Goal: Task Accomplishment & Management: Manage account settings

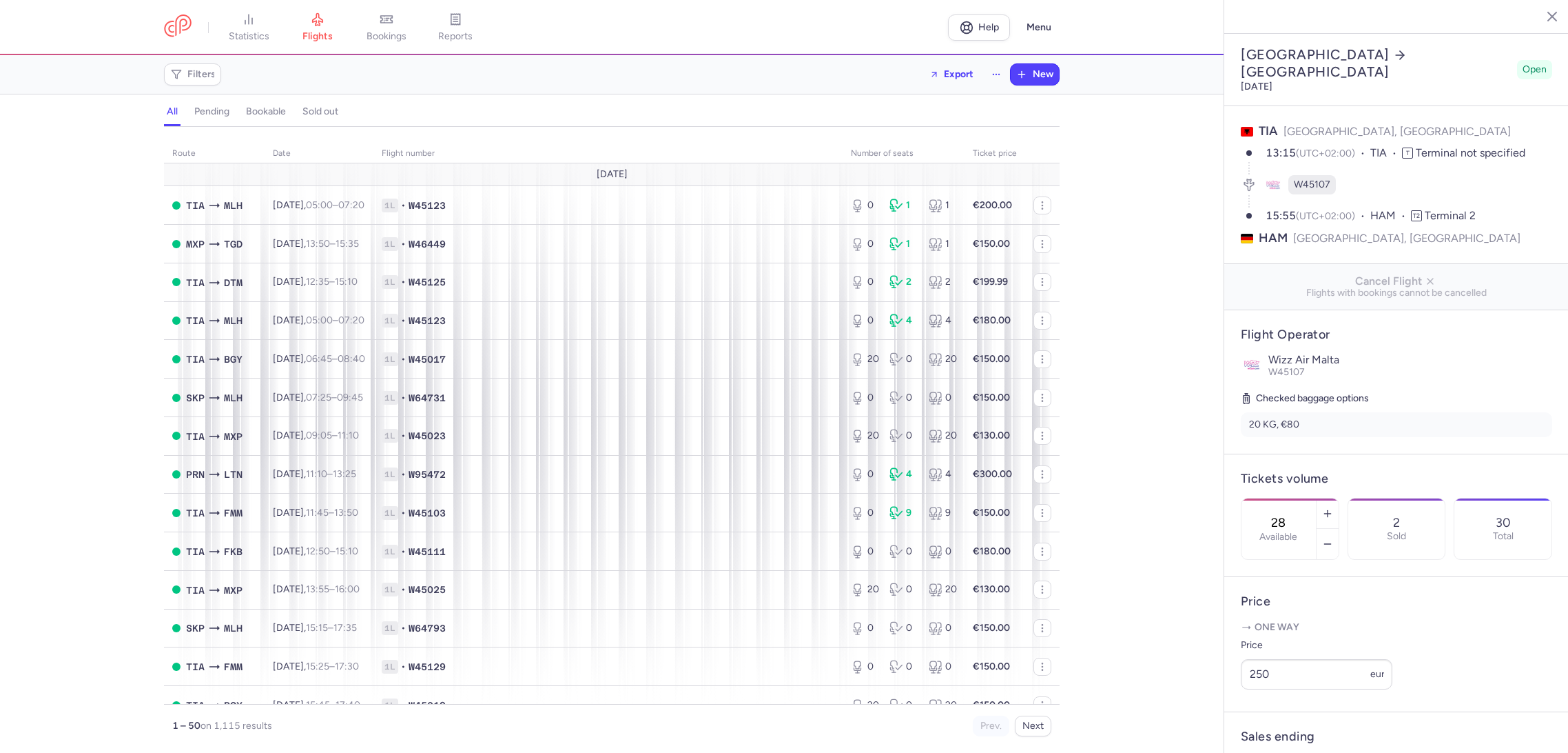
select select "days"
click at [195, 80] on span "Filters" at bounding box center [192, 75] width 52 height 17
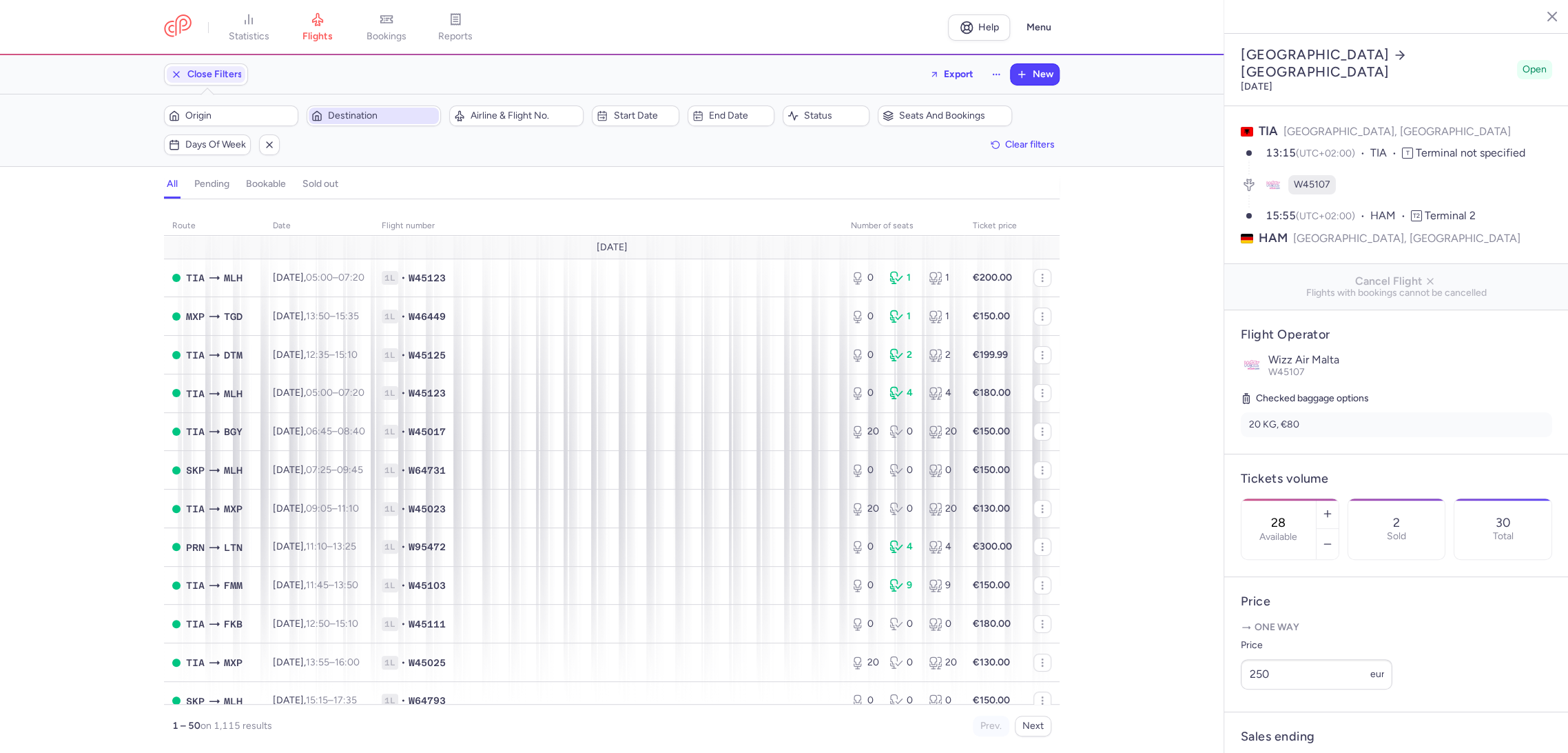
click at [403, 115] on span "Destination" at bounding box center [382, 116] width 108 height 11
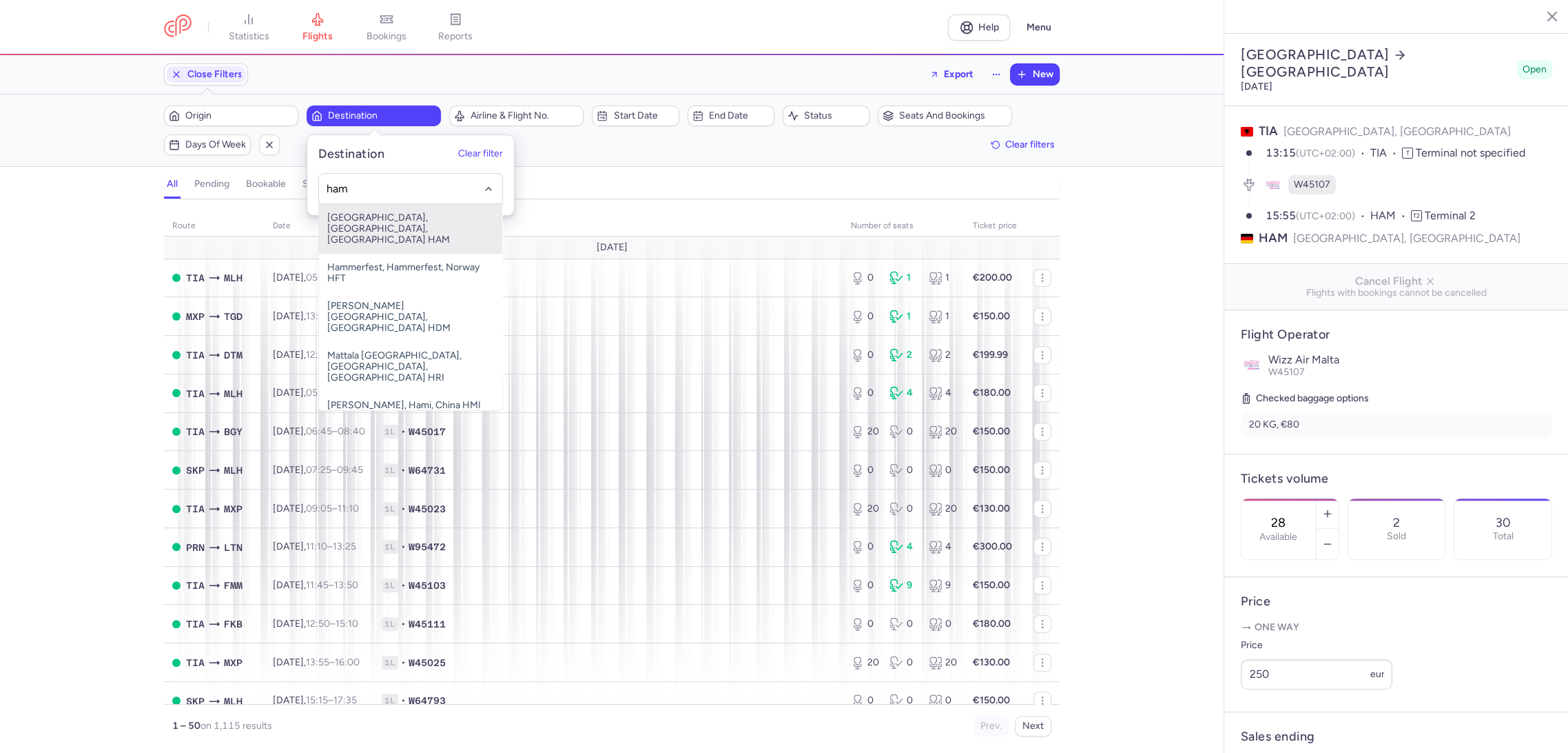
click at [404, 224] on span "[GEOGRAPHIC_DATA], [GEOGRAPHIC_DATA], [GEOGRAPHIC_DATA] HAM" at bounding box center [411, 229] width 183 height 50
type input "ham"
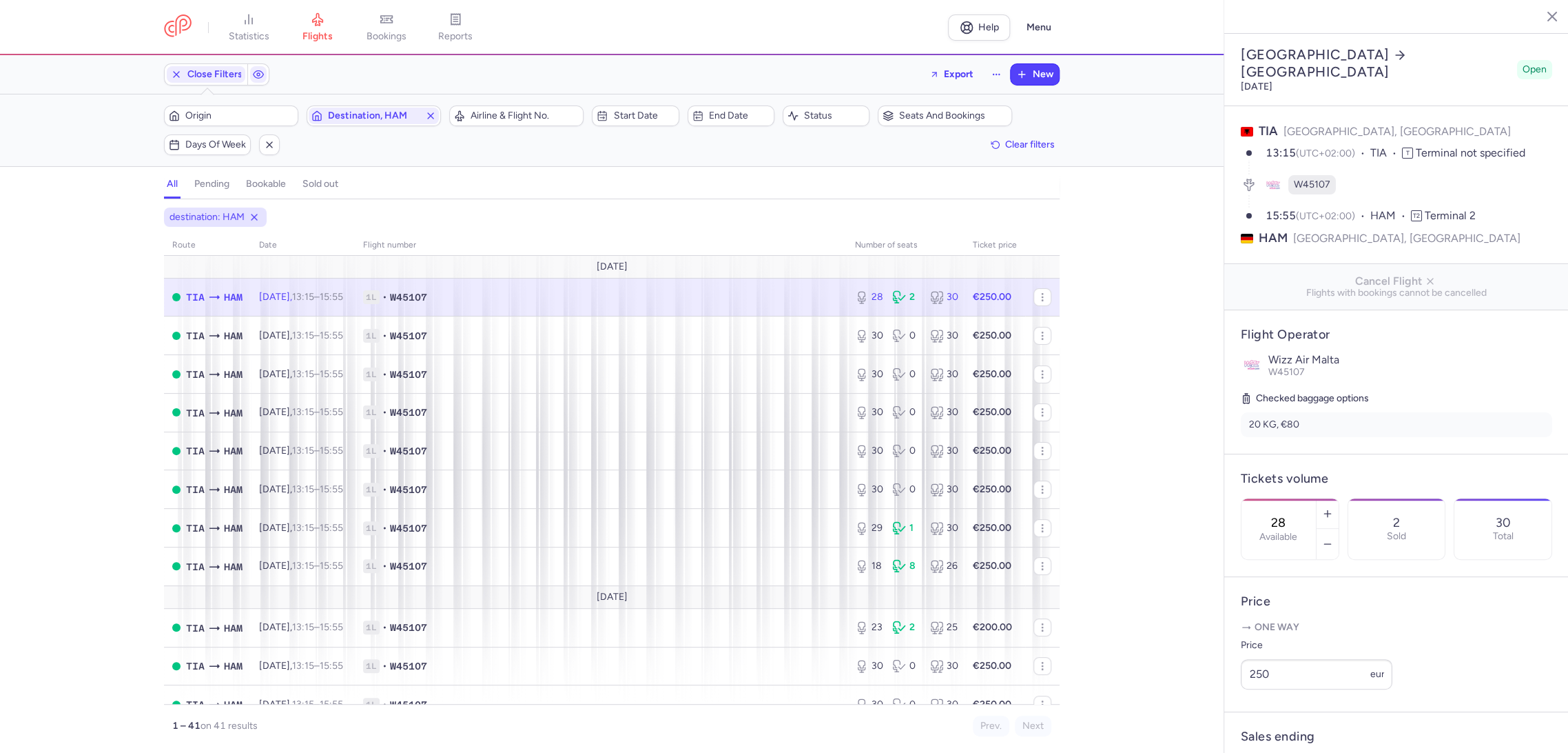
click at [532, 292] on span "1L • W45107" at bounding box center [601, 297] width 476 height 14
click at [1298, 532] on label "Available" at bounding box center [1279, 537] width 38 height 11
click at [1295, 515] on input "28" at bounding box center [1279, 523] width 33 height 15
drag, startPoint x: 1280, startPoint y: 728, endPoint x: 1254, endPoint y: 714, distance: 29.5
click at [1277, 726] on span "Save changes" at bounding box center [1287, 726] width 68 height 12
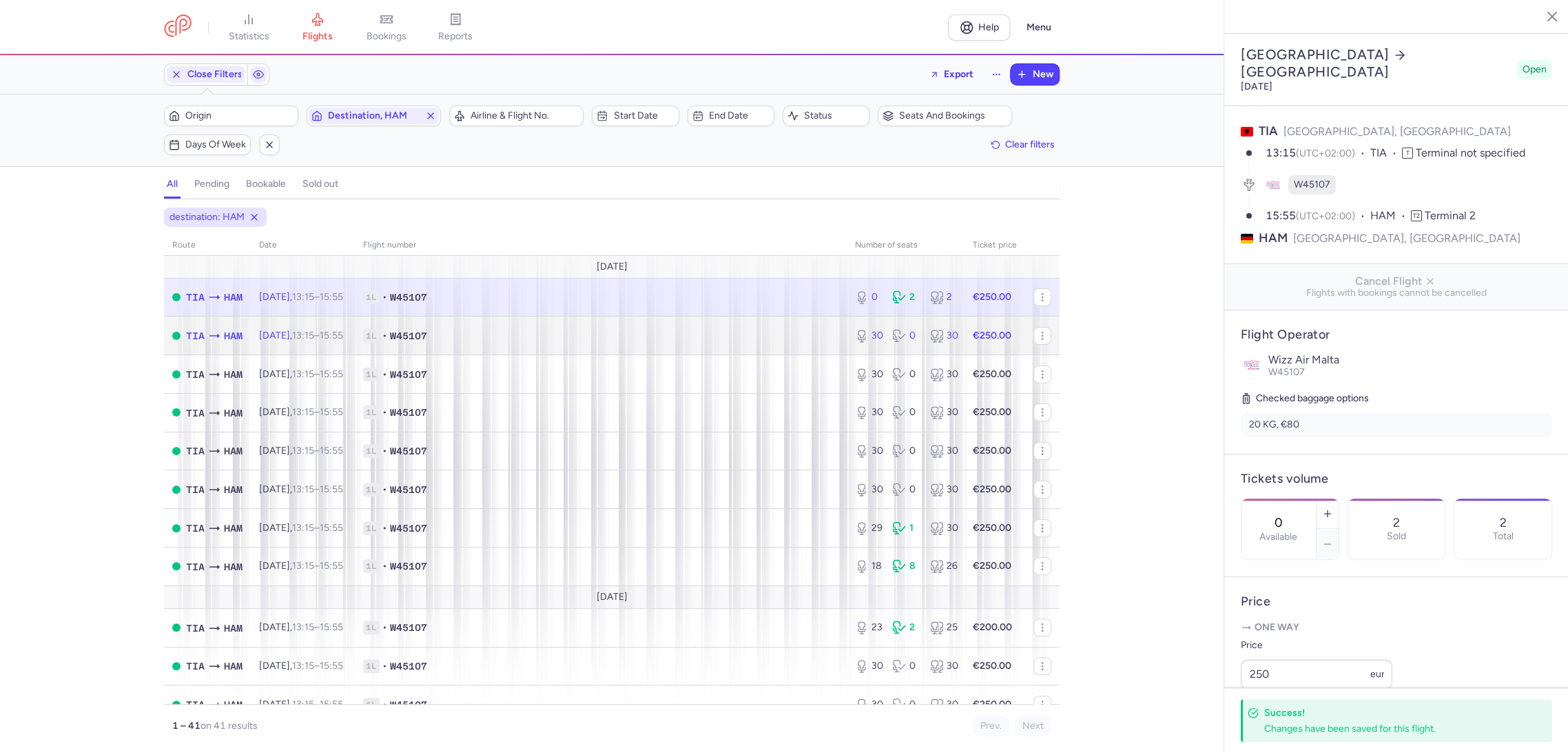
click at [778, 343] on td "1L • W45107" at bounding box center [601, 335] width 492 height 38
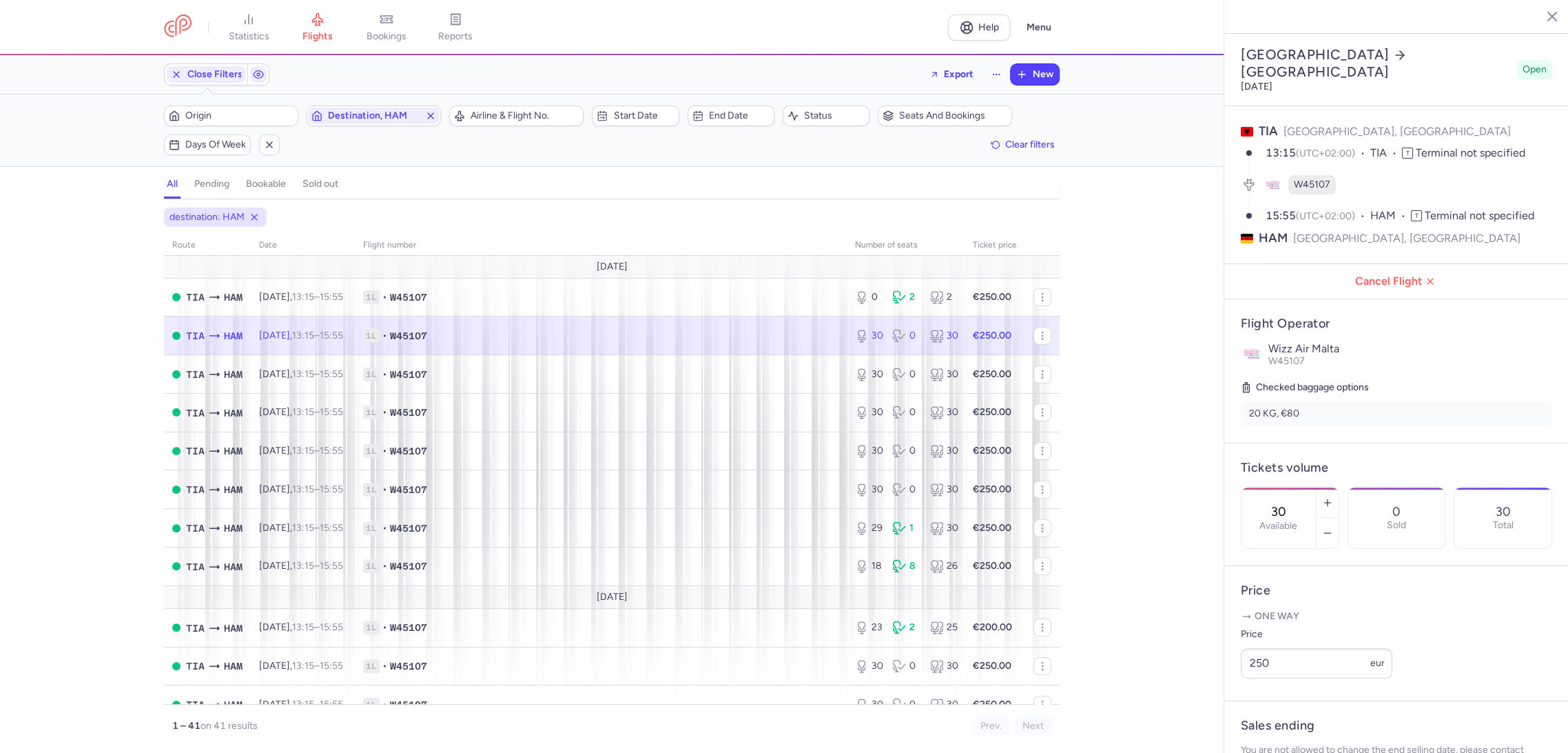
drag, startPoint x: 1329, startPoint y: 460, endPoint x: 1216, endPoint y: 468, distance: 113.3
click at [1216, 468] on div "statistics flights bookings reports Help Menu Close Filters Export New Filters …" at bounding box center [784, 376] width 1568 height 753
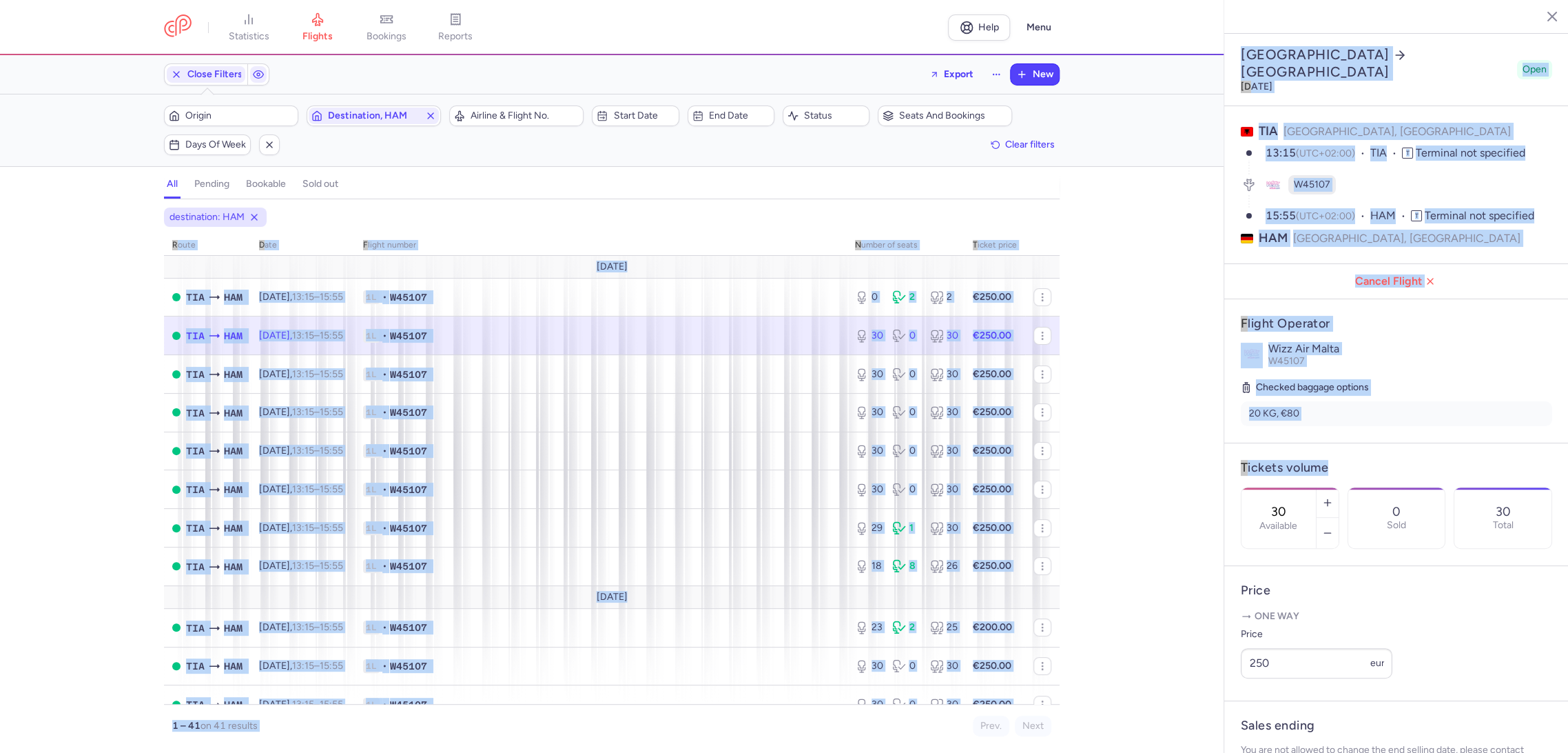
click at [1298, 520] on label "Available" at bounding box center [1279, 525] width 38 height 11
click at [1295, 504] on input "30" at bounding box center [1279, 512] width 33 height 15
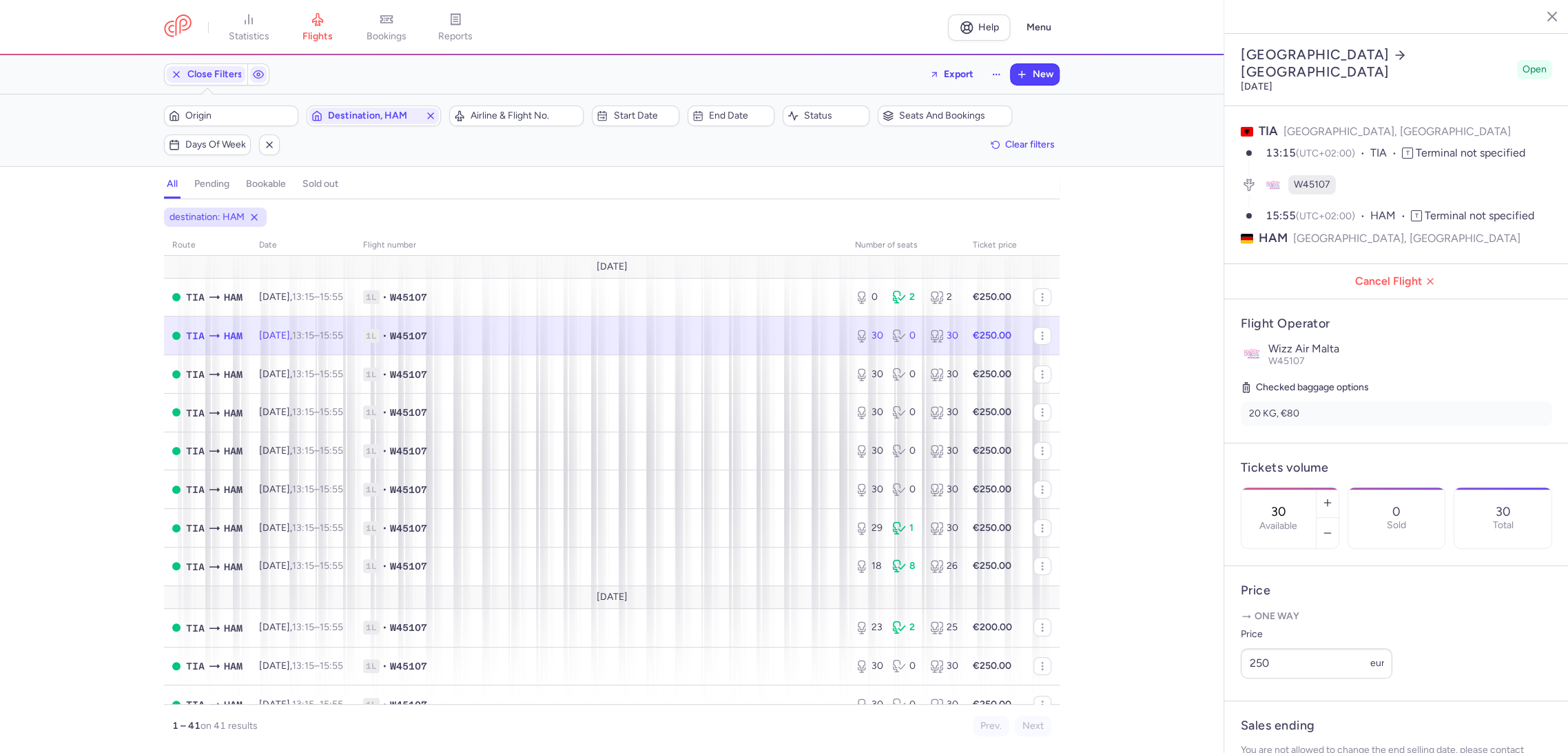
click at [1295, 504] on input "30" at bounding box center [1279, 512] width 33 height 15
click at [1271, 721] on span "Save changes" at bounding box center [1287, 726] width 68 height 12
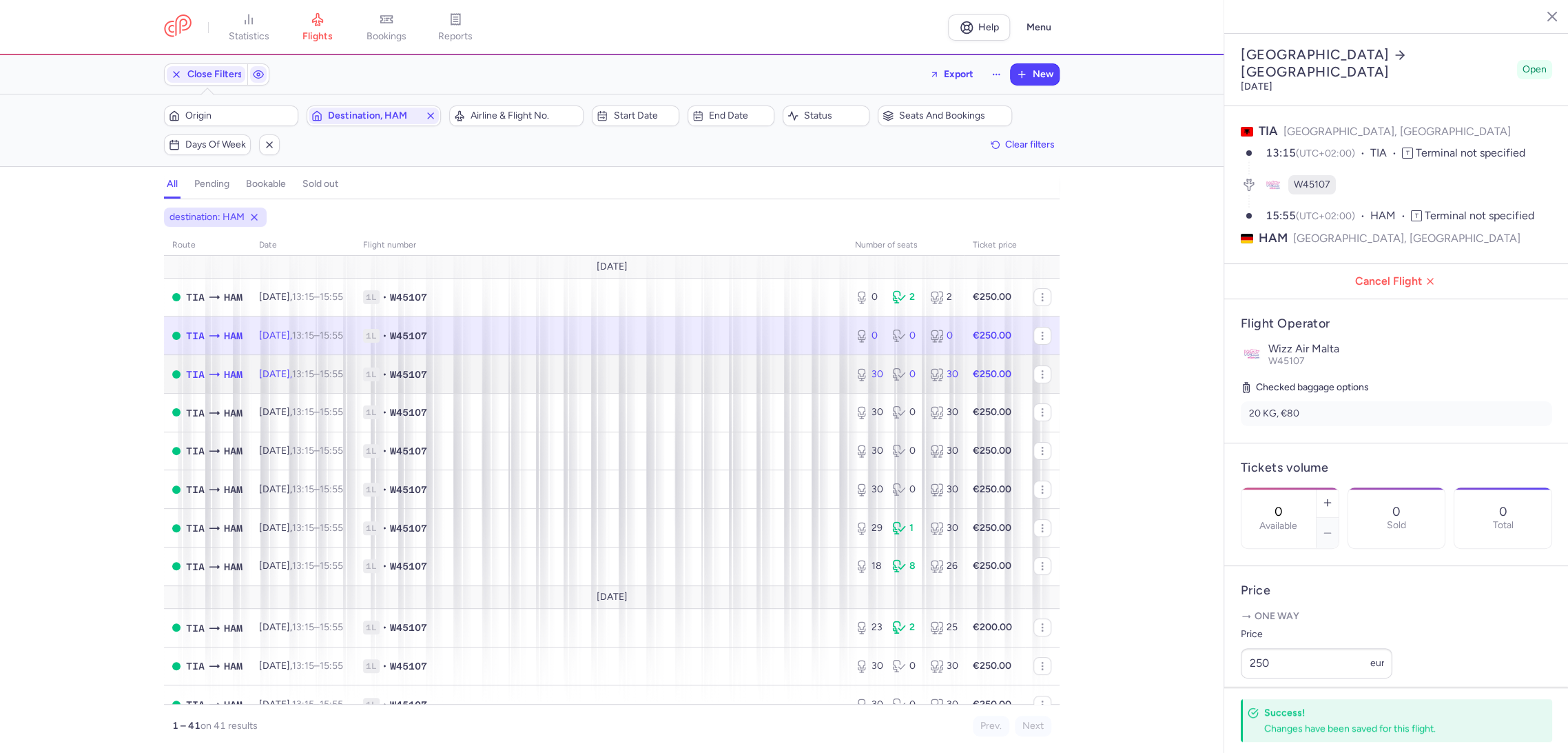
click at [704, 371] on span "1L • W45107" at bounding box center [601, 374] width 476 height 14
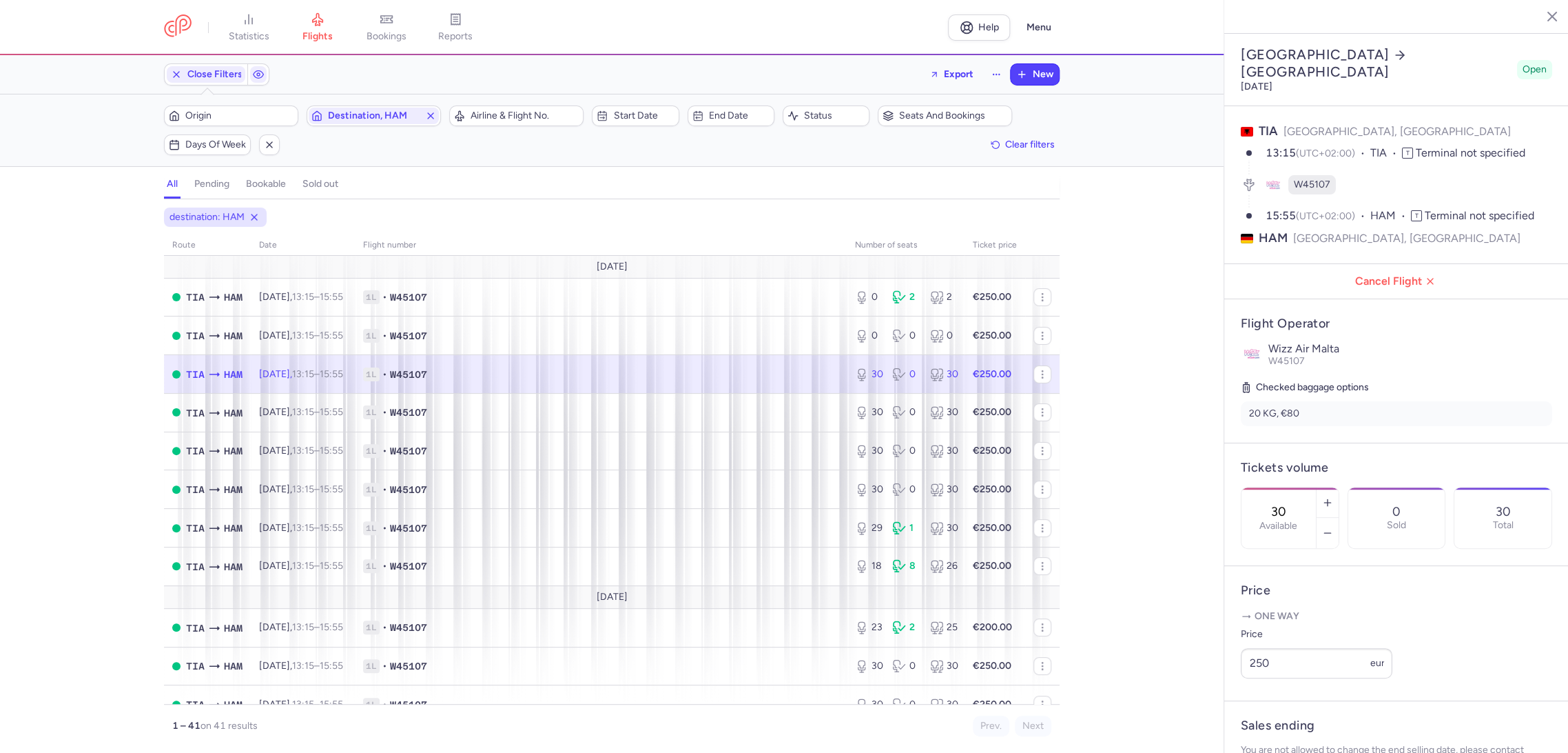
click at [1295, 504] on input "30" at bounding box center [1279, 512] width 33 height 15
drag, startPoint x: 1289, startPoint y: 732, endPoint x: 1230, endPoint y: 709, distance: 63.3
click at [1288, 732] on button "Save changes" at bounding box center [1287, 726] width 92 height 30
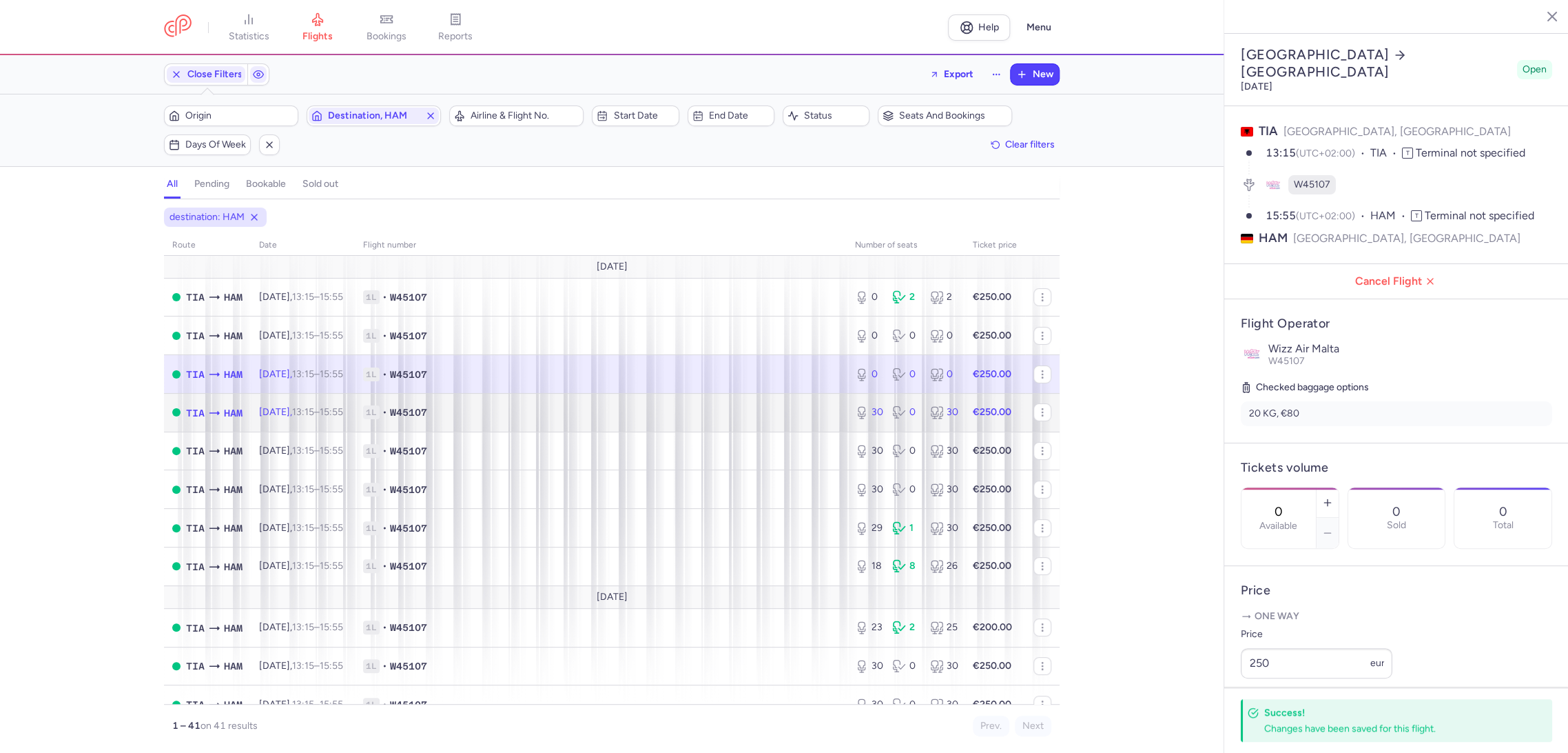
click at [781, 417] on span "1L • W45107" at bounding box center [601, 412] width 476 height 14
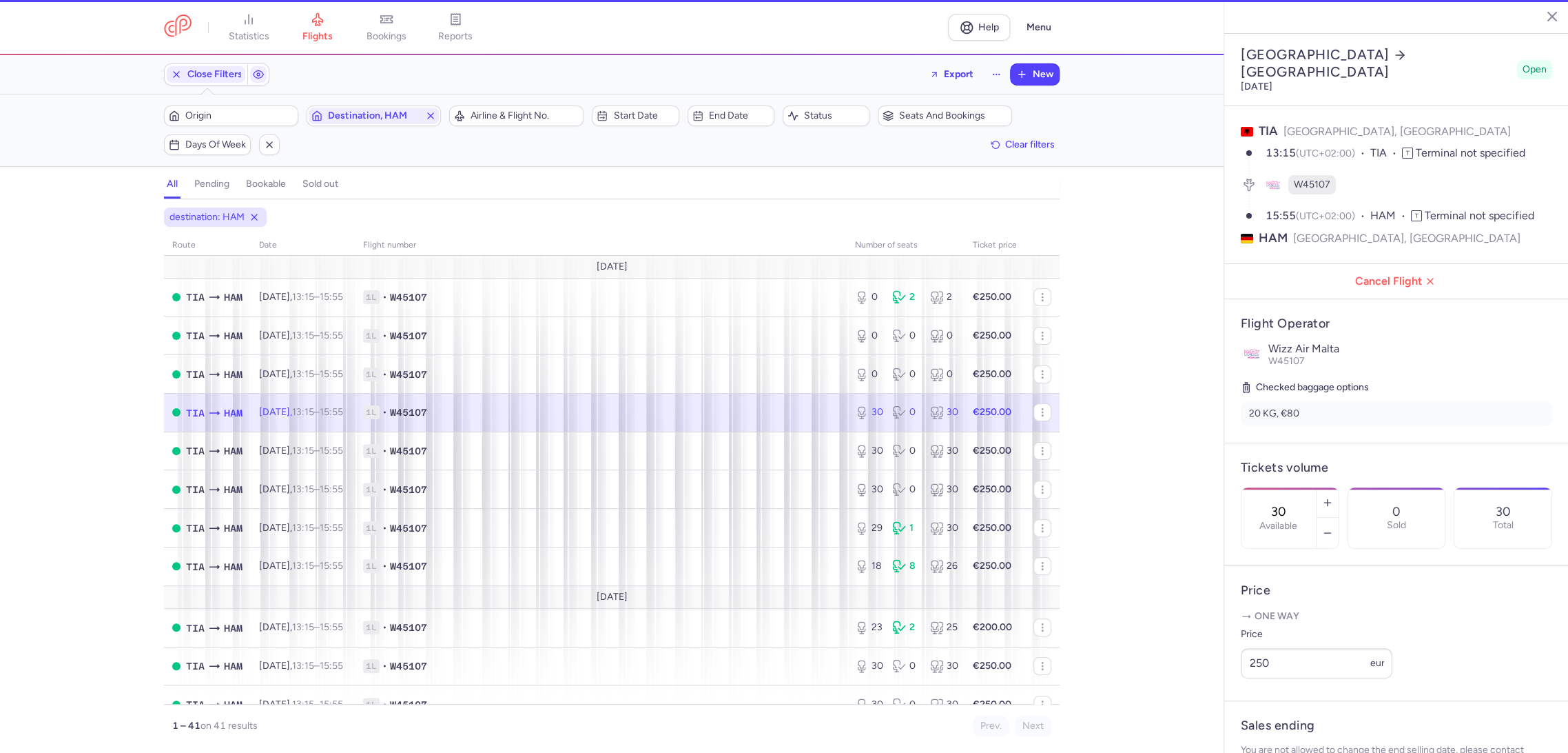
click at [1295, 504] on input "30" at bounding box center [1279, 512] width 33 height 15
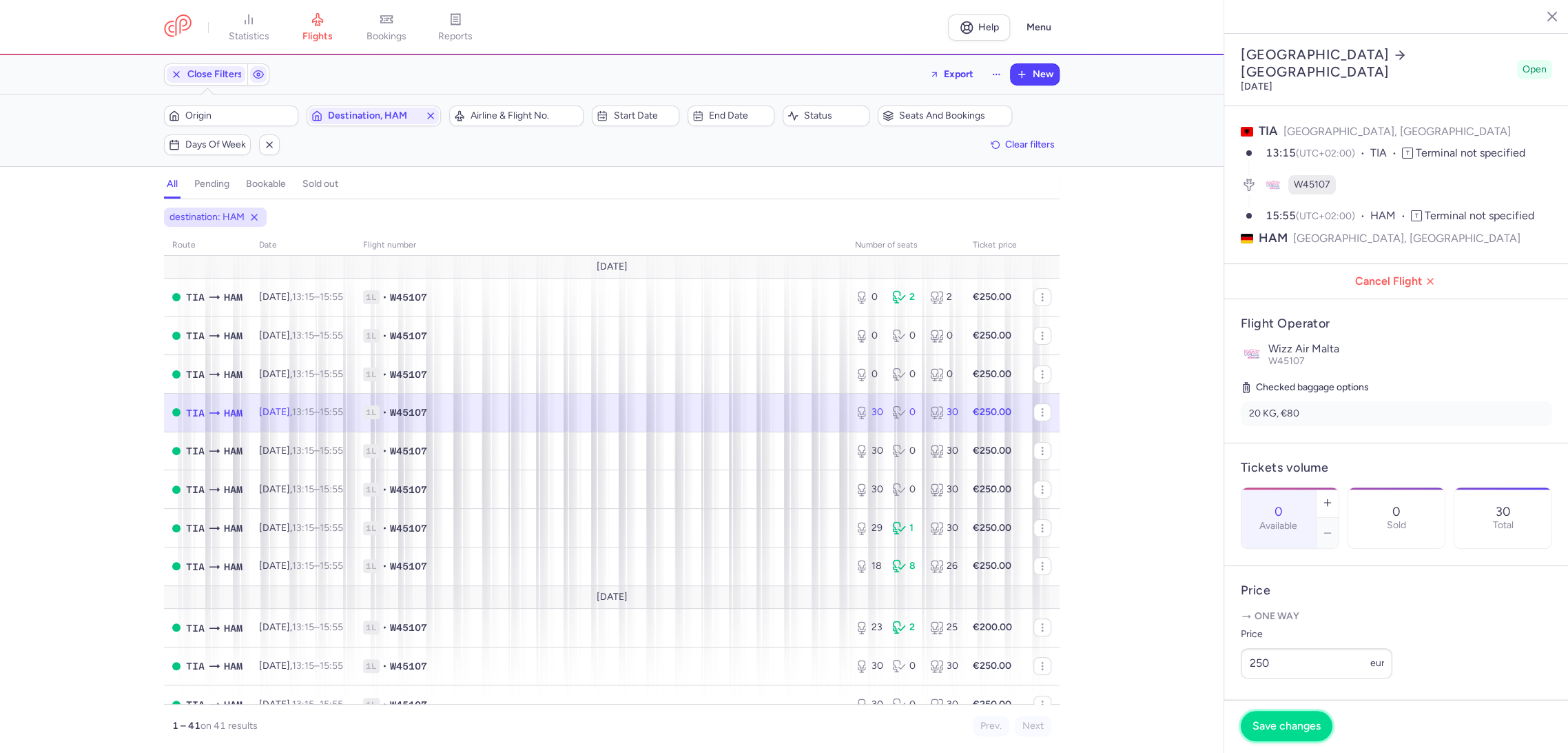
click at [1263, 722] on span "Save changes" at bounding box center [1287, 726] width 68 height 12
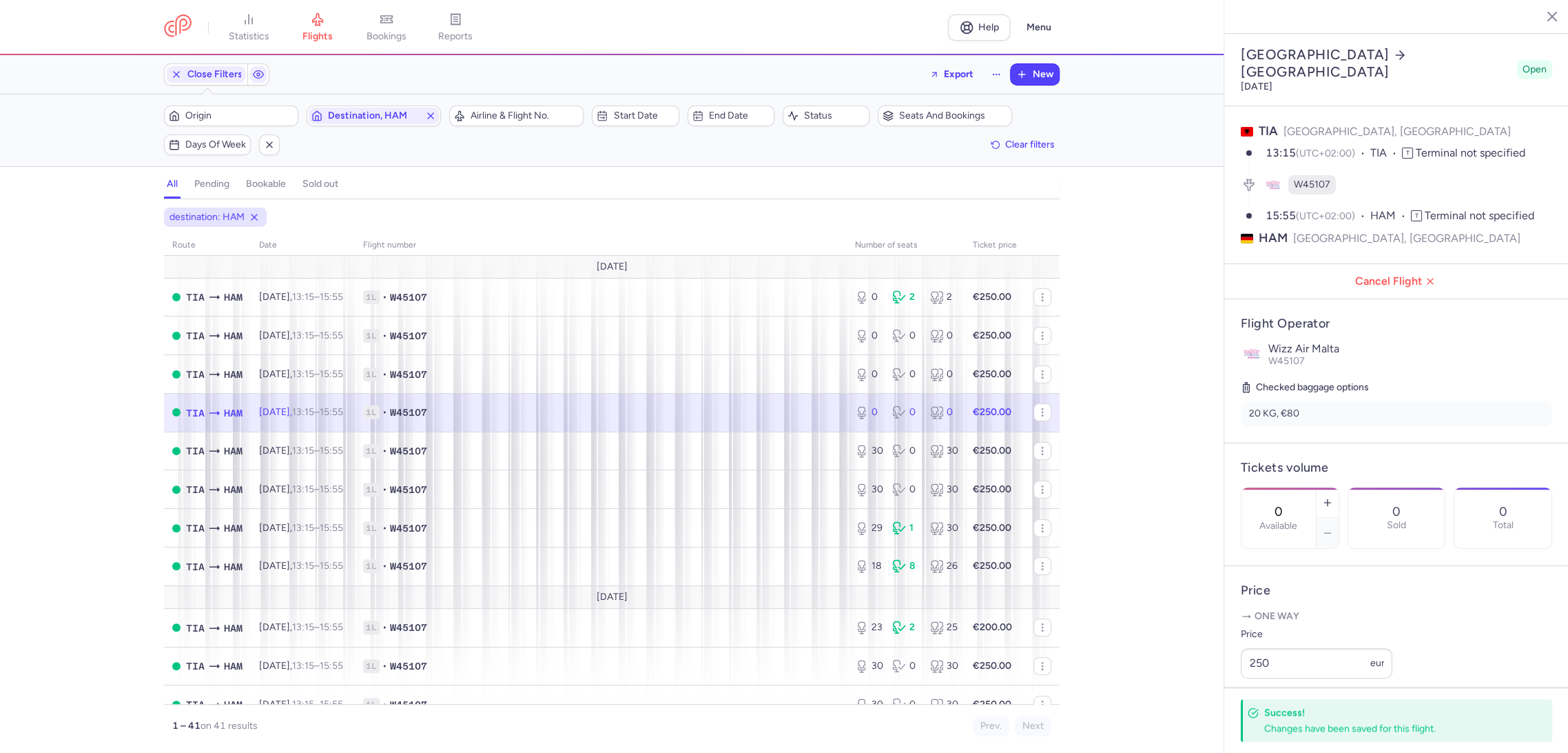
click at [731, 417] on span "1L • W45107" at bounding box center [601, 412] width 476 height 14
drag, startPoint x: 801, startPoint y: 444, endPoint x: 804, endPoint y: 457, distance: 13.3
click at [803, 456] on td "1L • W45107" at bounding box center [601, 451] width 492 height 38
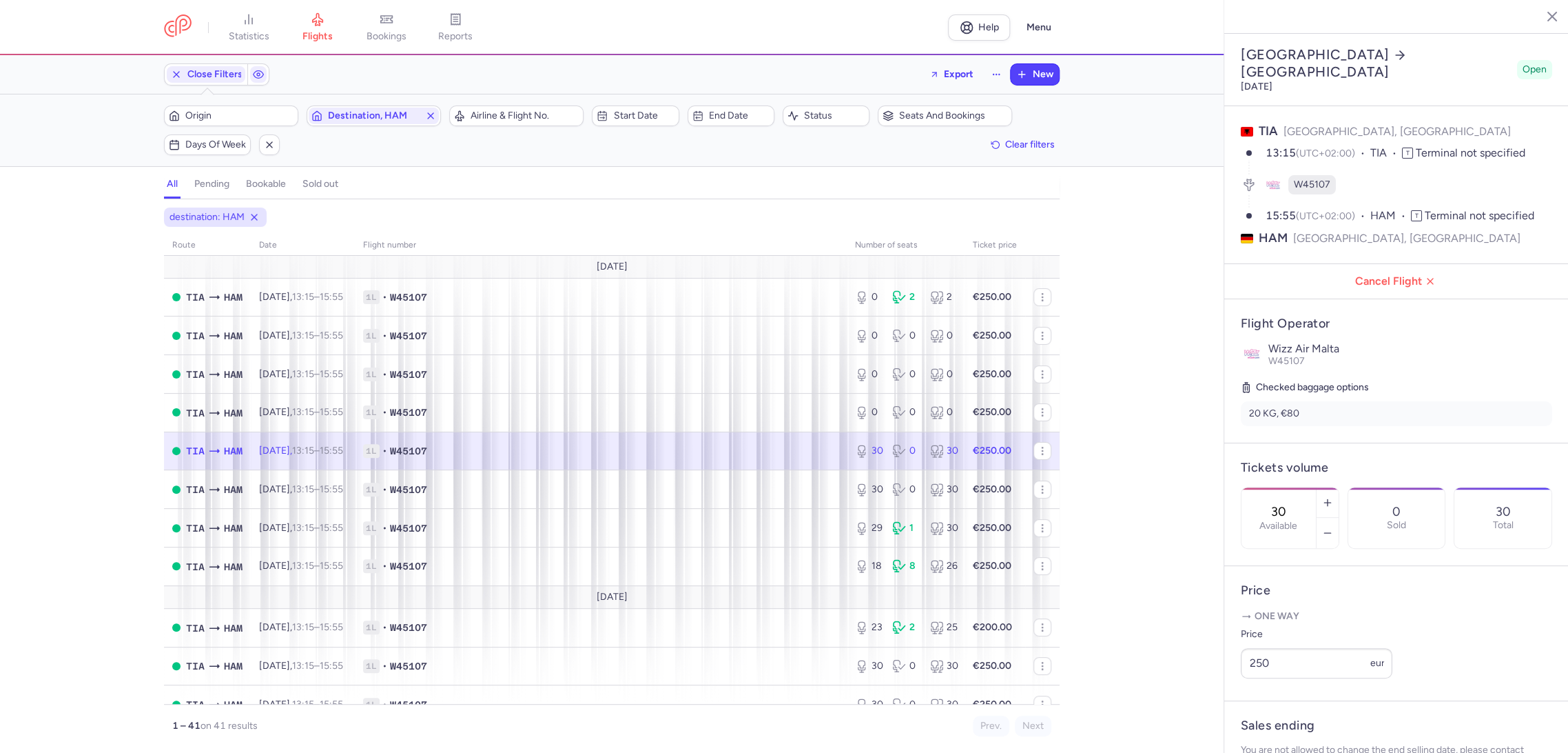
click at [1291, 504] on input "30" at bounding box center [1279, 512] width 33 height 15
click at [1268, 740] on button "Save changes" at bounding box center [1287, 726] width 92 height 30
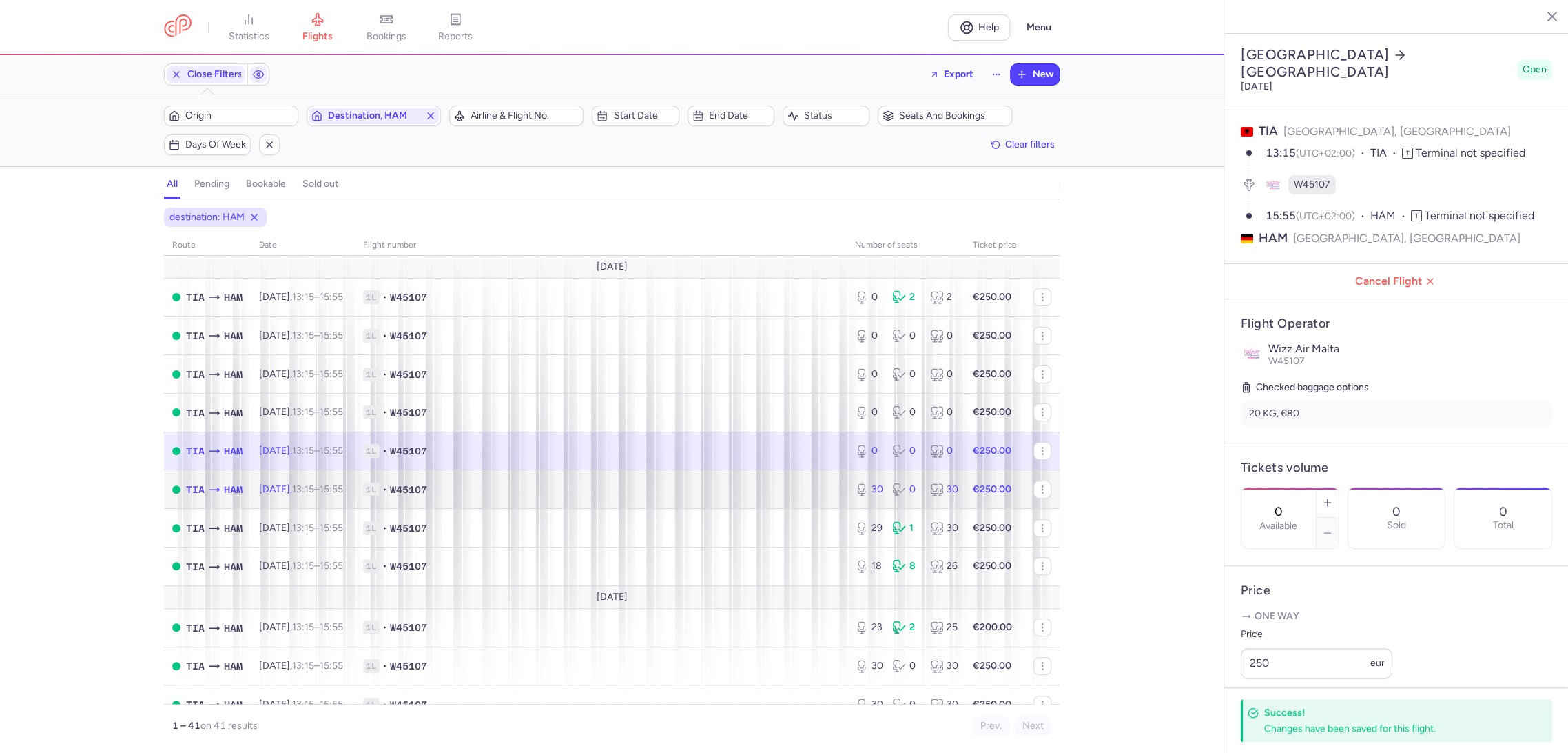
click at [788, 492] on span "1L • W45107" at bounding box center [601, 489] width 476 height 14
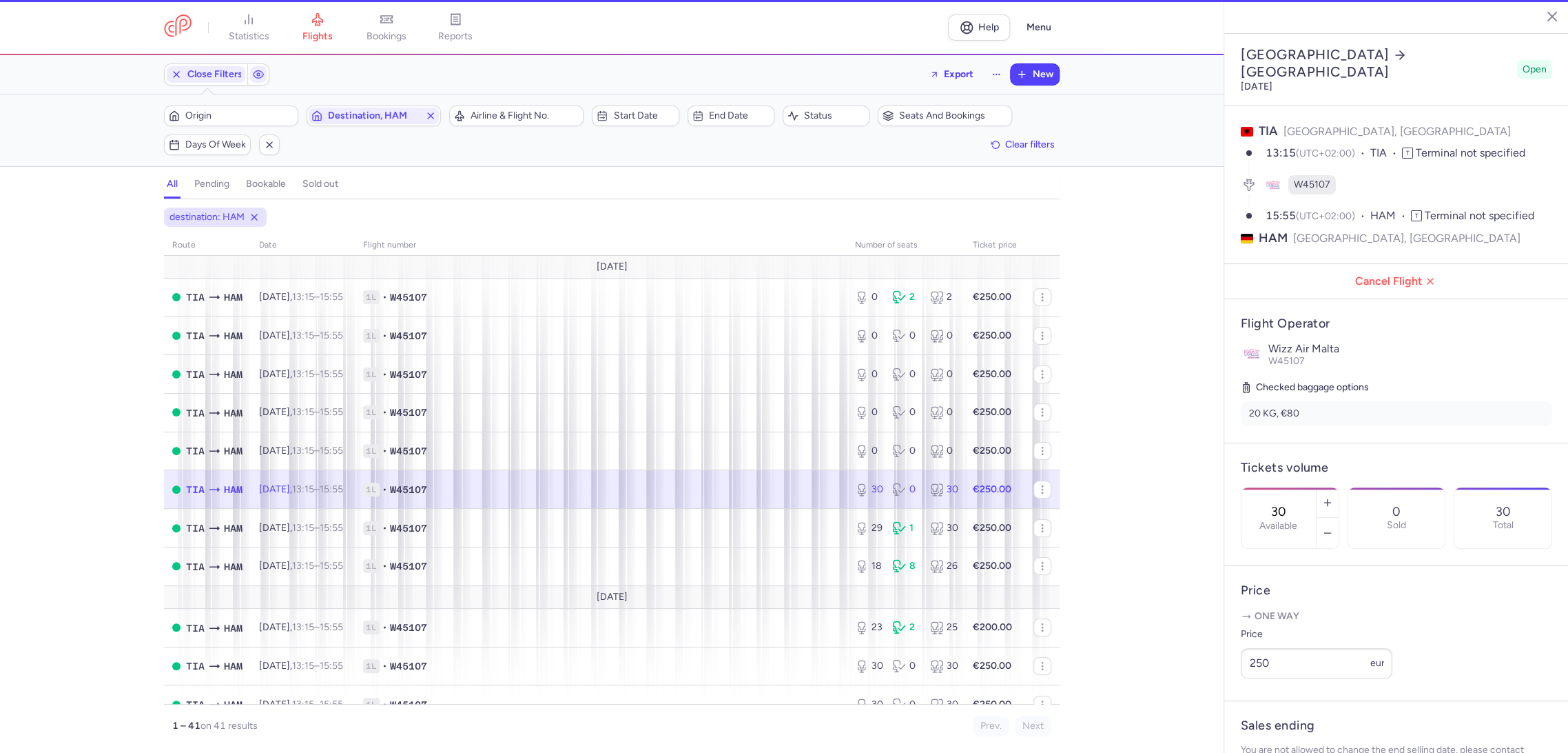
click at [1271, 488] on div "30 Available" at bounding box center [1279, 518] width 74 height 61
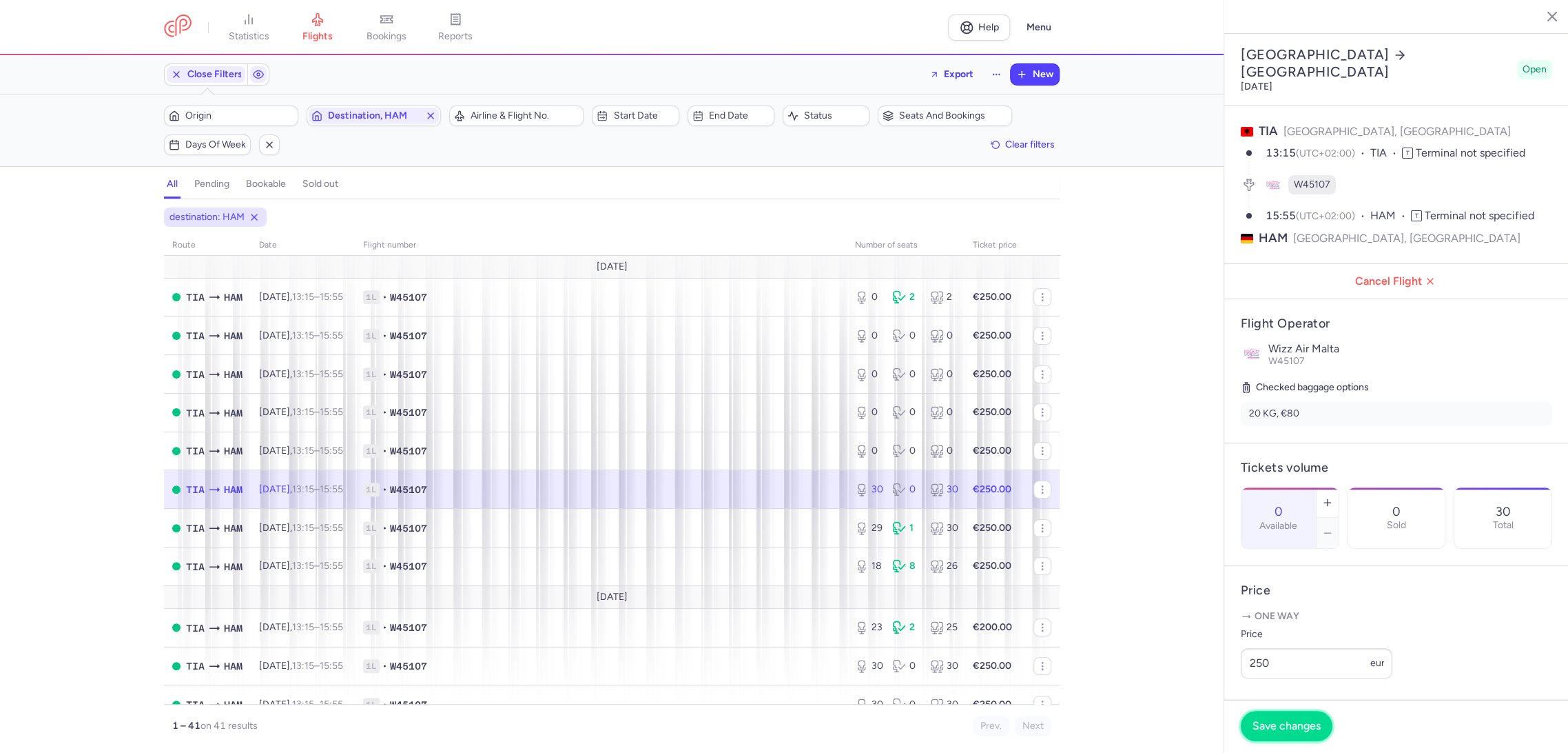
drag, startPoint x: 1267, startPoint y: 720, endPoint x: 1150, endPoint y: 670, distance: 127.2
click at [1266, 719] on button "Save changes" at bounding box center [1287, 726] width 92 height 30
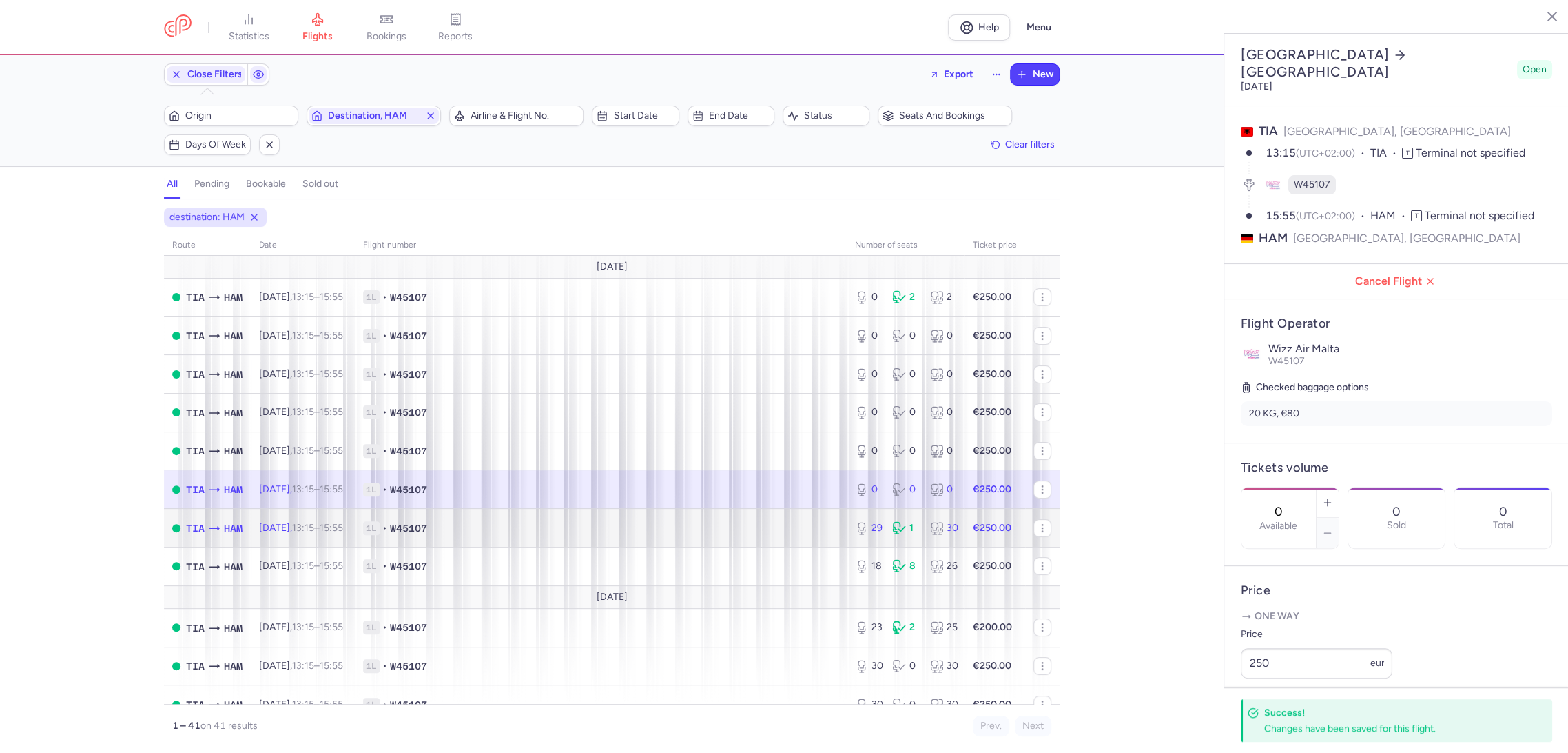
click at [816, 528] on span "1L • W45107" at bounding box center [601, 528] width 476 height 14
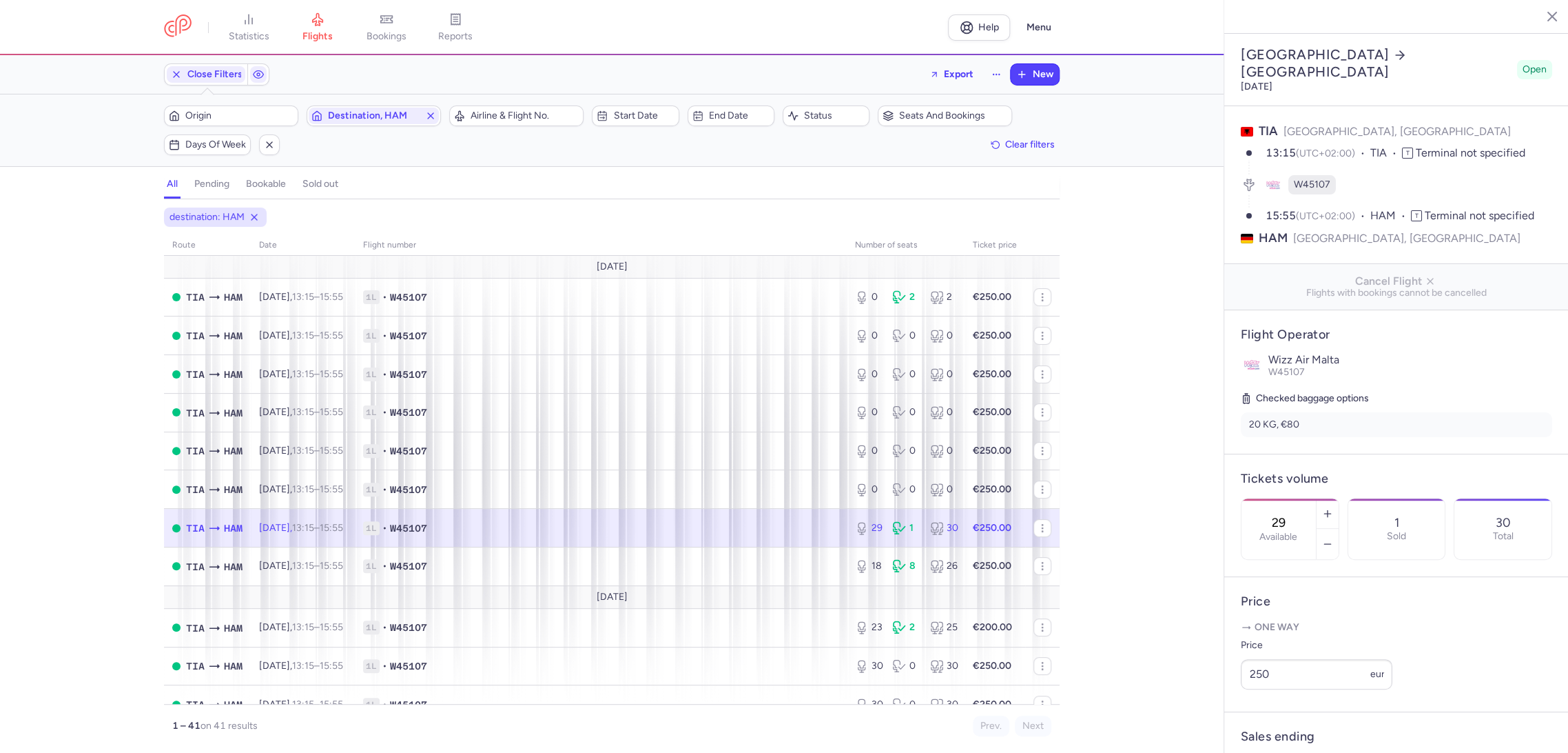
click at [1316, 498] on div "29 Available" at bounding box center [1279, 528] width 74 height 61
drag, startPoint x: 1283, startPoint y: 731, endPoint x: 1101, endPoint y: 649, distance: 199.6
click at [1279, 727] on span "Save changes" at bounding box center [1287, 726] width 68 height 12
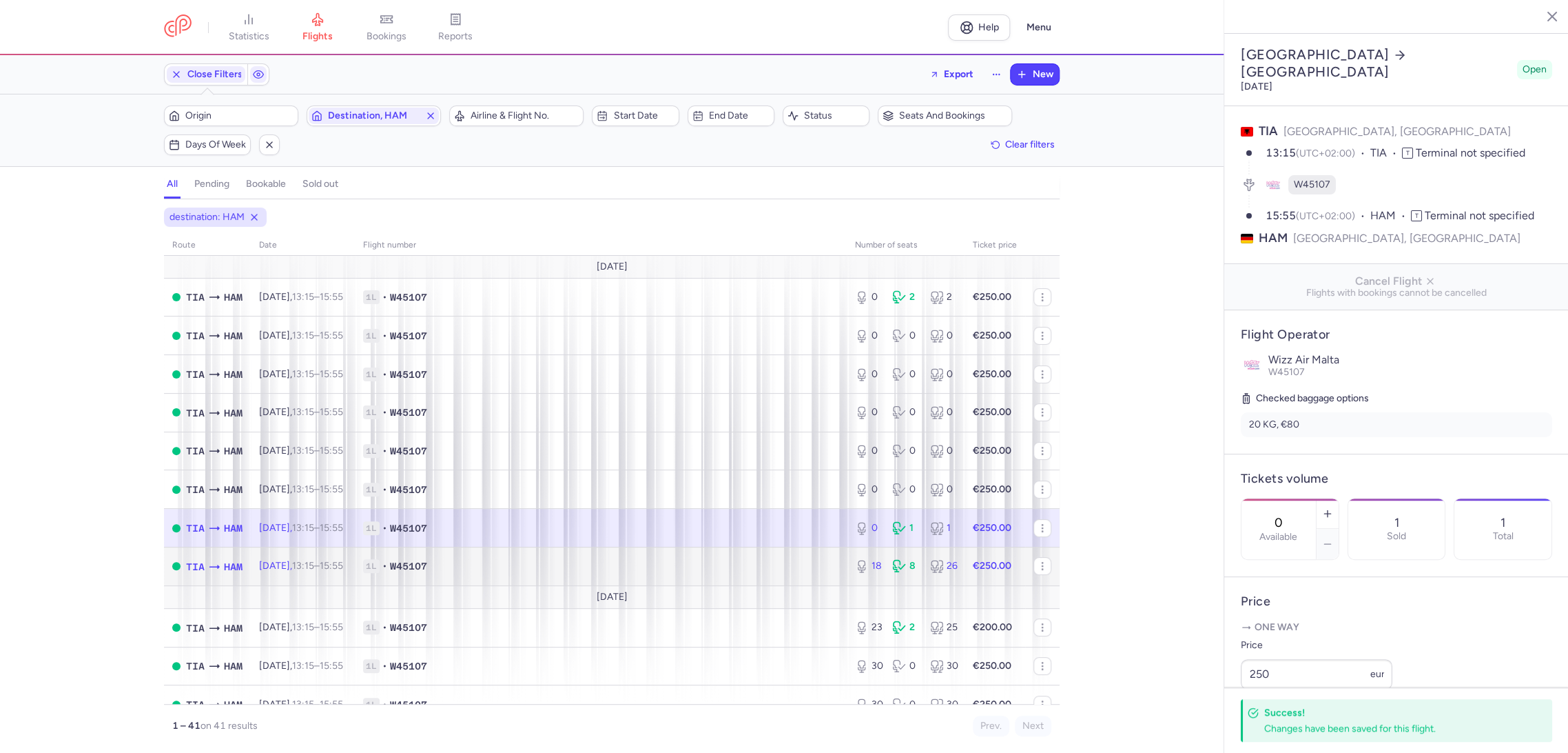
click at [753, 567] on span "1L • W45107" at bounding box center [601, 566] width 476 height 14
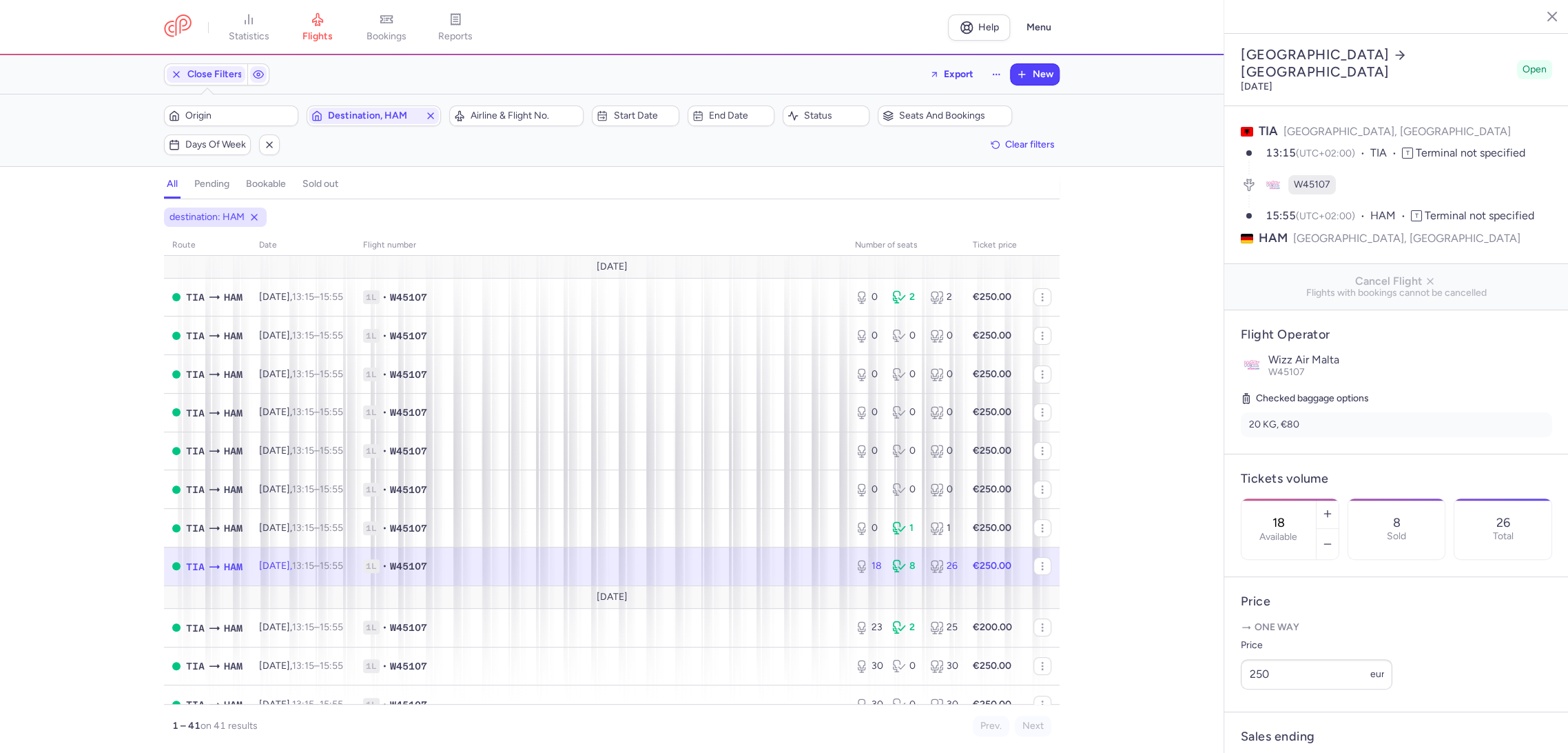
click at [1295, 515] on input "18" at bounding box center [1279, 523] width 33 height 15
drag, startPoint x: 1295, startPoint y: 721, endPoint x: 1236, endPoint y: 688, distance: 67.6
click at [1295, 721] on span "Save changes" at bounding box center [1287, 726] width 68 height 12
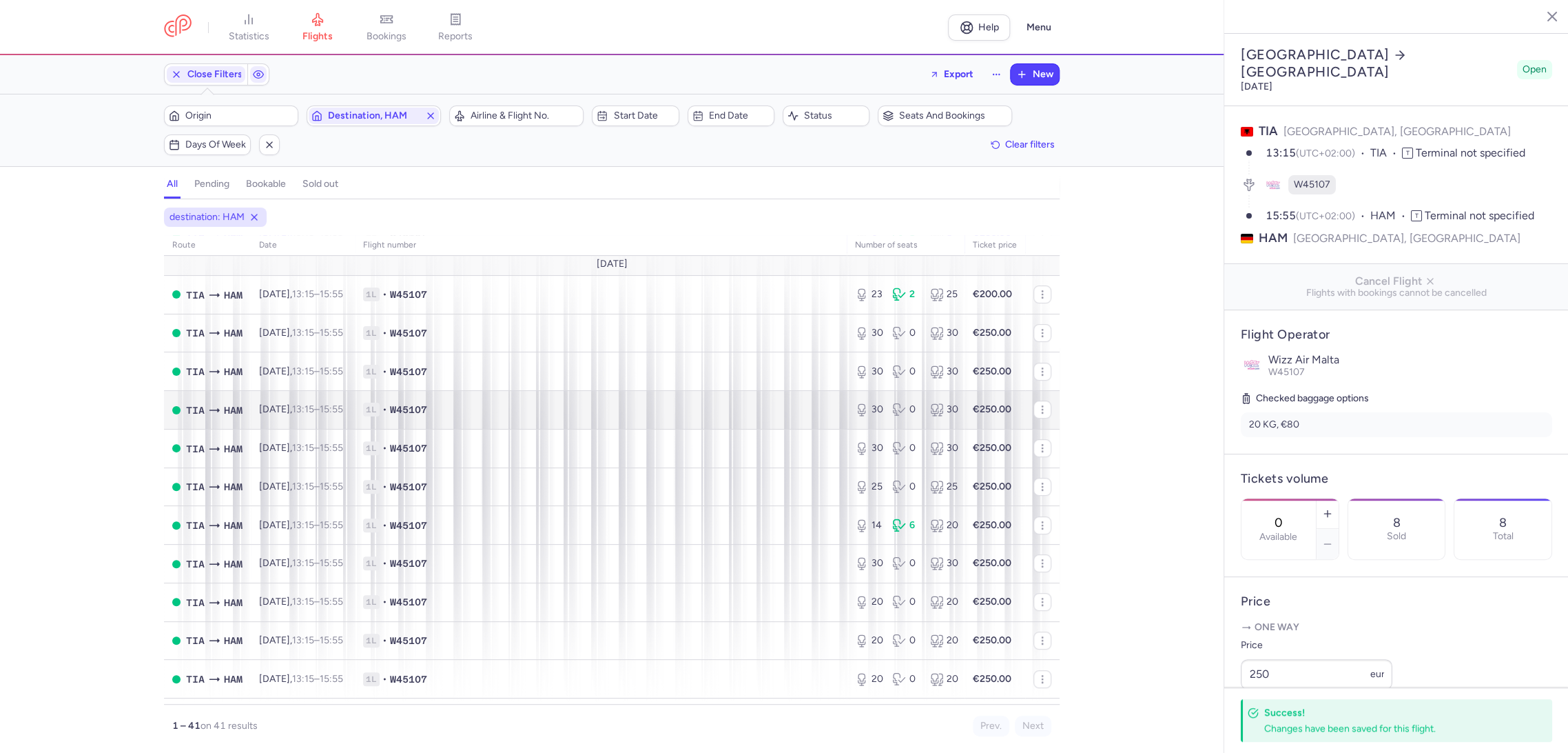
scroll to position [306, 0]
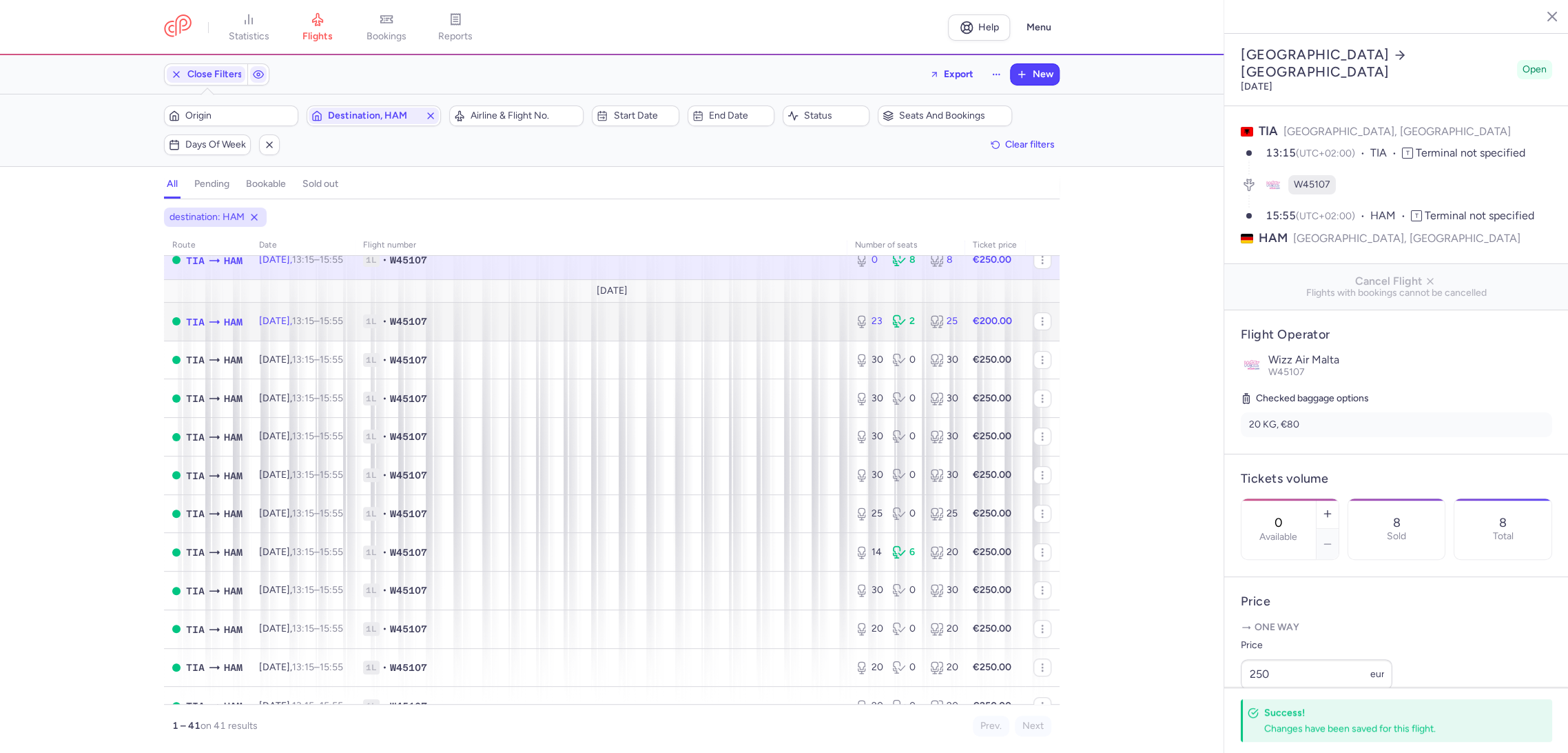
click at [812, 329] on td "1L • W45107" at bounding box center [601, 321] width 492 height 38
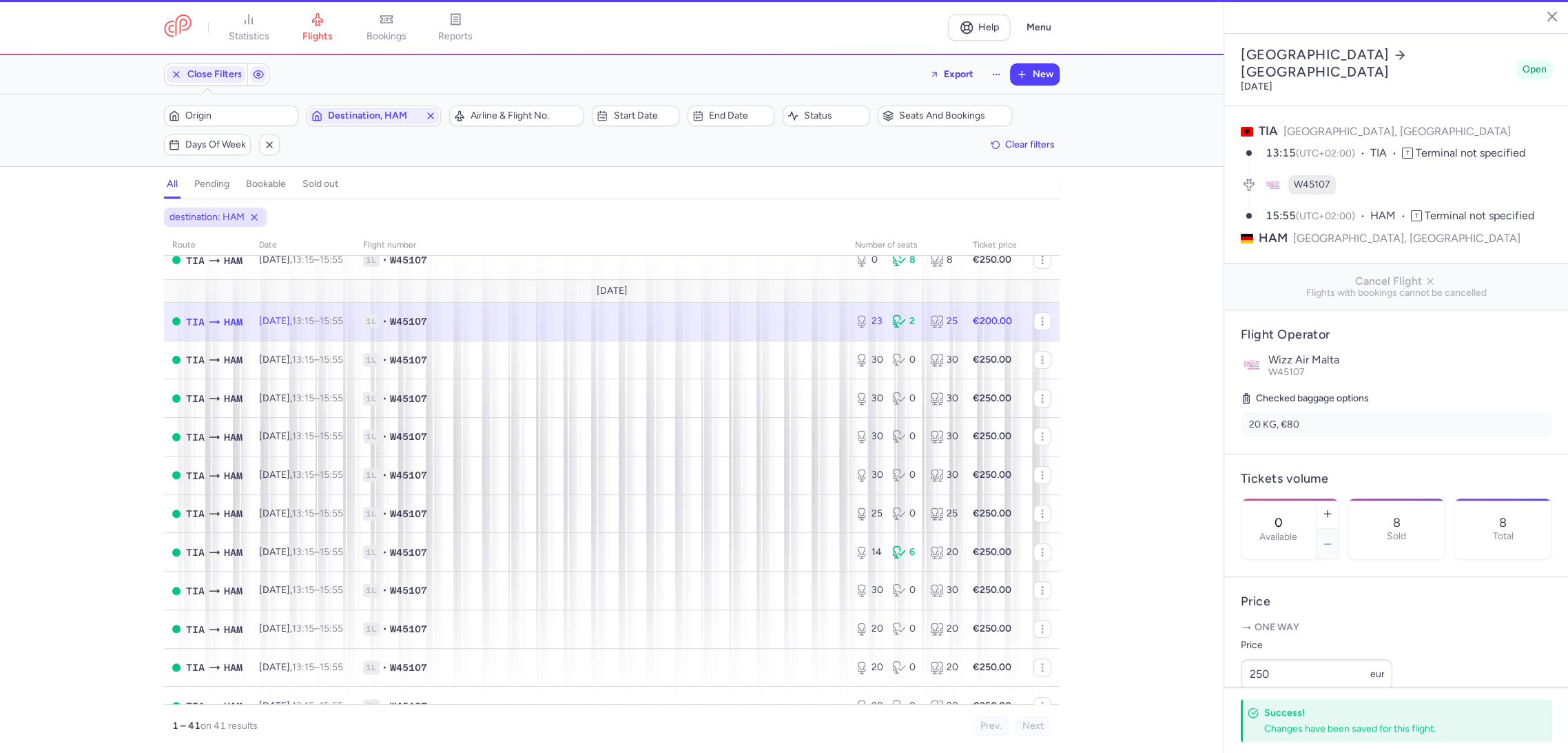
type input "23"
type input "13"
select select "hours"
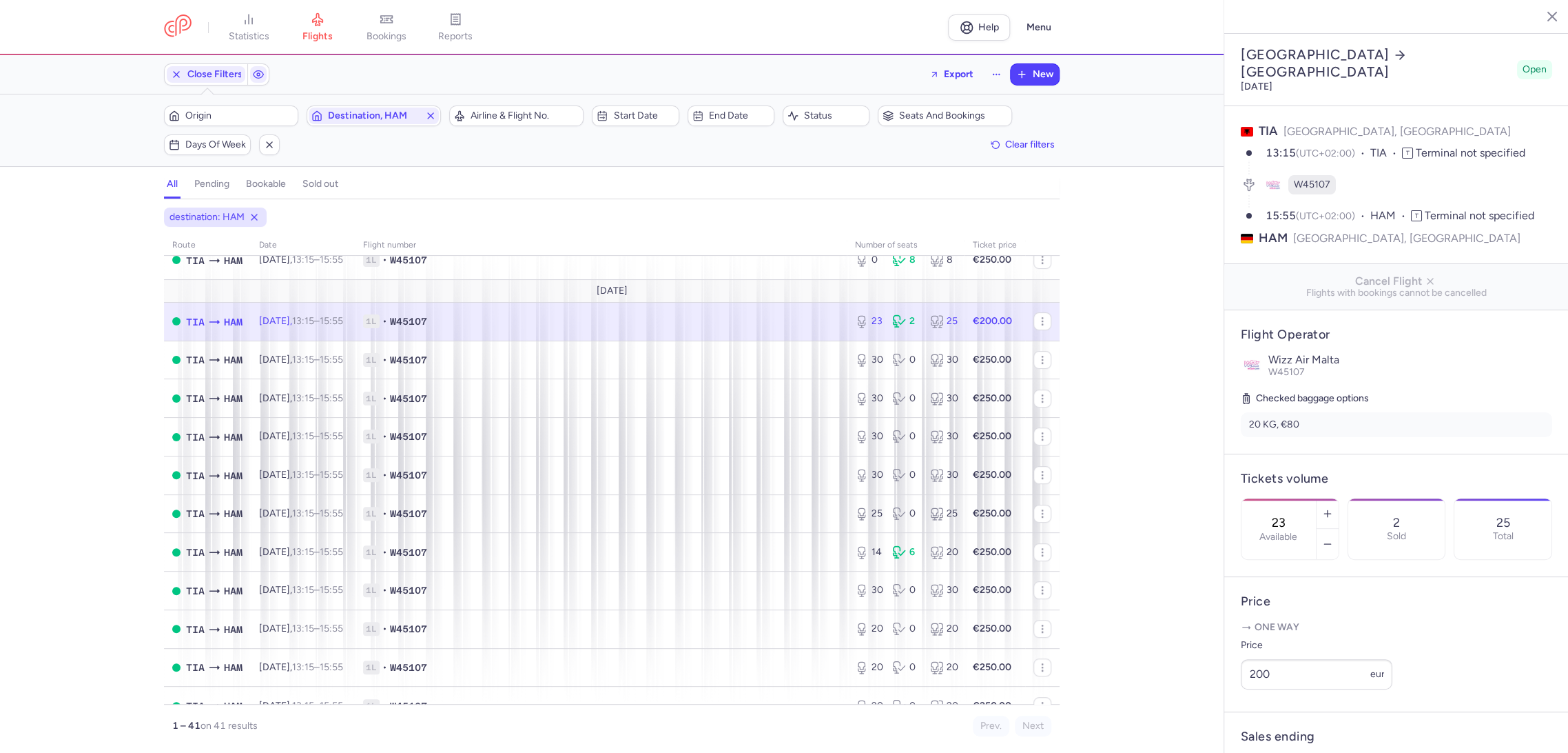
click at [1295, 532] on label "Available" at bounding box center [1279, 537] width 38 height 11
click at [1295, 515] on input "23" at bounding box center [1279, 523] width 33 height 15
drag, startPoint x: 1289, startPoint y: 729, endPoint x: 1246, endPoint y: 686, distance: 60.8
click at [1284, 725] on span "Save changes" at bounding box center [1287, 726] width 68 height 12
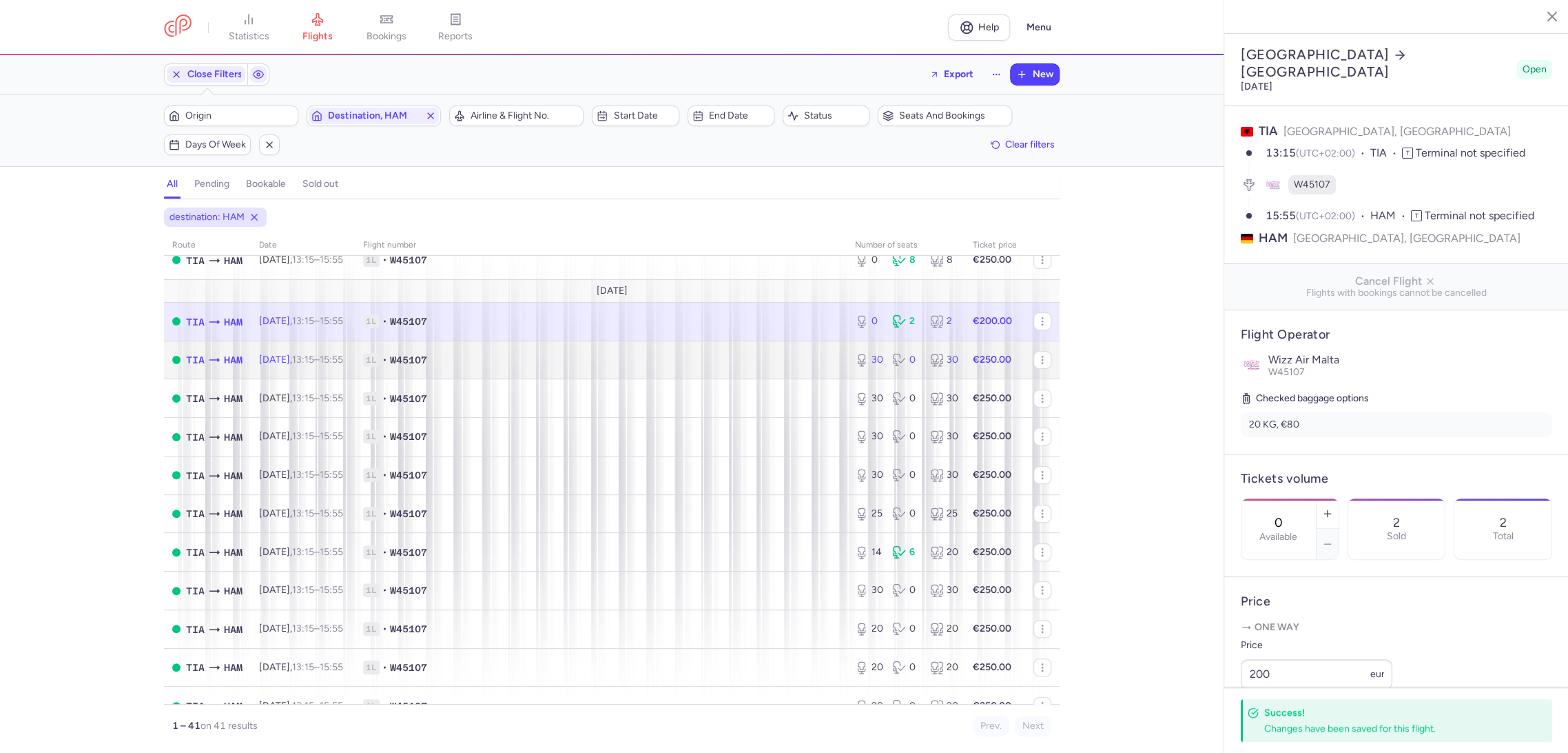
click at [792, 363] on span "1L • W45107" at bounding box center [601, 359] width 476 height 14
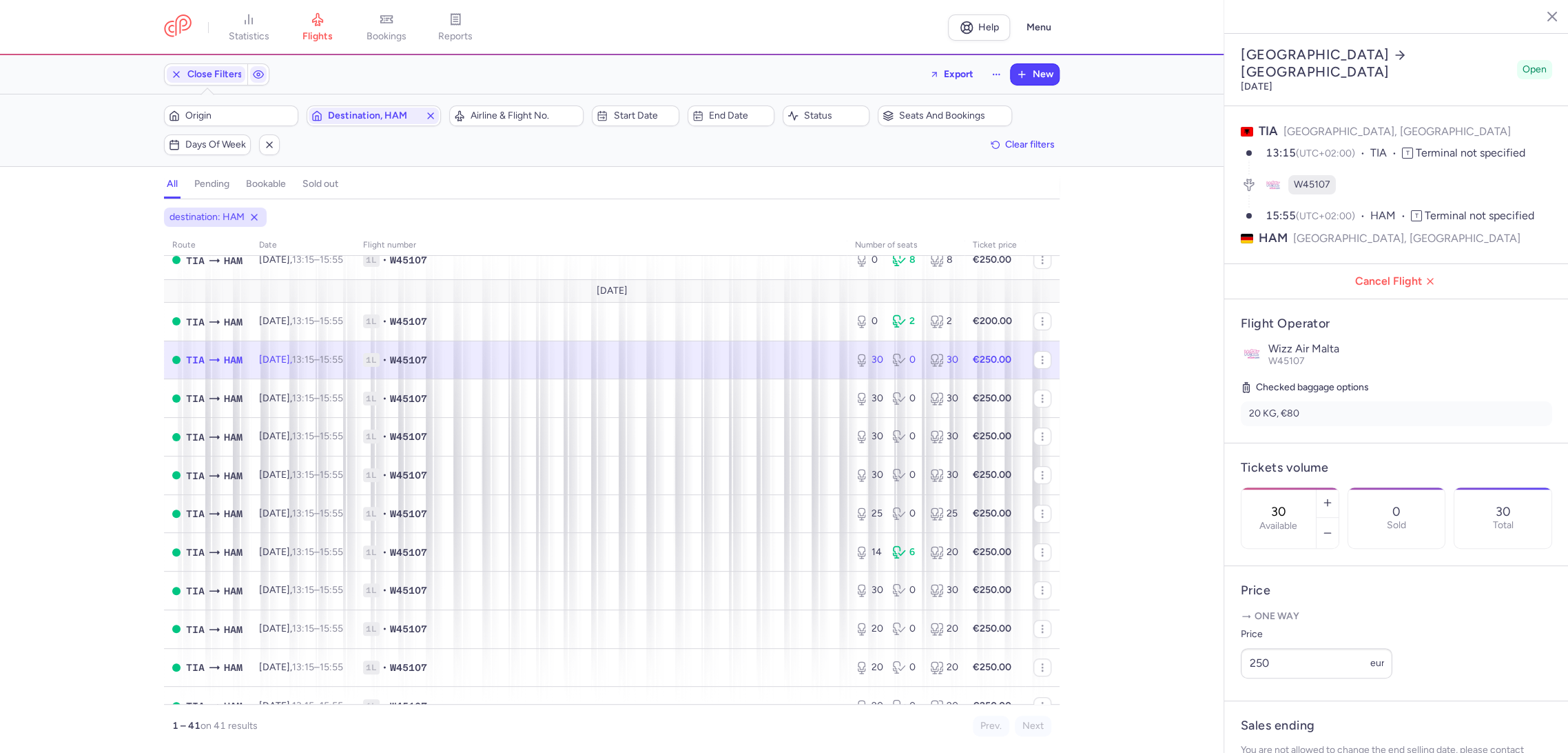
click at [1295, 504] on input "30" at bounding box center [1279, 512] width 33 height 15
drag, startPoint x: 1294, startPoint y: 745, endPoint x: 1269, endPoint y: 717, distance: 37.5
click at [1287, 741] on footer "Save changes" at bounding box center [1397, 726] width 344 height 53
click at [1267, 716] on button "Save changes" at bounding box center [1287, 726] width 92 height 30
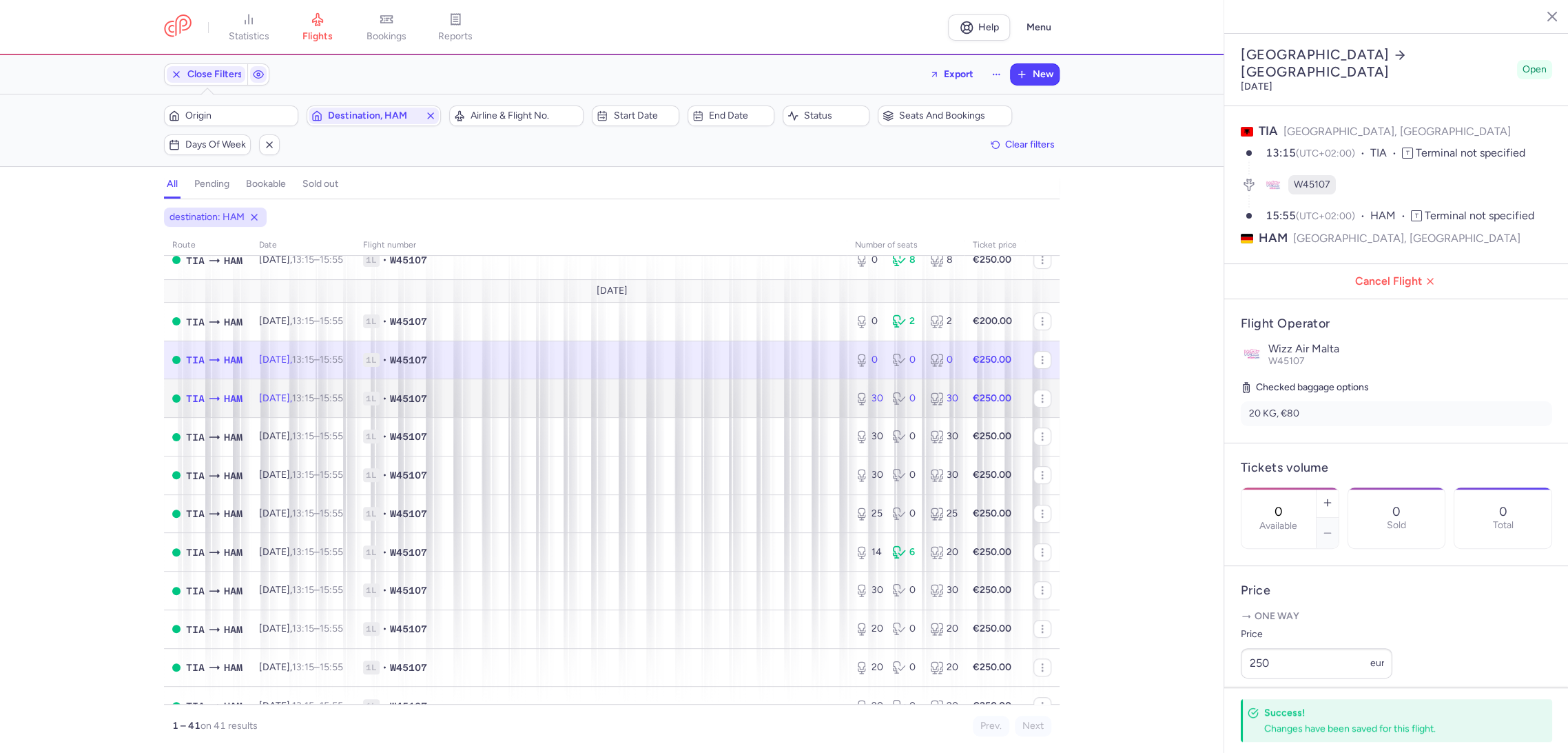
click at [801, 395] on span "1L • W45107" at bounding box center [601, 399] width 476 height 14
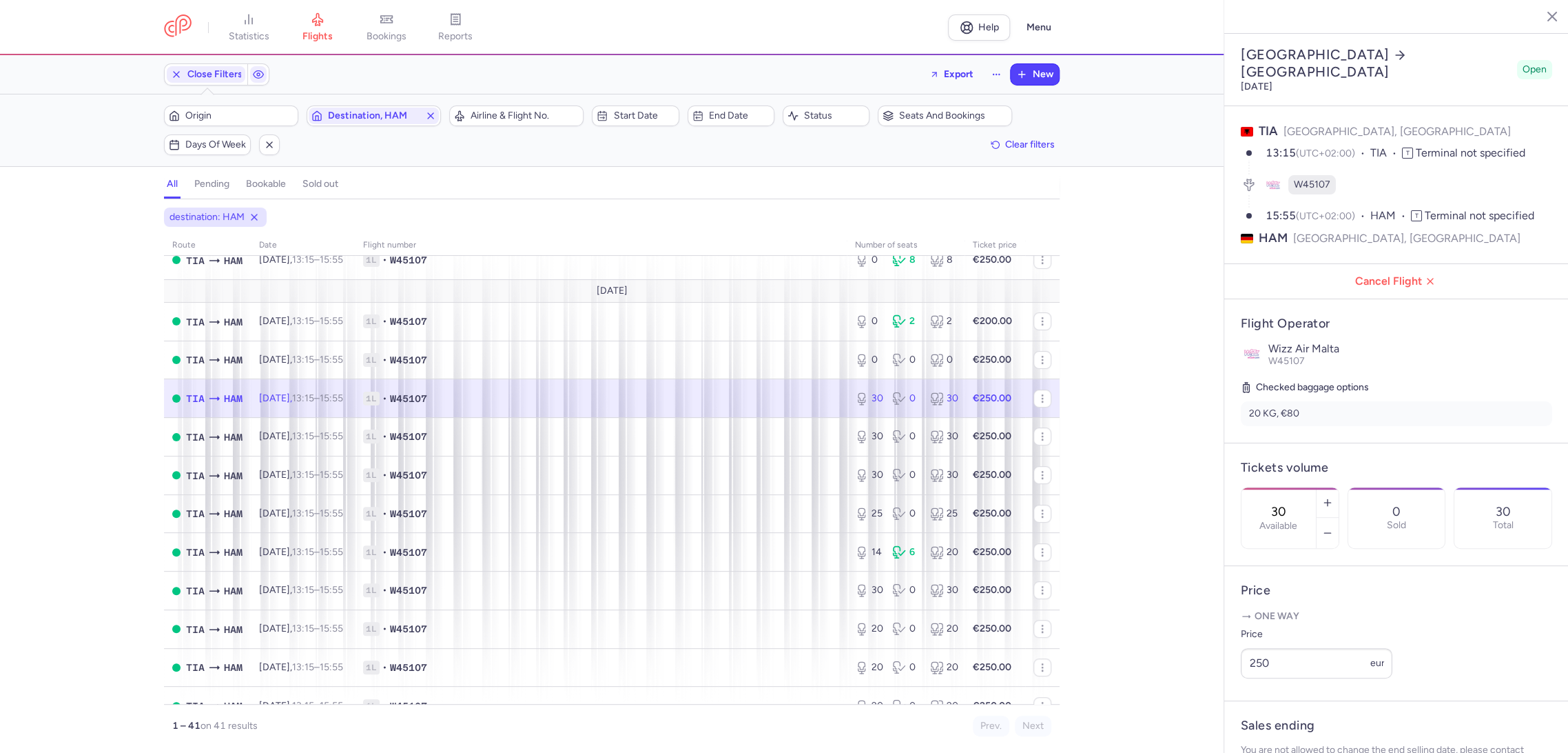
click at [1282, 488] on div "30 Available" at bounding box center [1279, 518] width 74 height 61
drag, startPoint x: 1282, startPoint y: 721, endPoint x: 1239, endPoint y: 694, distance: 50.8
click at [1279, 721] on span "Save changes" at bounding box center [1287, 726] width 68 height 12
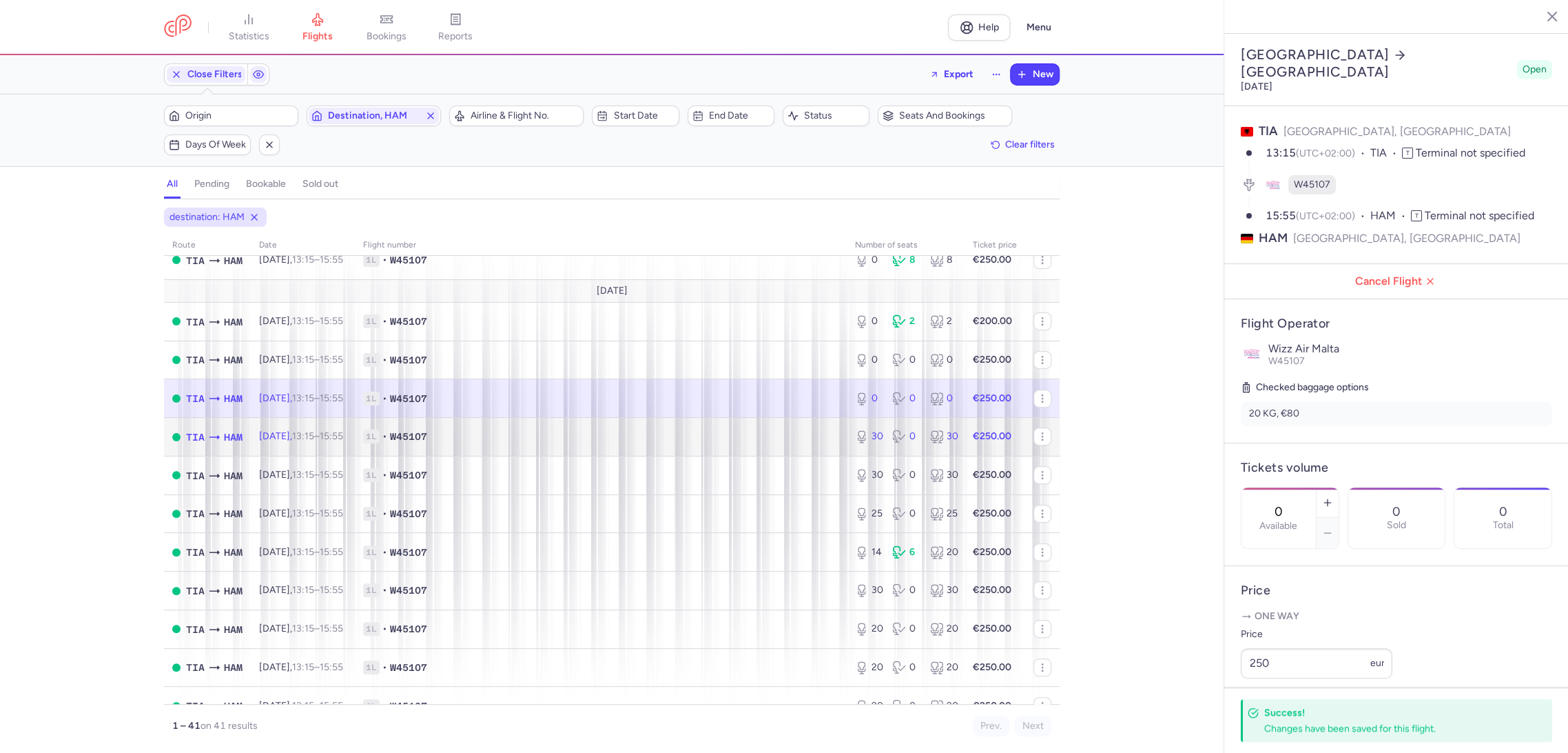
click at [764, 418] on td "1L • W45107" at bounding box center [601, 437] width 492 height 38
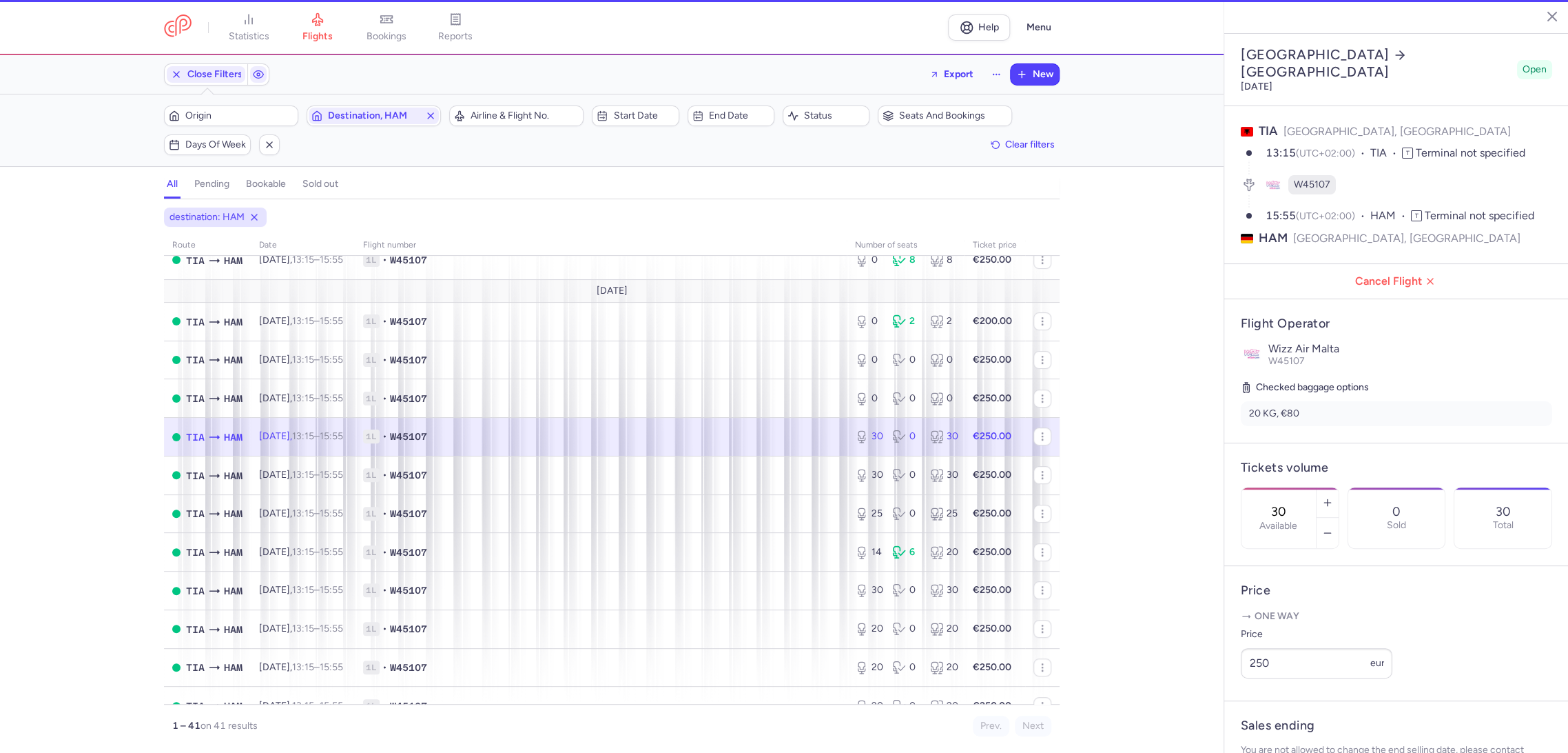
click at [1316, 488] on div "30 Available" at bounding box center [1279, 518] width 74 height 61
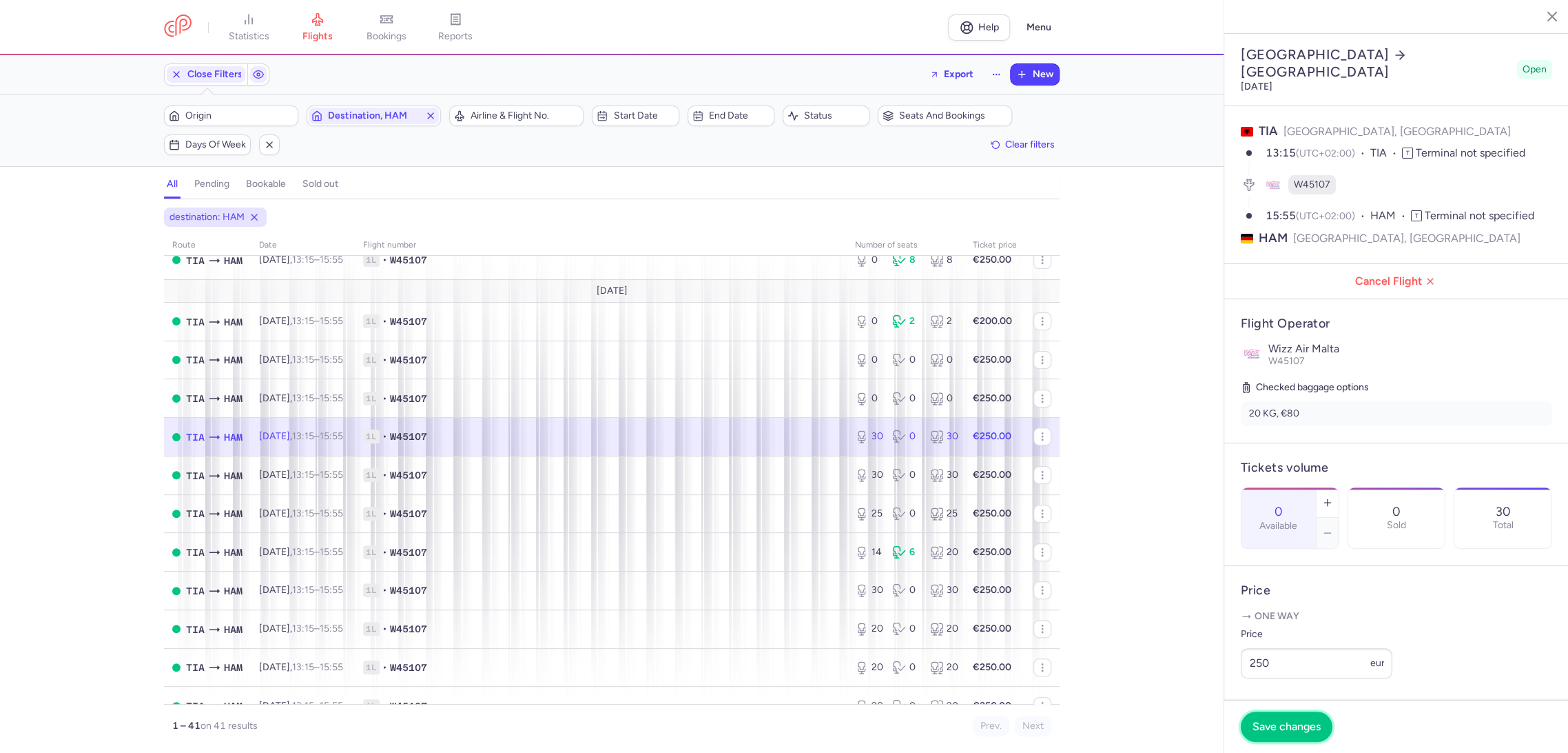
drag, startPoint x: 1279, startPoint y: 725, endPoint x: 1225, endPoint y: 695, distance: 61.8
click at [1274, 721] on span "Save changes" at bounding box center [1287, 726] width 68 height 12
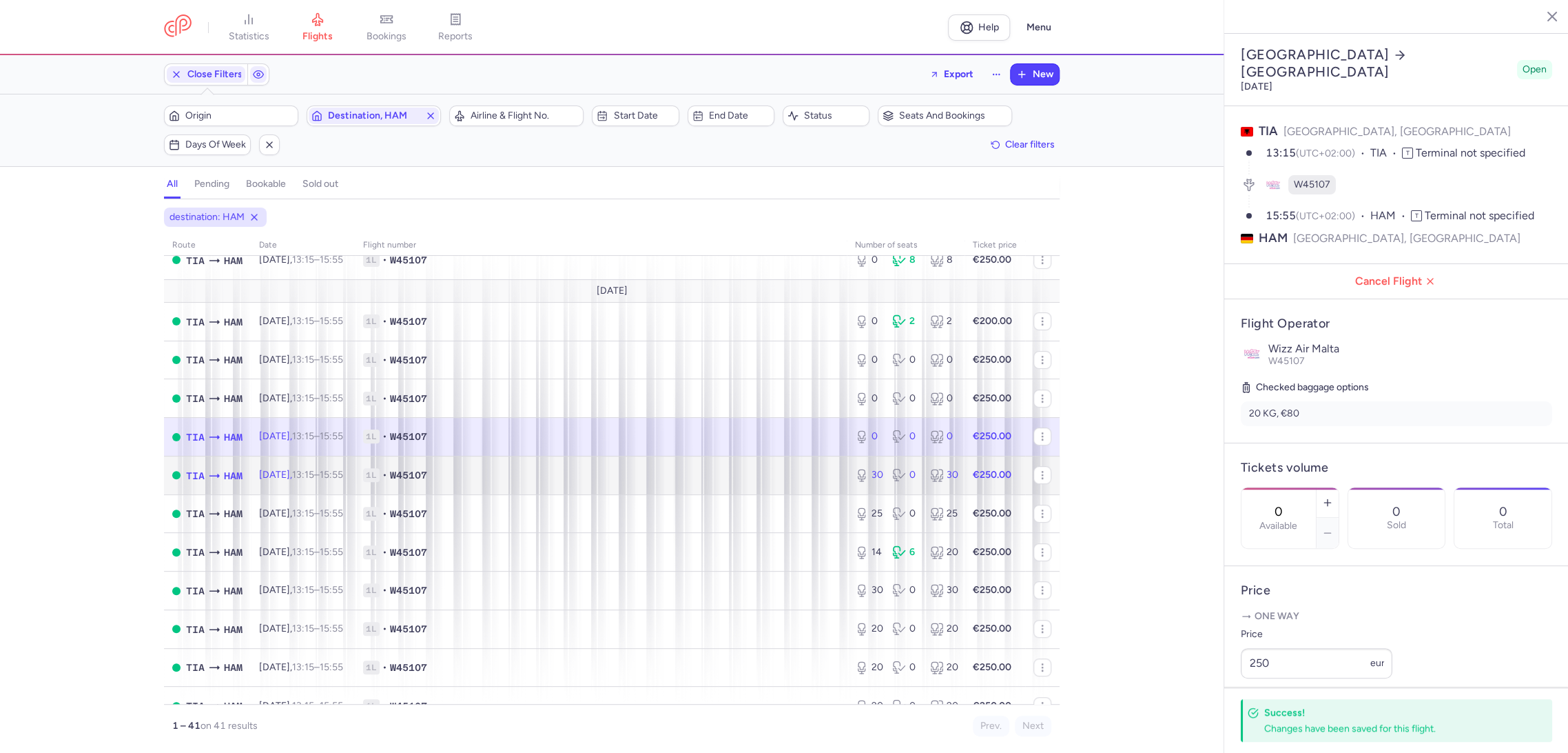
click at [735, 488] on td "1L • W45107" at bounding box center [601, 475] width 492 height 38
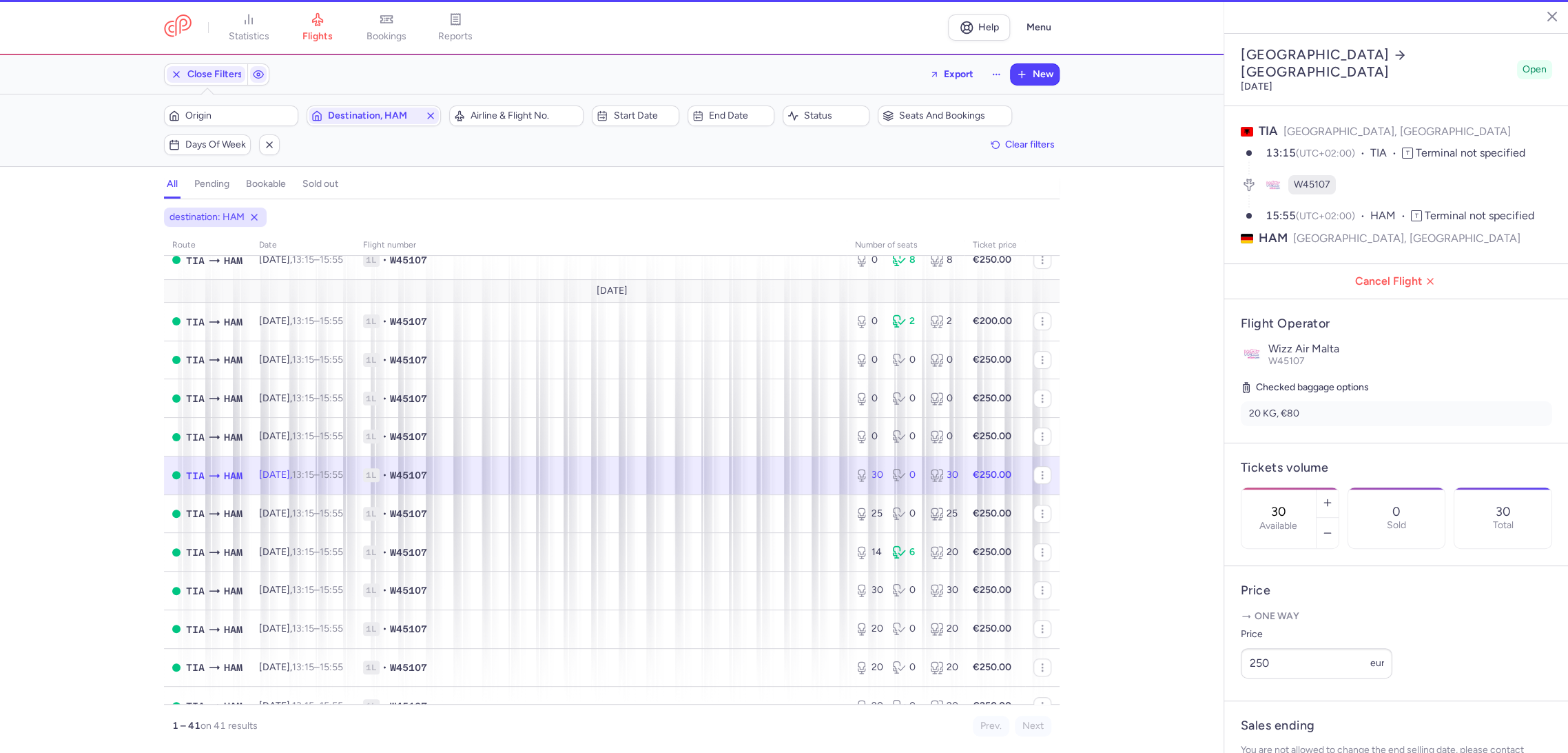
click at [1298, 520] on label "Available" at bounding box center [1279, 525] width 38 height 11
click at [1295, 504] on input "30" at bounding box center [1279, 512] width 33 height 15
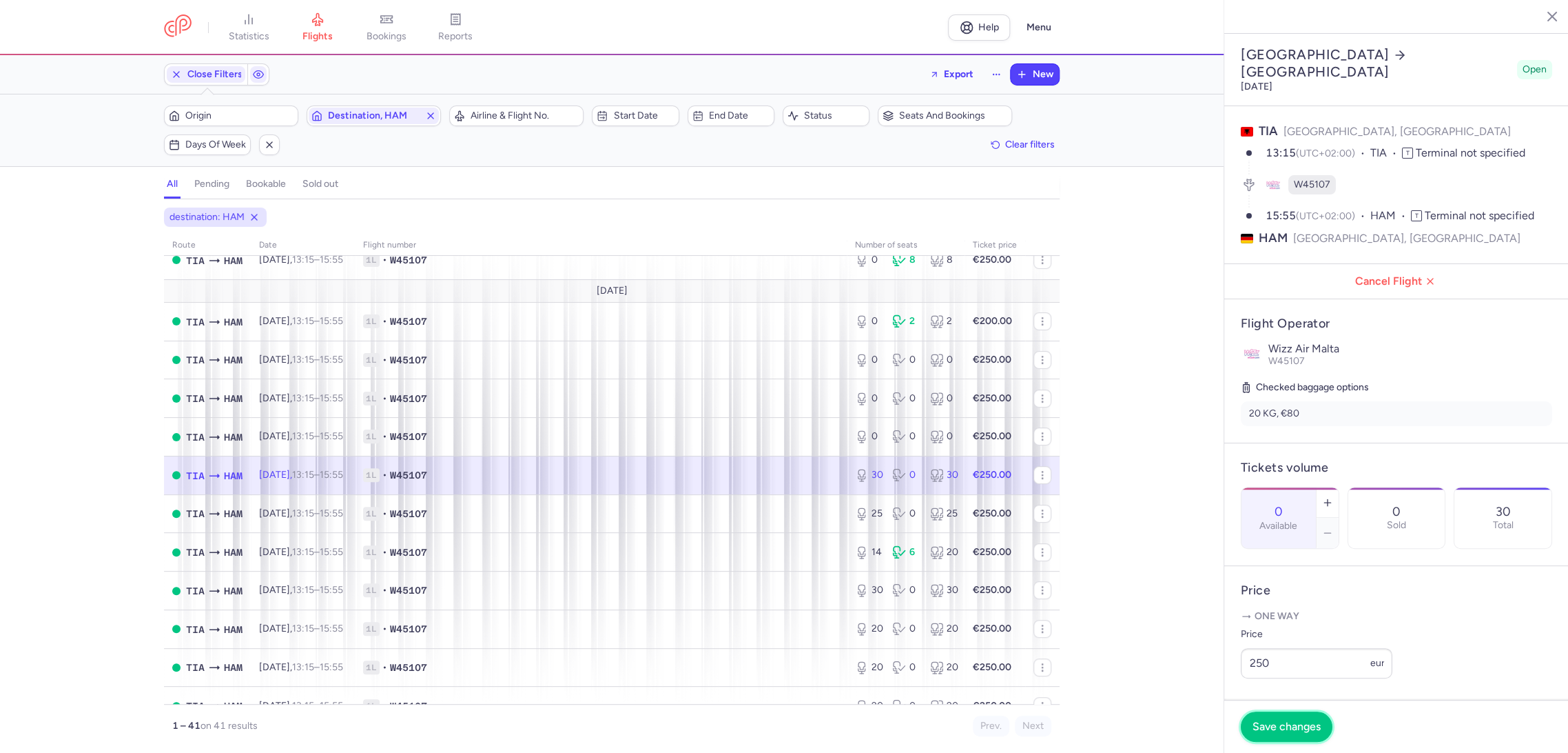
drag, startPoint x: 1269, startPoint y: 726, endPoint x: 1086, endPoint y: 685, distance: 187.5
click at [1268, 726] on span "Save changes" at bounding box center [1287, 726] width 68 height 12
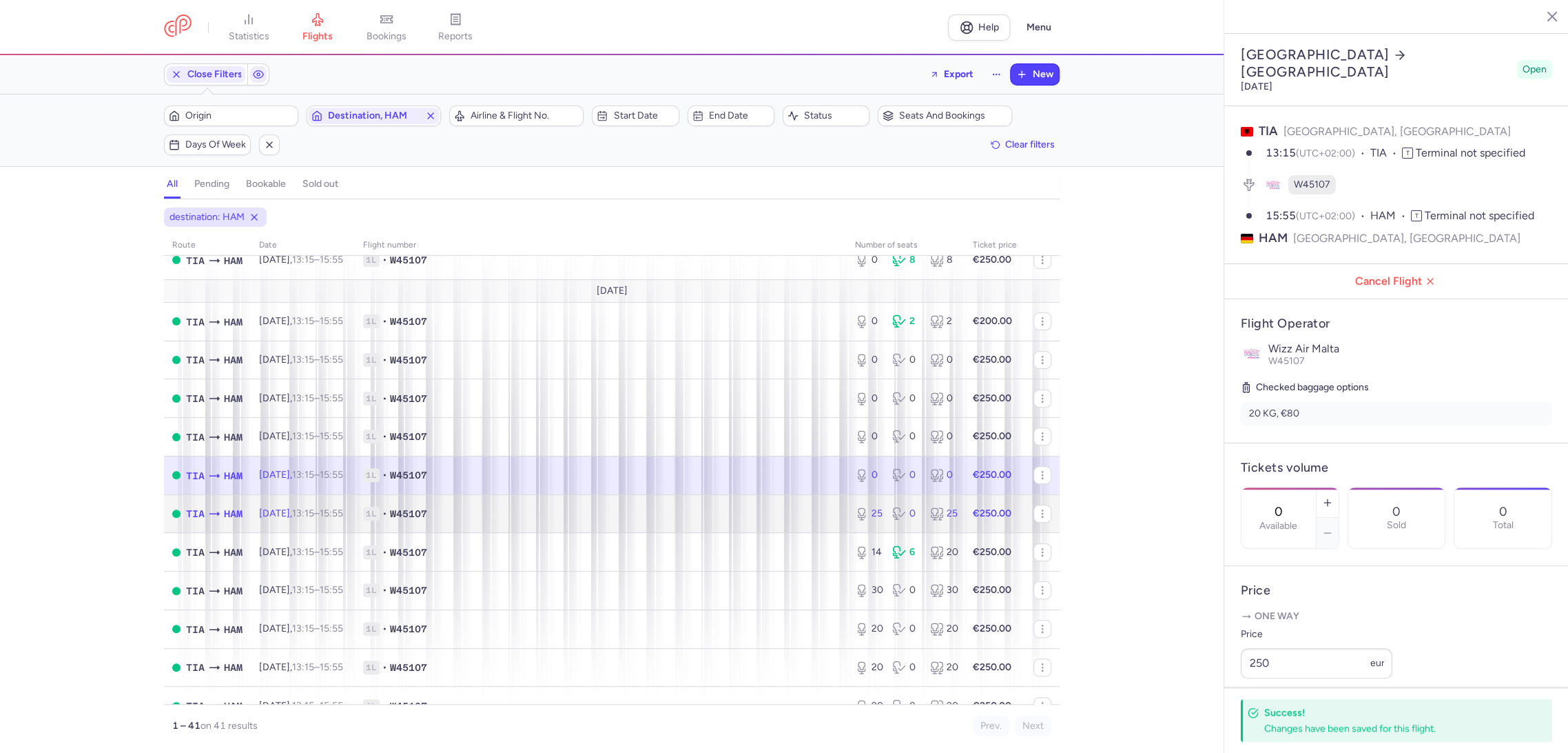
click at [809, 521] on td "1L • W45107" at bounding box center [601, 513] width 492 height 38
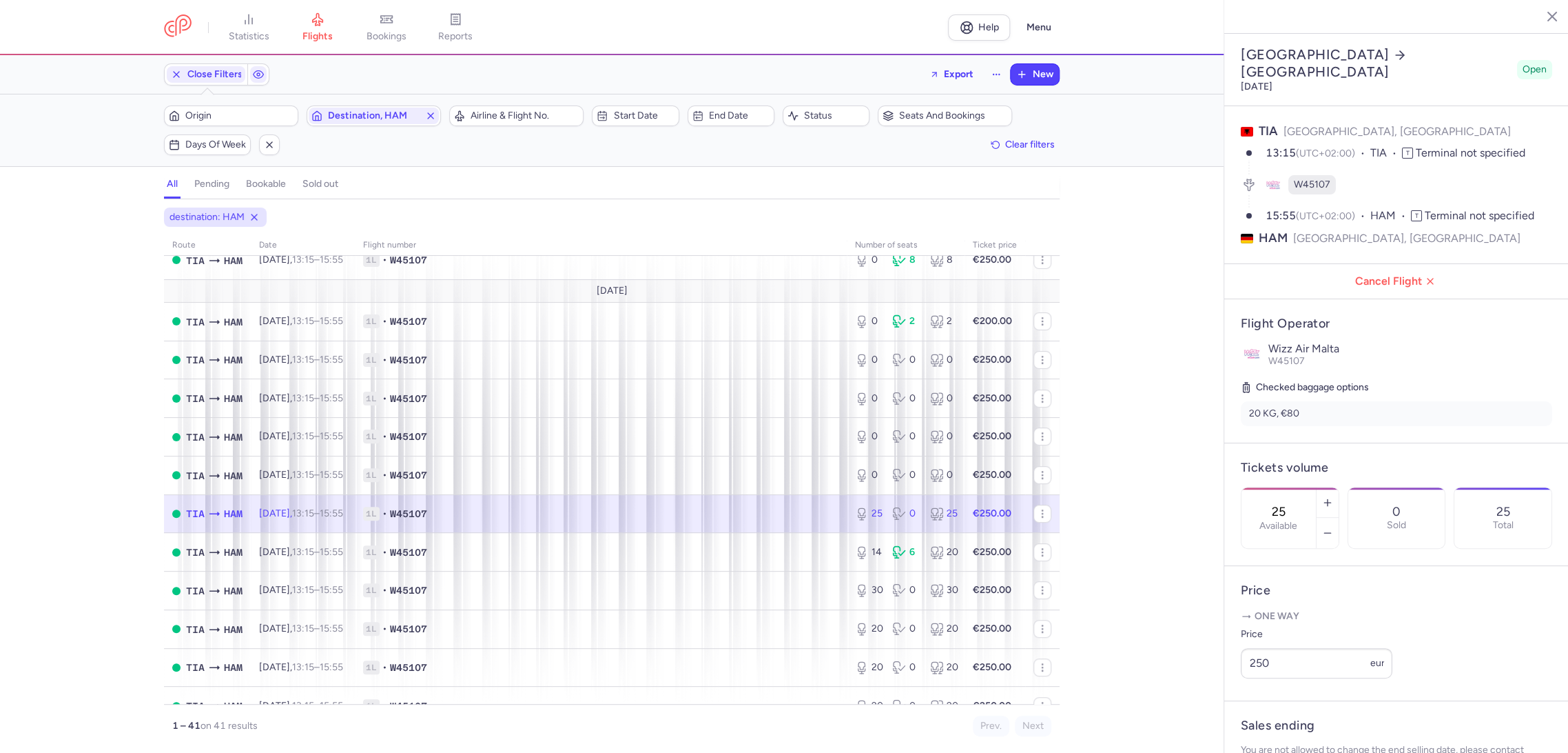
drag, startPoint x: 1341, startPoint y: 457, endPoint x: 1323, endPoint y: 465, distance: 19.7
click at [1316, 488] on div "25 Available" at bounding box center [1279, 518] width 74 height 61
drag, startPoint x: 1272, startPoint y: 724, endPoint x: 1184, endPoint y: 689, distance: 94.7
click at [1273, 725] on span "Save changes" at bounding box center [1287, 726] width 68 height 12
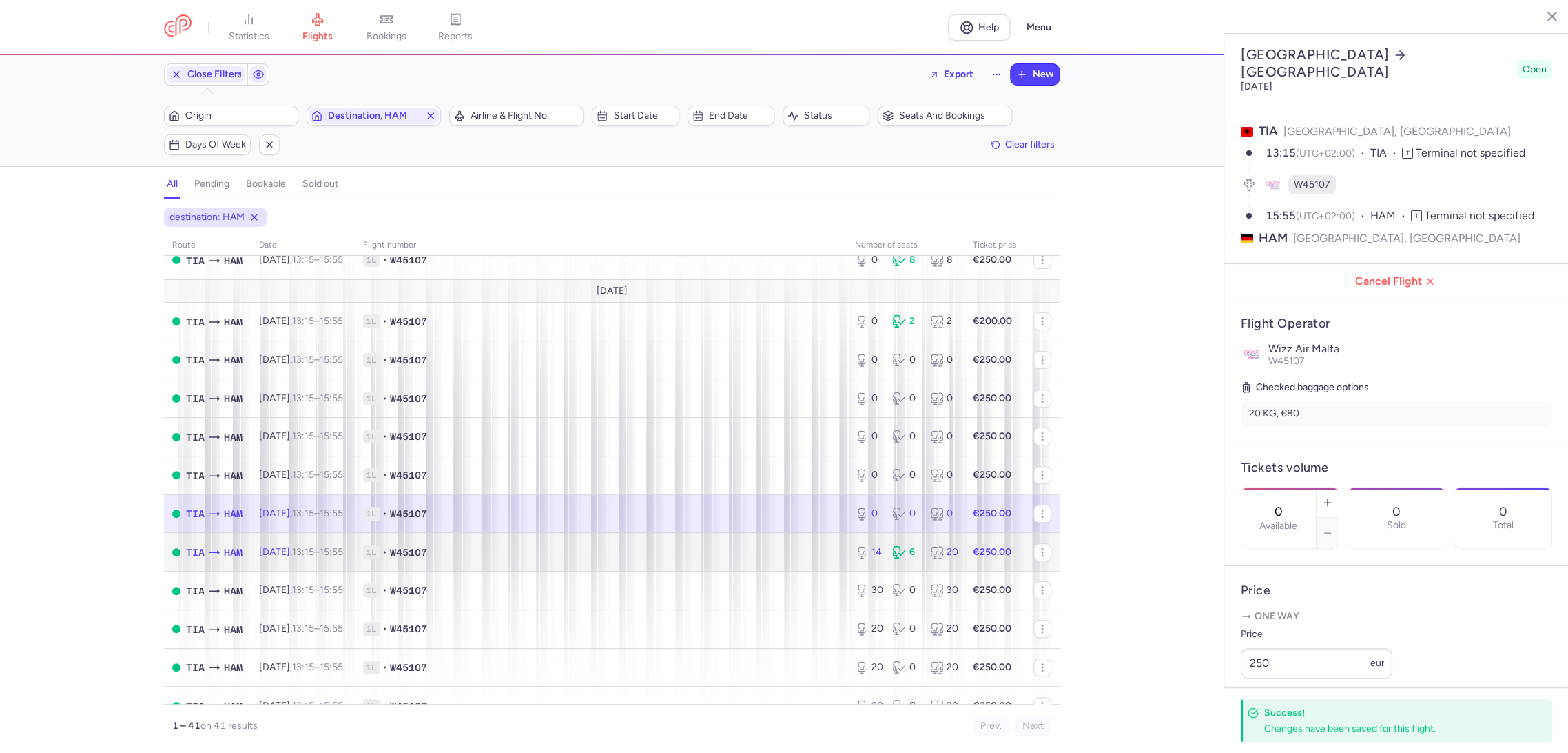
drag, startPoint x: 758, startPoint y: 557, endPoint x: 1118, endPoint y: 536, distance: 360.6
click at [759, 557] on span "1L • W45107" at bounding box center [601, 552] width 476 height 14
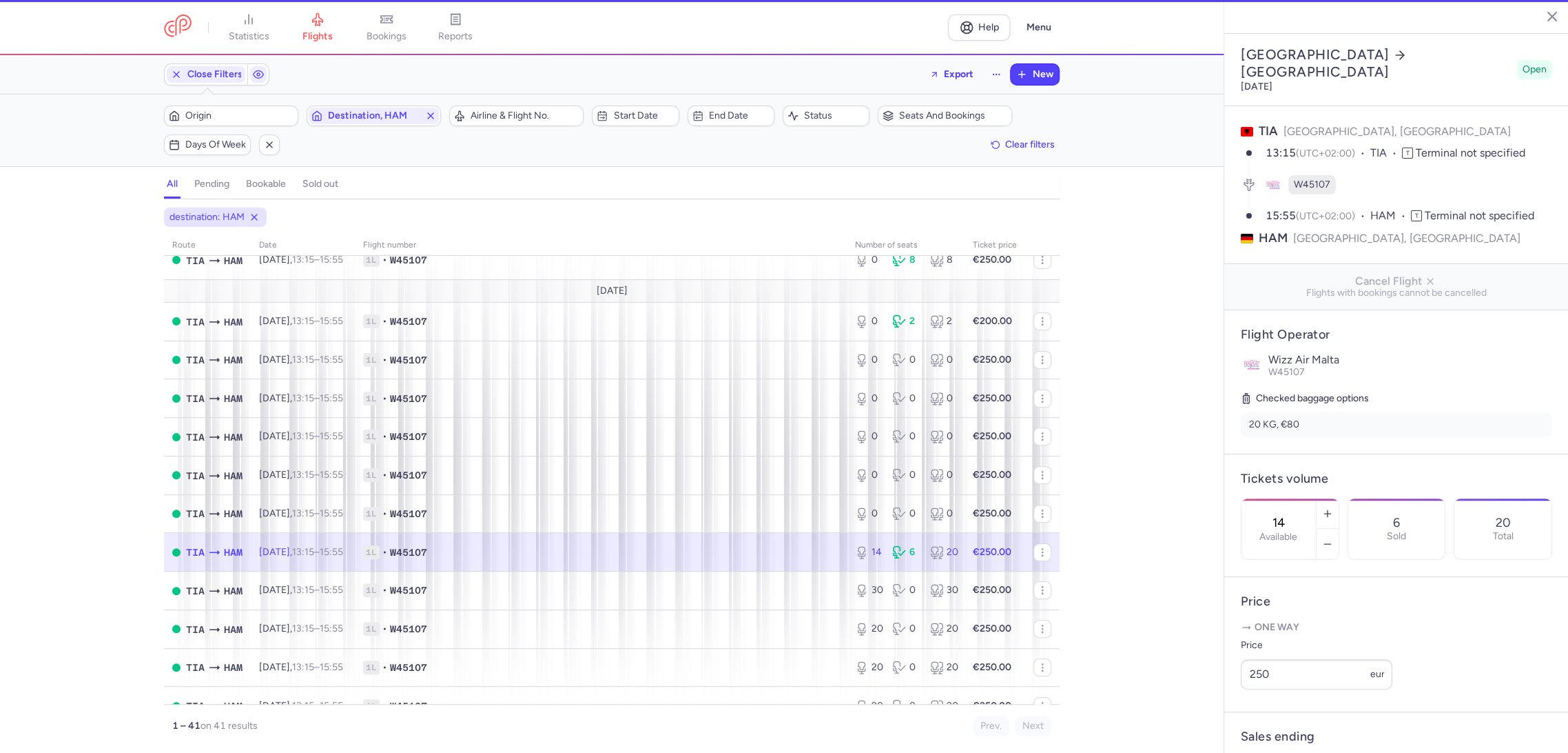
click at [1316, 498] on div "14 Available" at bounding box center [1279, 528] width 74 height 61
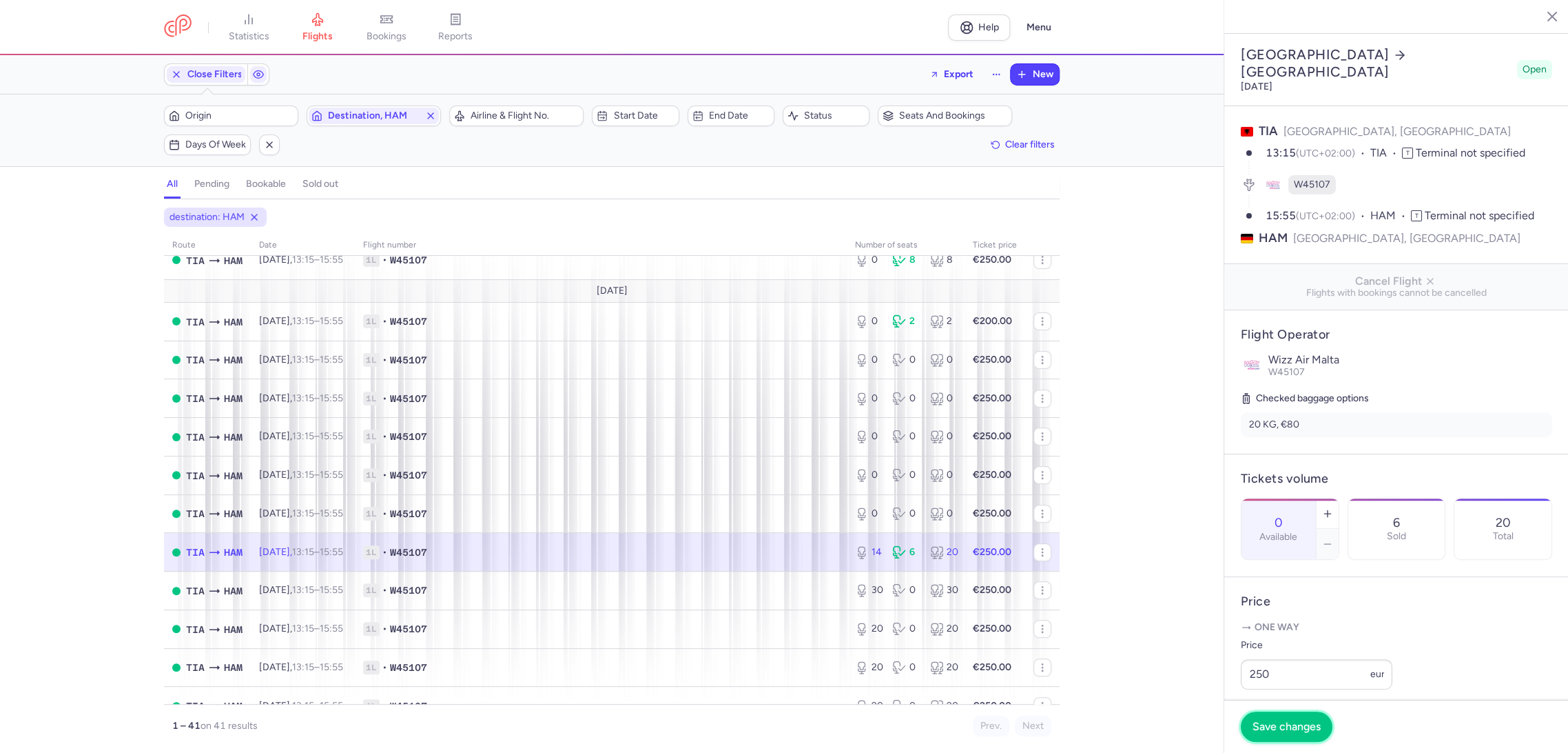
drag, startPoint x: 1279, startPoint y: 726, endPoint x: 1110, endPoint y: 706, distance: 170.2
click at [1278, 725] on span "Save changes" at bounding box center [1287, 726] width 68 height 12
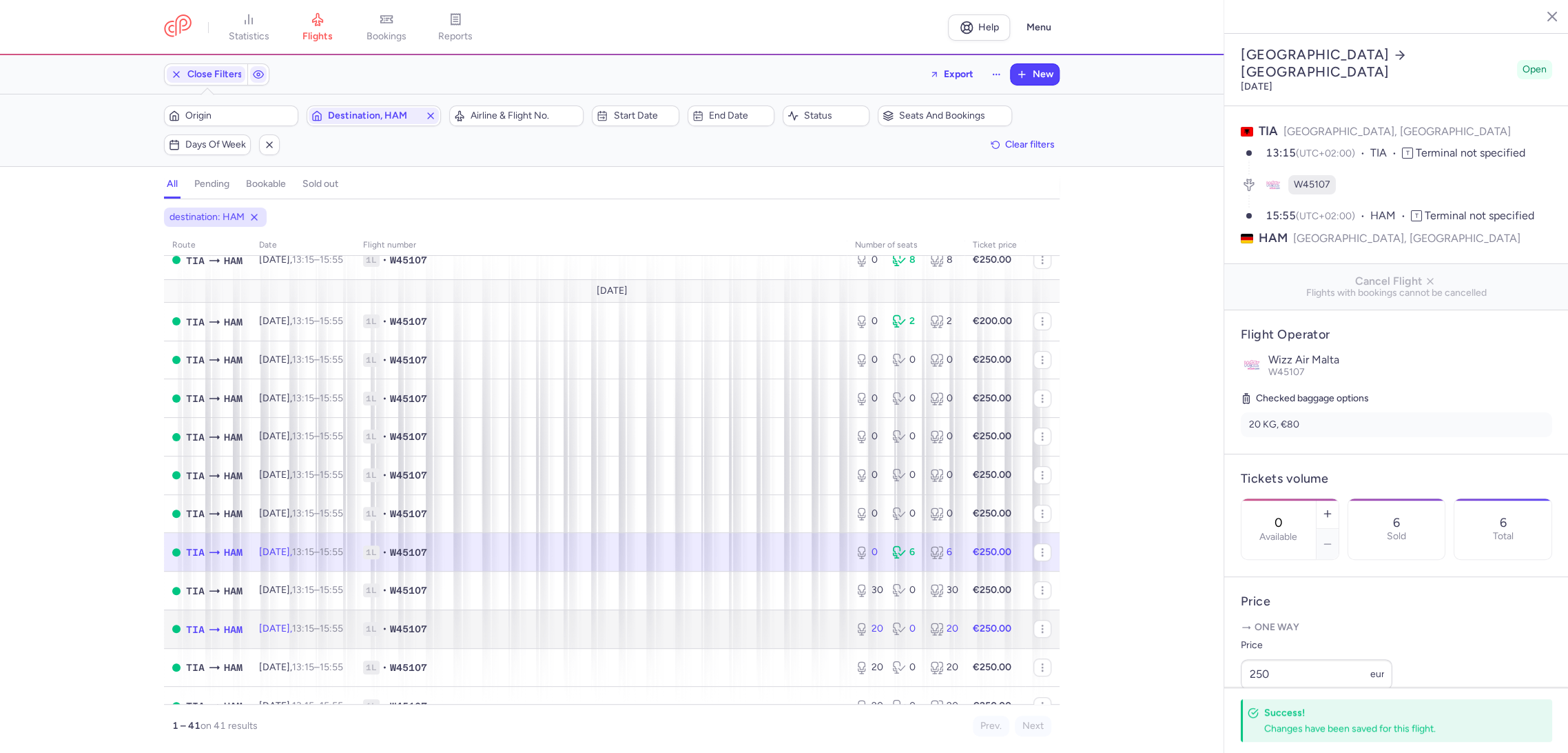
click at [770, 612] on td "1L • W45107" at bounding box center [601, 628] width 492 height 38
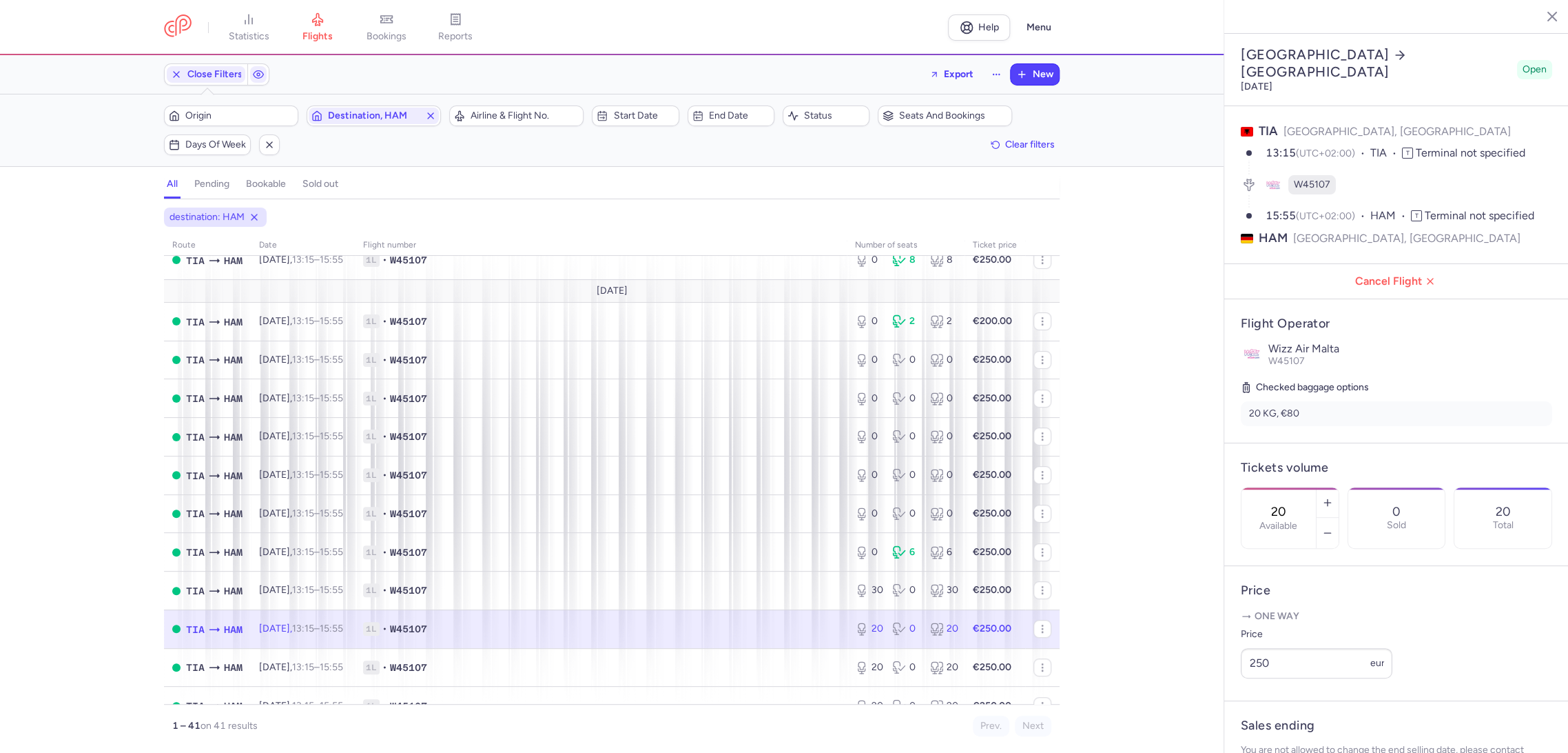
click at [1303, 488] on div "20 Available" at bounding box center [1279, 518] width 74 height 61
drag, startPoint x: 1295, startPoint y: 732, endPoint x: 1275, endPoint y: 725, distance: 21.2
click at [1293, 731] on span "Save changes" at bounding box center [1287, 726] width 68 height 12
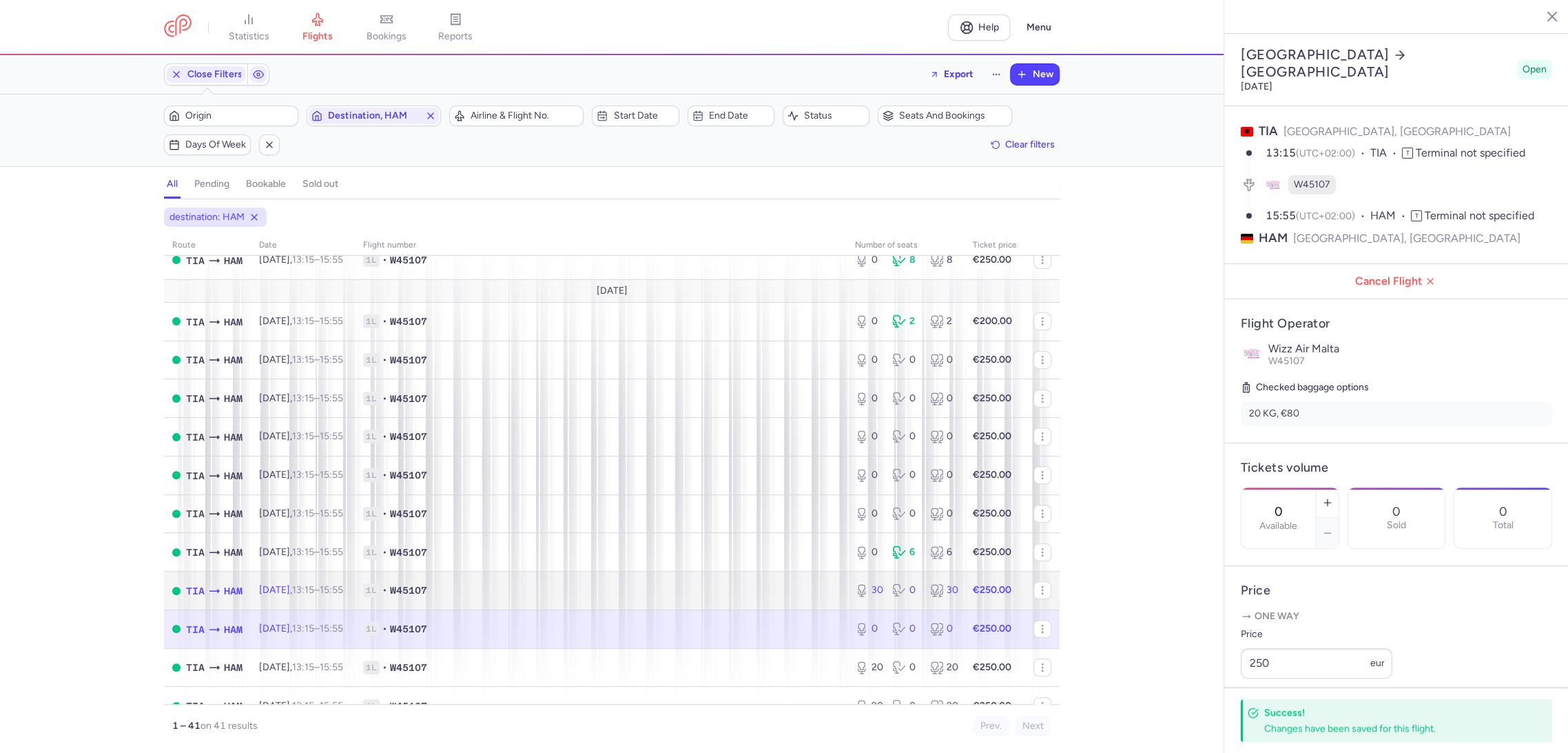
click at [705, 572] on td "1L • W45107" at bounding box center [601, 591] width 492 height 38
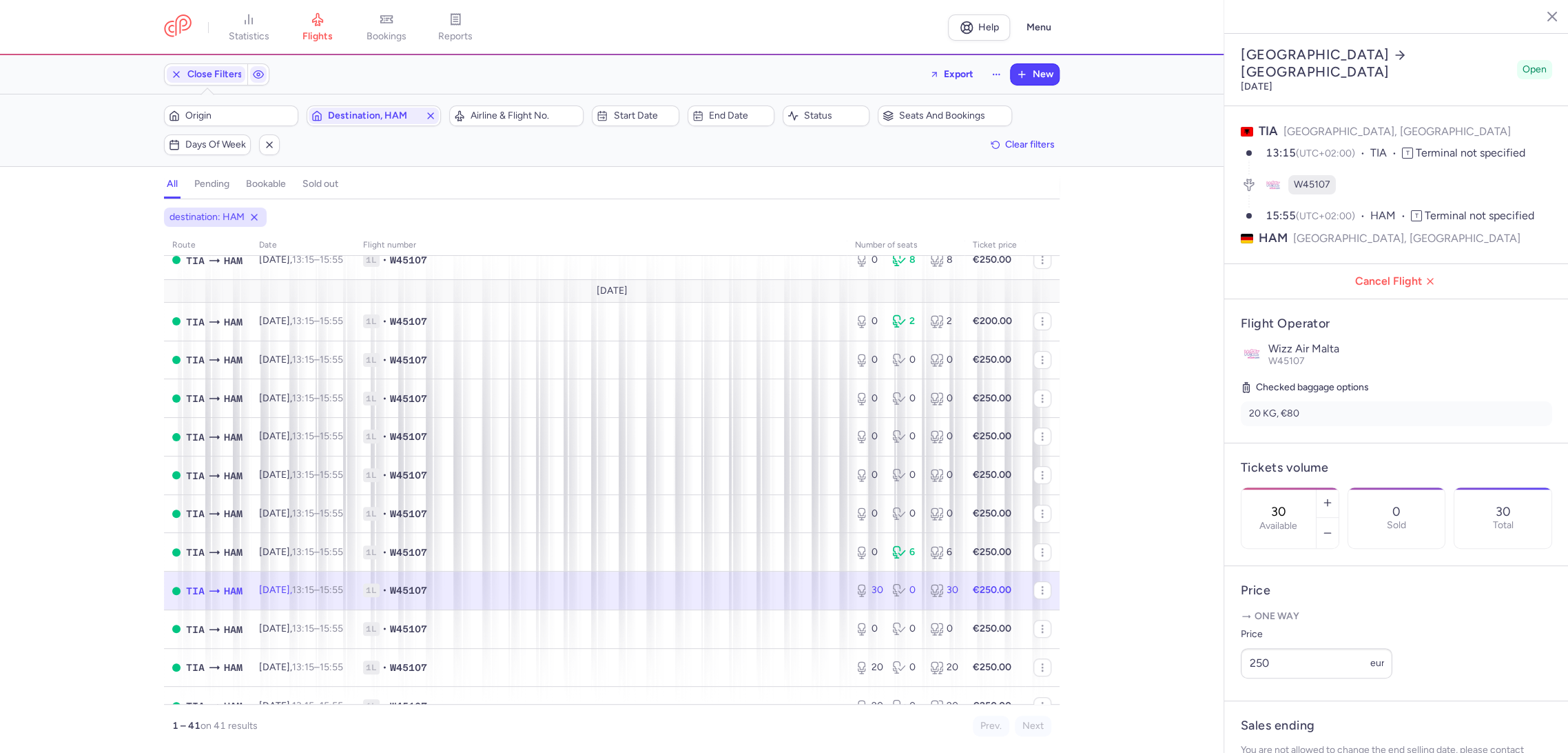
drag, startPoint x: 1319, startPoint y: 440, endPoint x: 1319, endPoint y: 432, distance: 8.0
click at [1320, 487] on div "30 Available" at bounding box center [1290, 518] width 98 height 62
click at [1298, 520] on label "Available" at bounding box center [1279, 525] width 38 height 11
click at [1295, 504] on input "30" at bounding box center [1279, 512] width 33 height 15
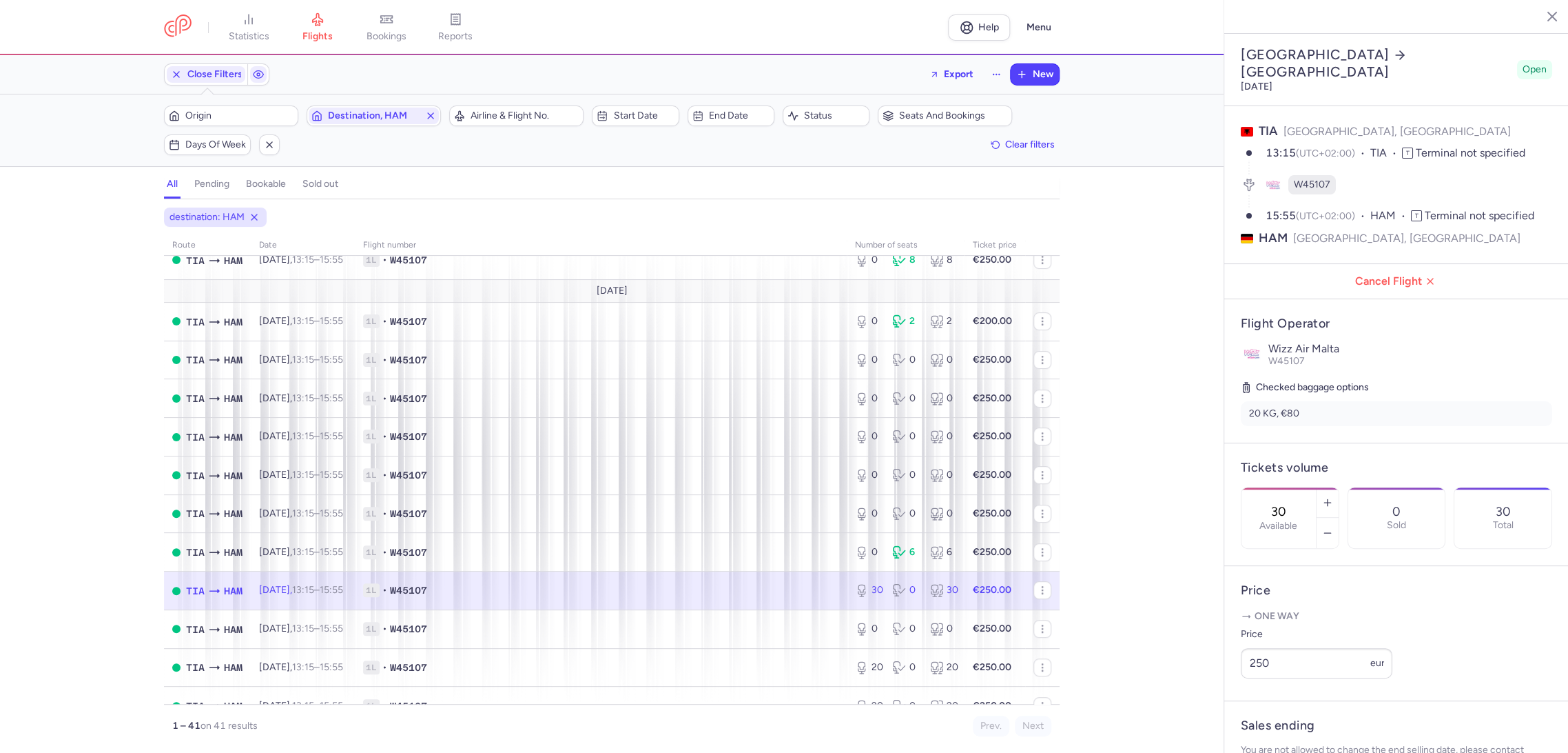
click at [1295, 504] on input "30" at bounding box center [1279, 512] width 33 height 15
click at [1268, 722] on span "Save changes" at bounding box center [1287, 726] width 68 height 12
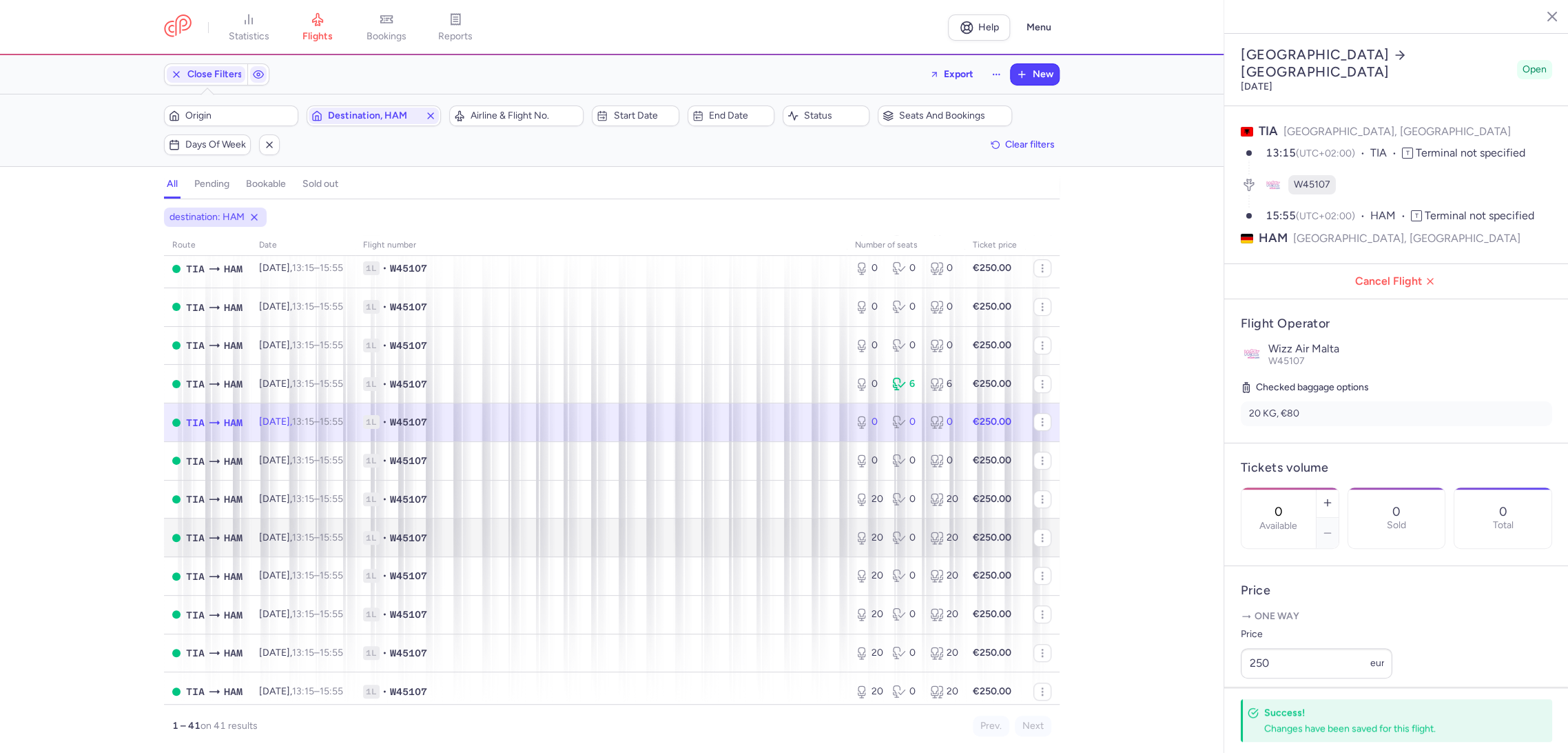
scroll to position [536, 0]
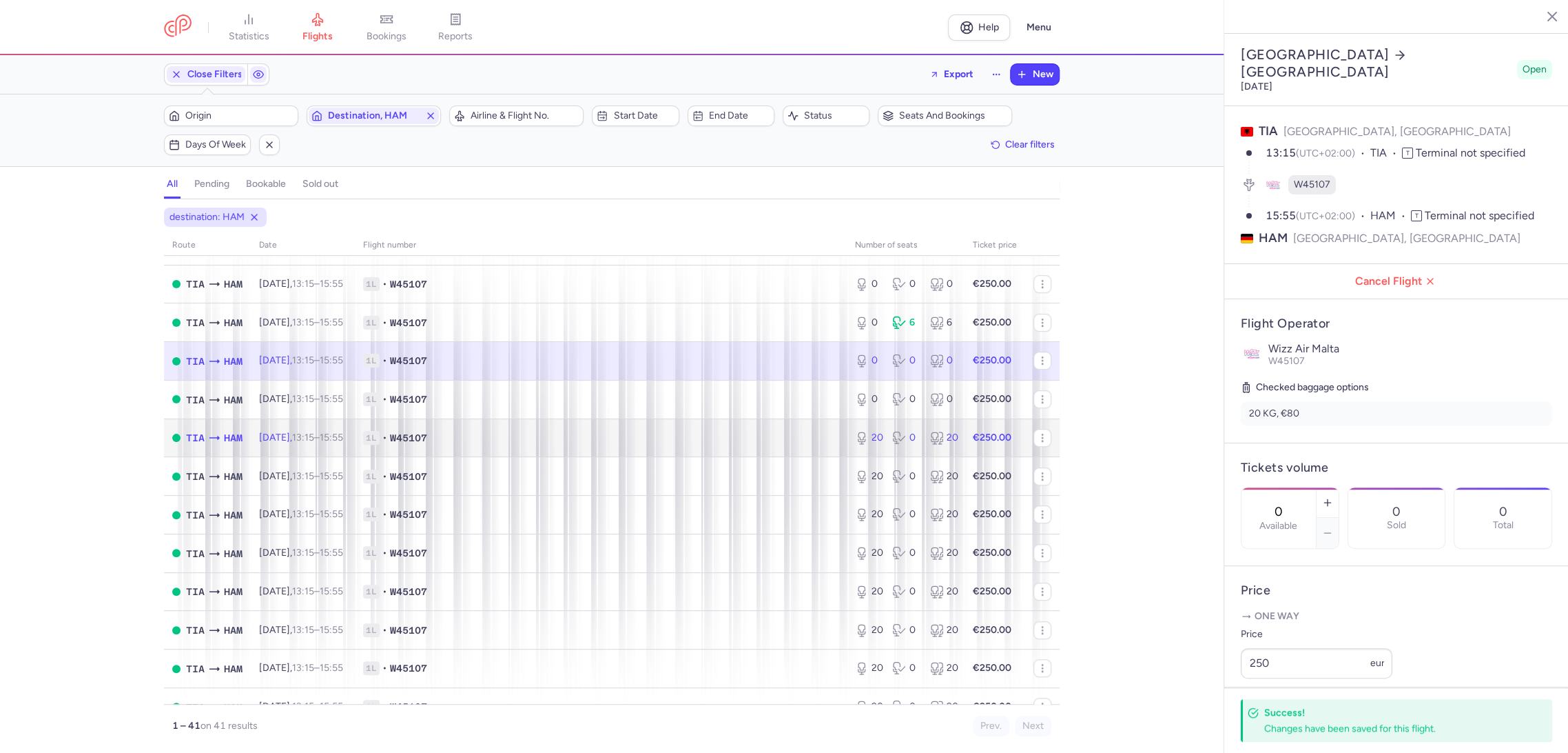
click at [753, 433] on span "1L • W45107" at bounding box center [601, 438] width 476 height 14
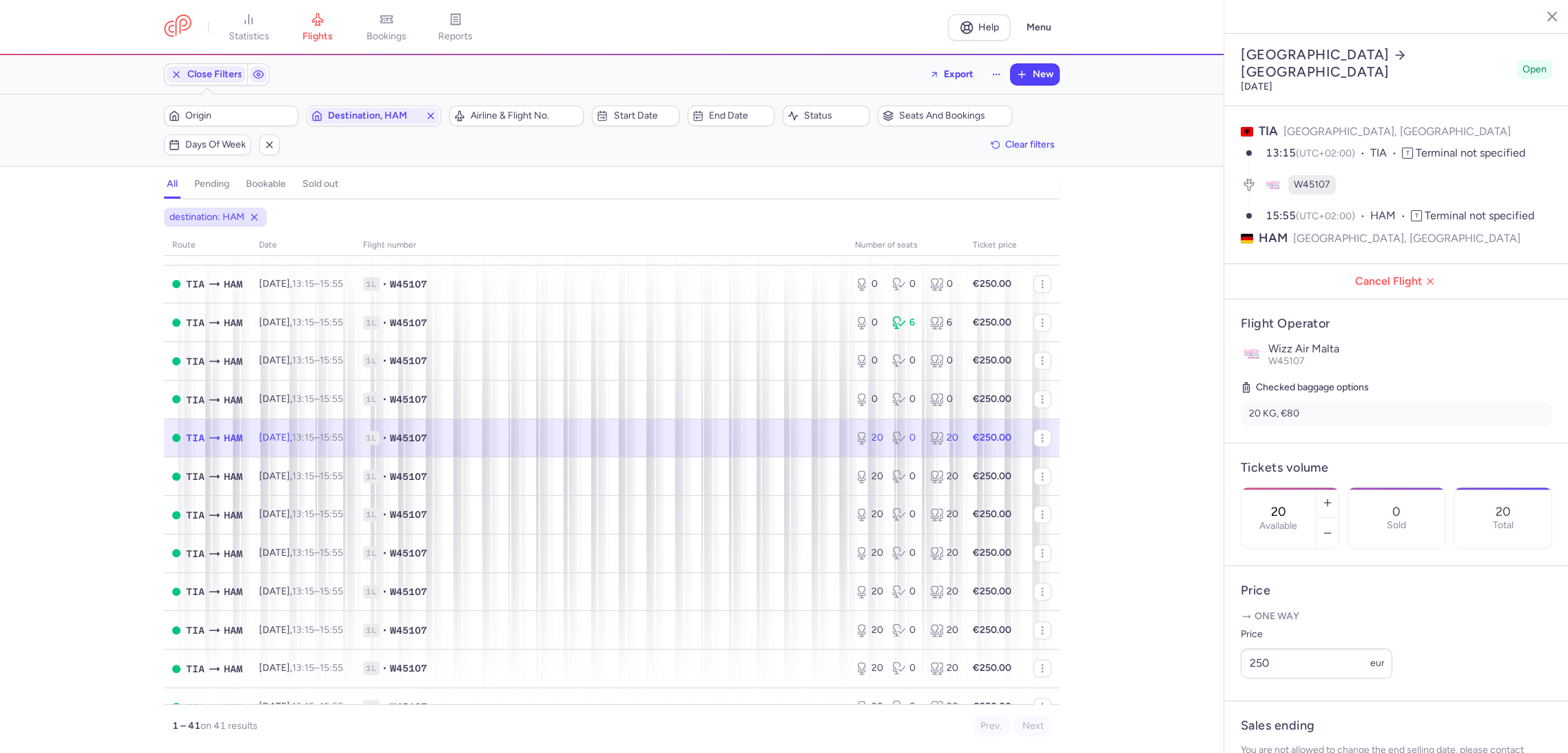
click at [1295, 504] on input "20" at bounding box center [1279, 512] width 33 height 15
click at [1268, 730] on span "Save changes" at bounding box center [1287, 726] width 68 height 12
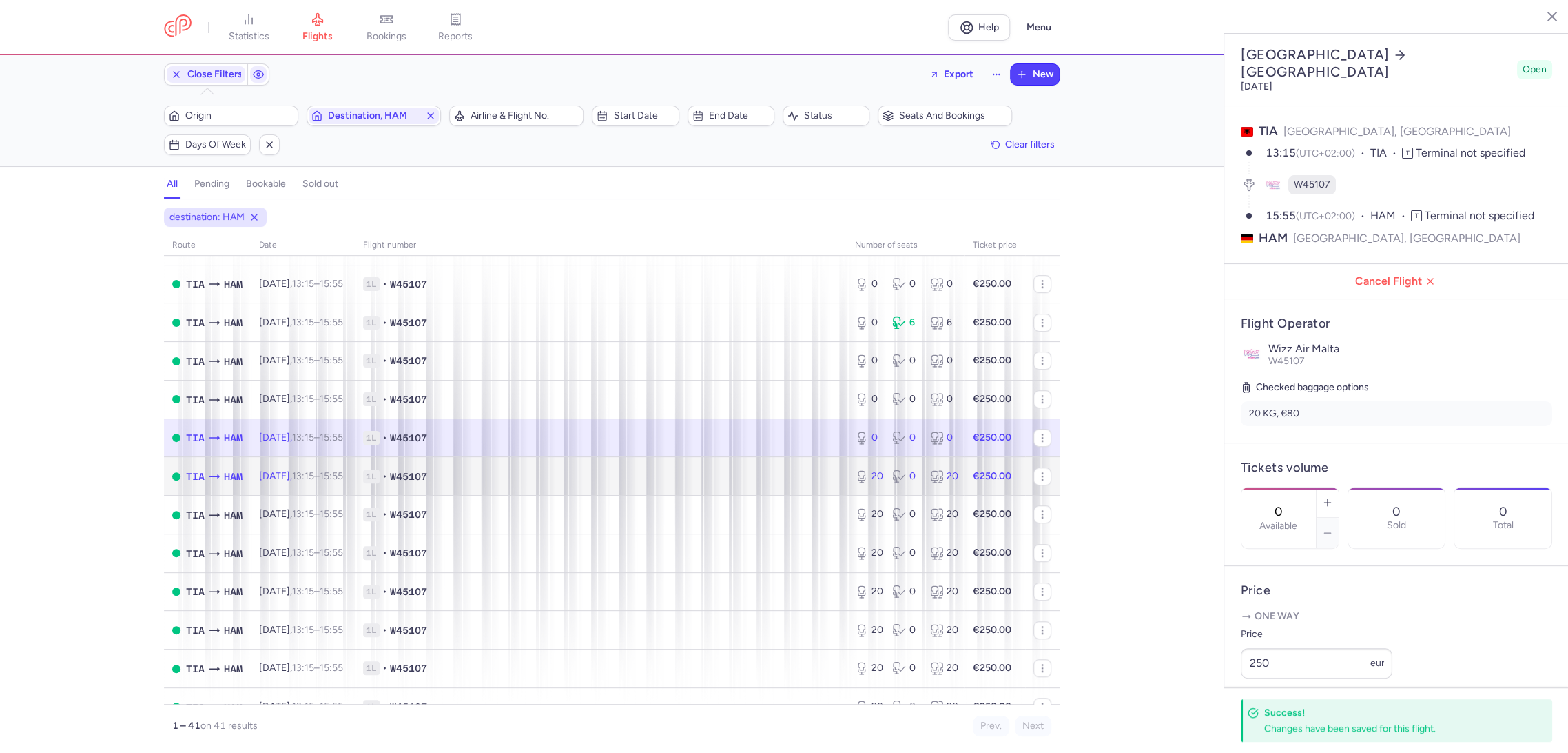
click at [741, 470] on span "1L • W45107" at bounding box center [601, 476] width 476 height 14
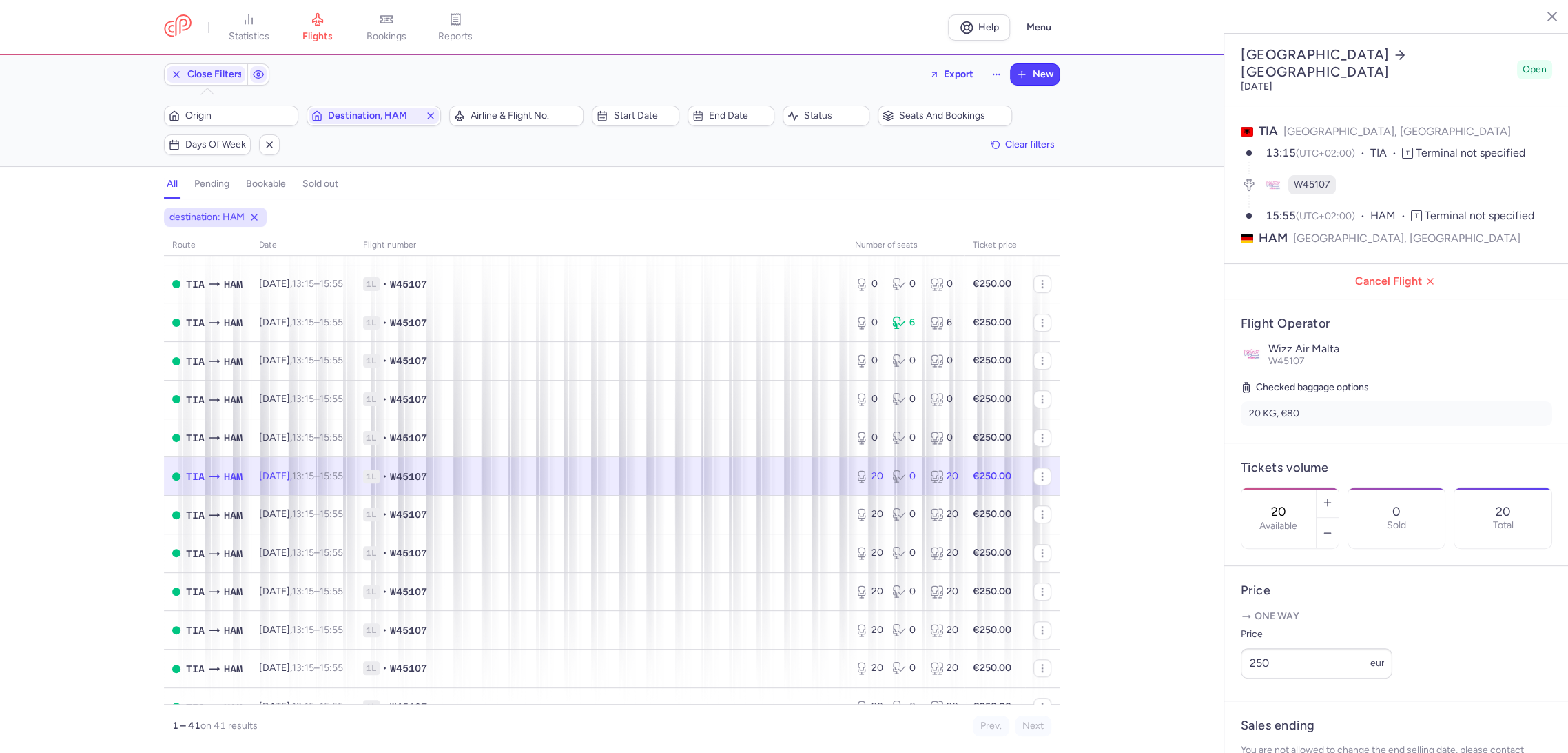
click at [1289, 487] on div "20 Available" at bounding box center [1290, 518] width 98 height 62
click at [1298, 520] on label "Available" at bounding box center [1279, 525] width 38 height 11
click at [1295, 504] on input "20" at bounding box center [1279, 512] width 33 height 15
click at [1268, 726] on span "Save changes" at bounding box center [1287, 726] width 68 height 12
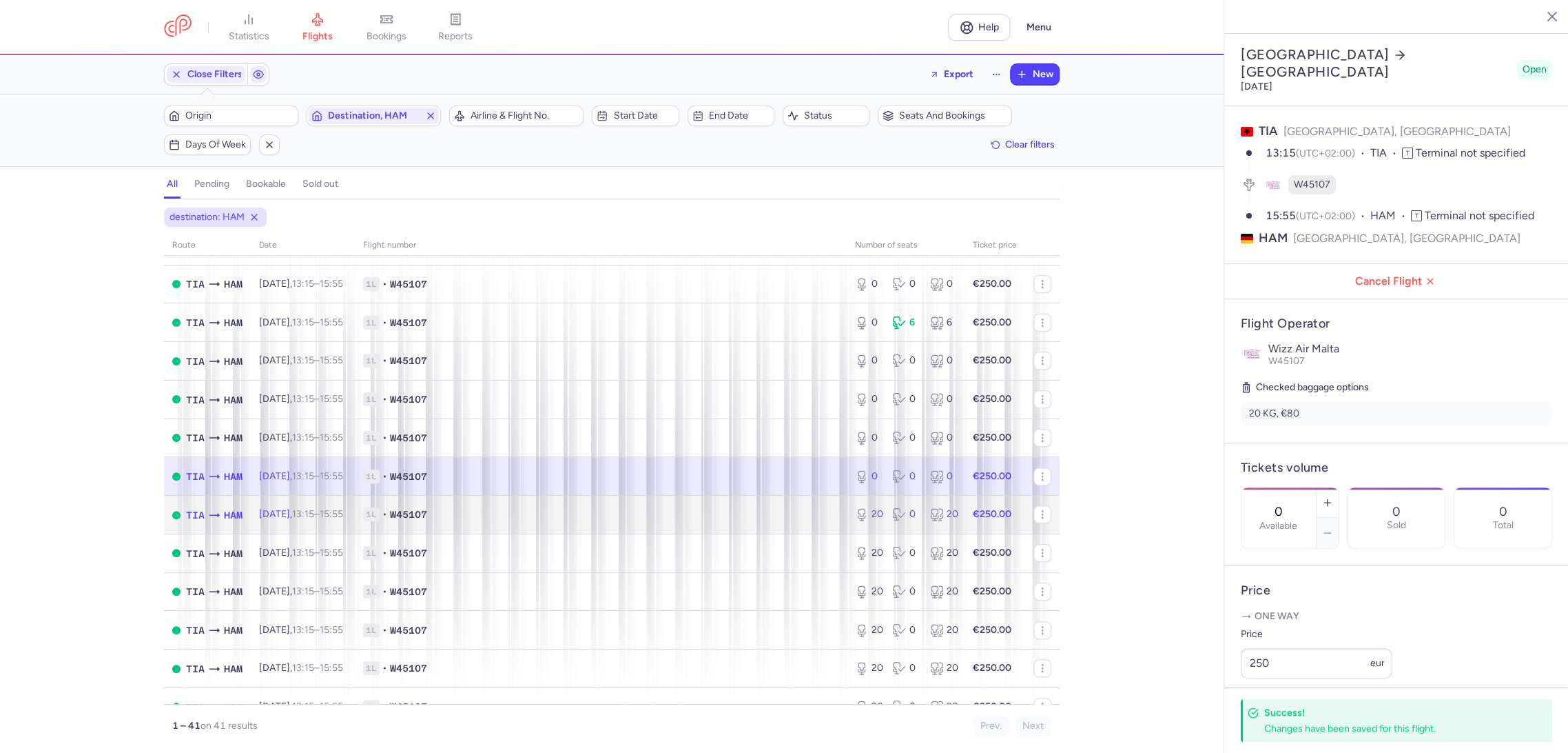
click at [744, 519] on span "1L • W45107" at bounding box center [601, 514] width 476 height 14
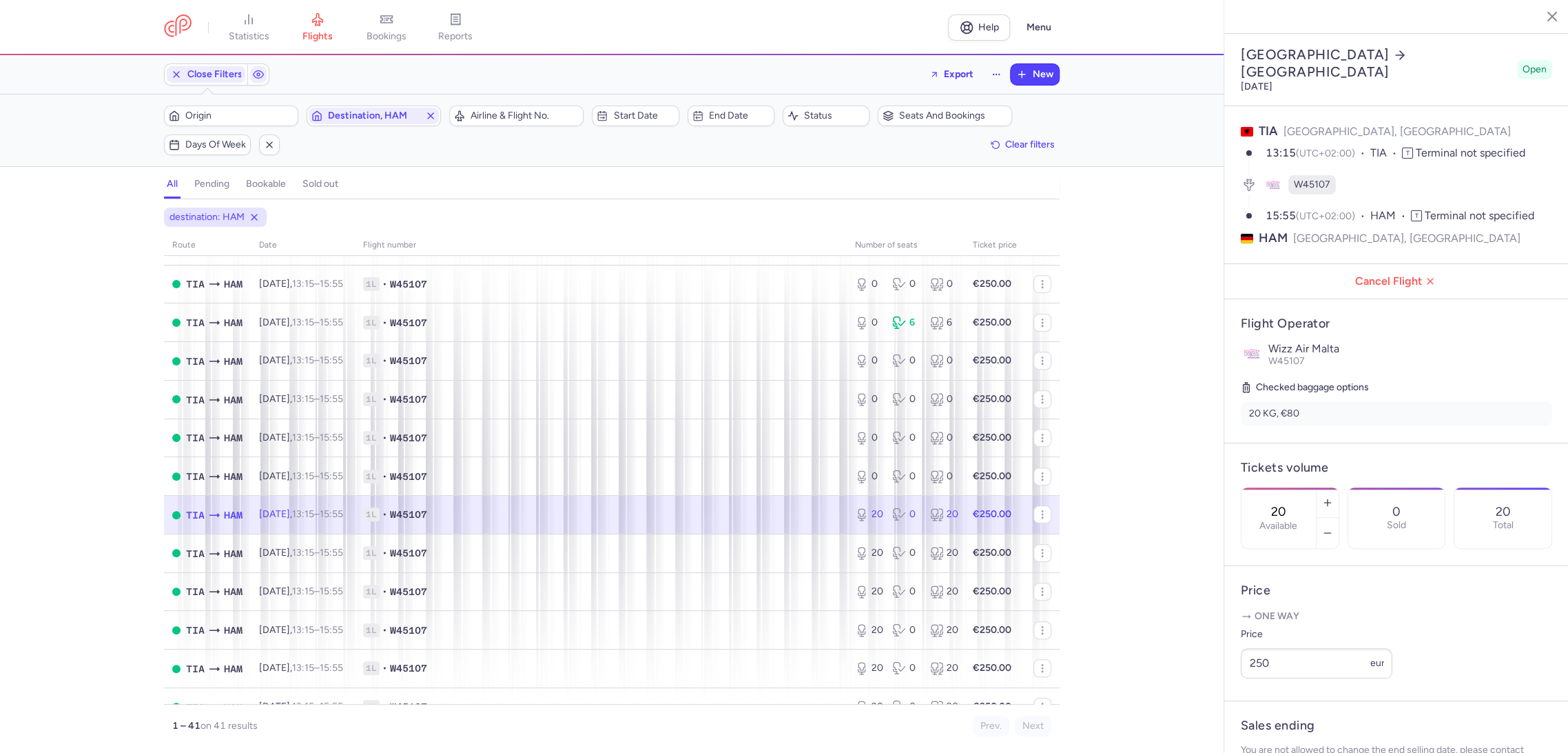
click at [1295, 504] on input "20" at bounding box center [1279, 512] width 33 height 15
click at [1267, 735] on button "Save changes" at bounding box center [1287, 726] width 92 height 30
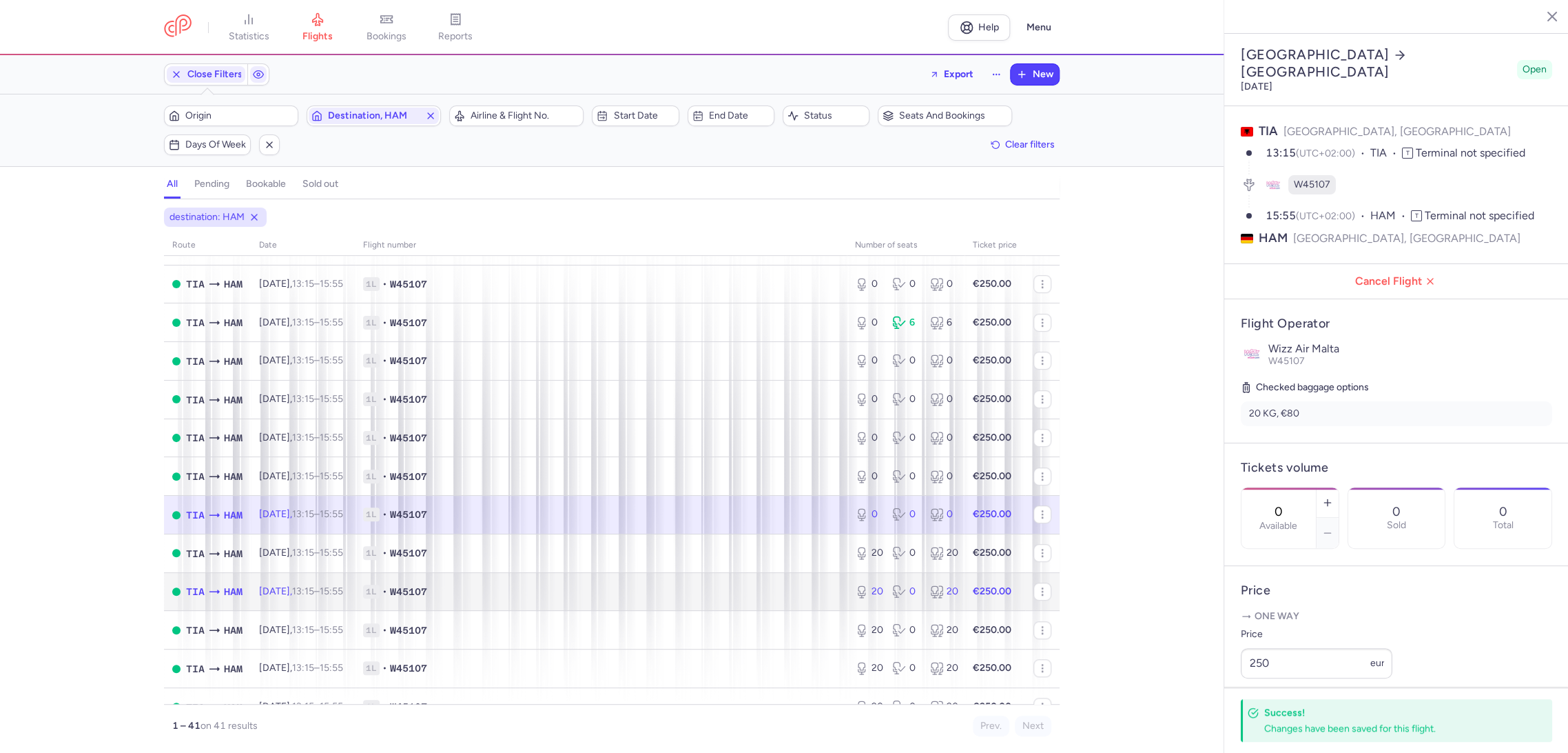
click at [797, 572] on td "1L • W45107" at bounding box center [601, 592] width 492 height 38
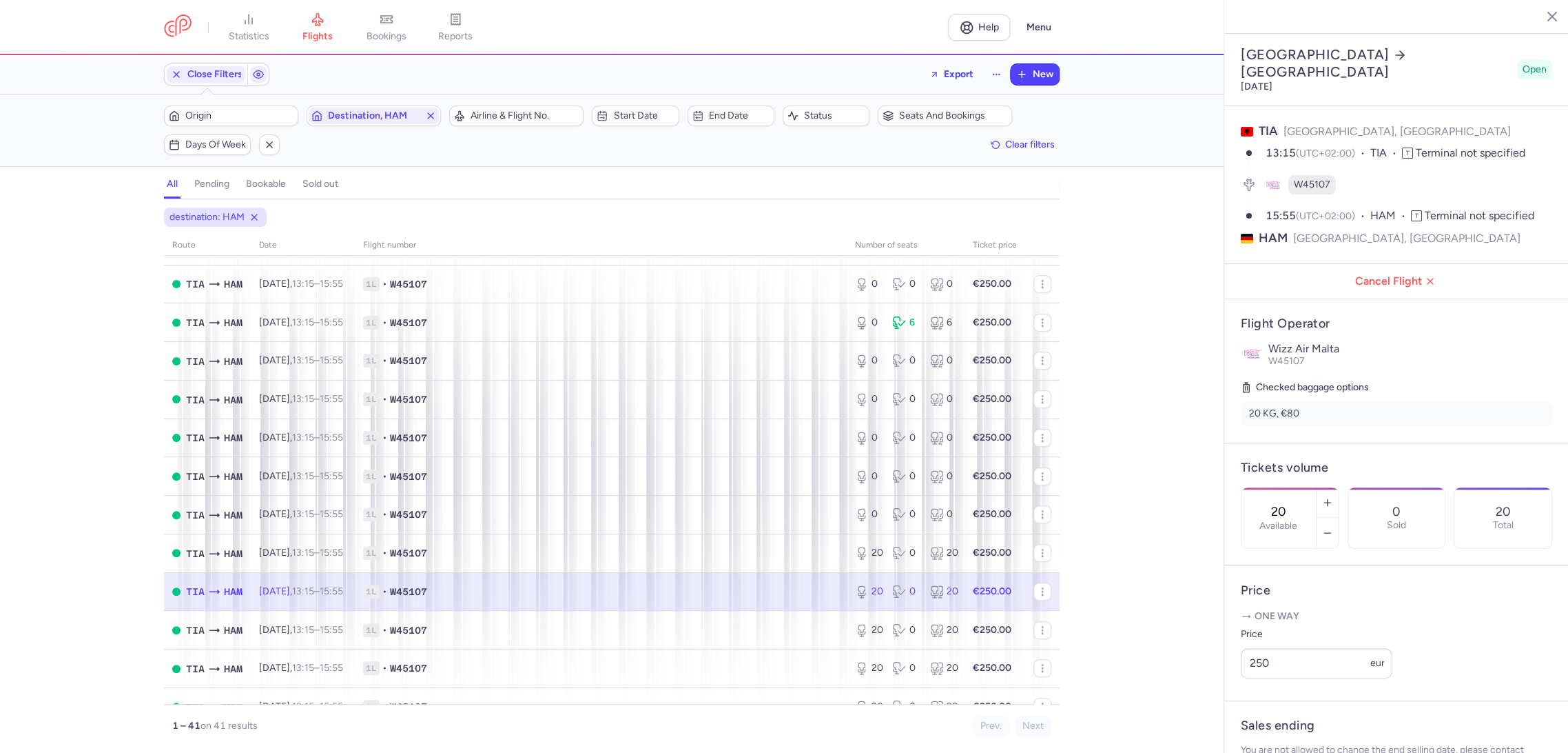
click at [1316, 488] on div "20 Available" at bounding box center [1279, 518] width 74 height 61
drag, startPoint x: 1274, startPoint y: 734, endPoint x: 1249, endPoint y: 710, distance: 34.7
click at [1273, 734] on button "Save changes" at bounding box center [1287, 726] width 92 height 30
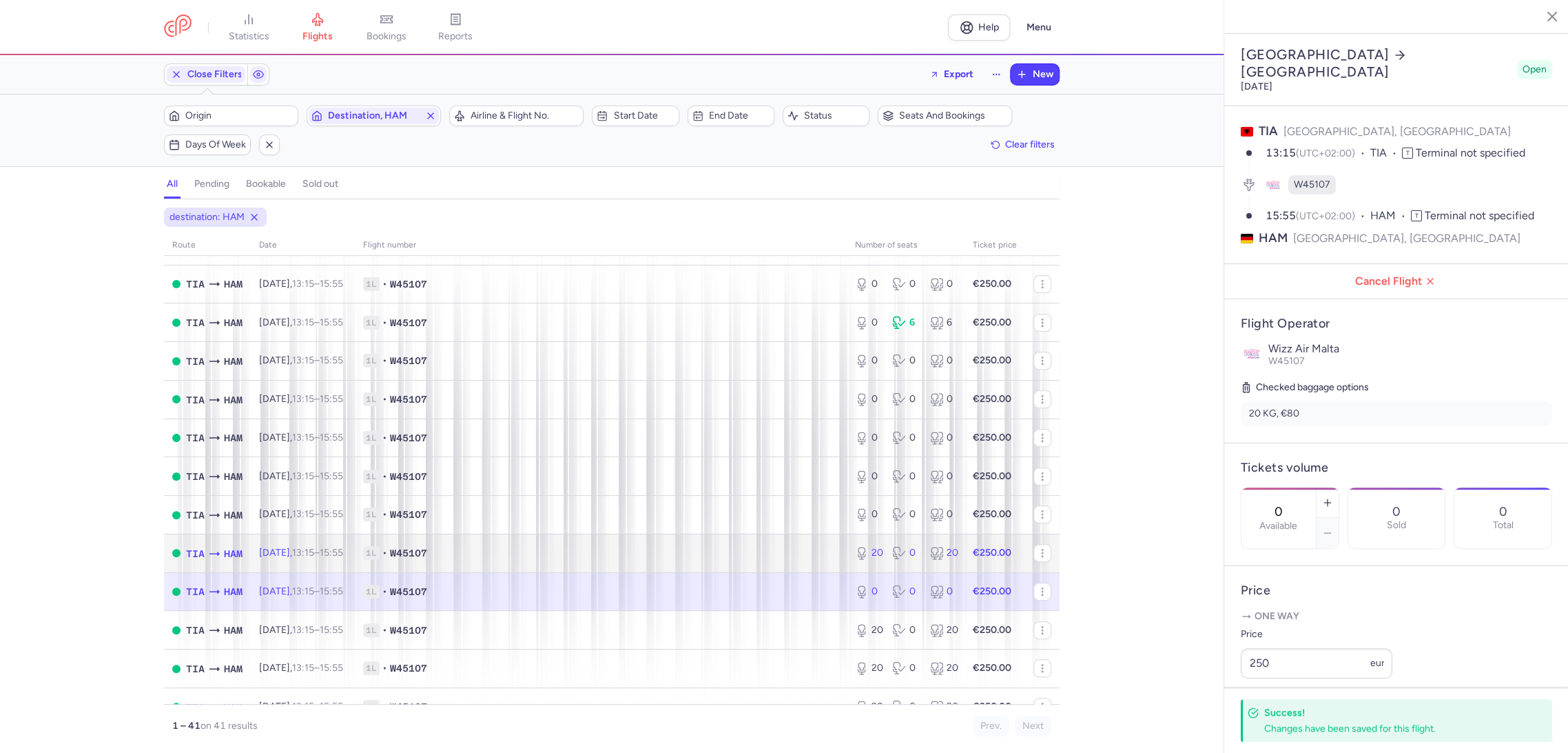
click at [753, 550] on span "1L • W45107" at bounding box center [601, 552] width 476 height 14
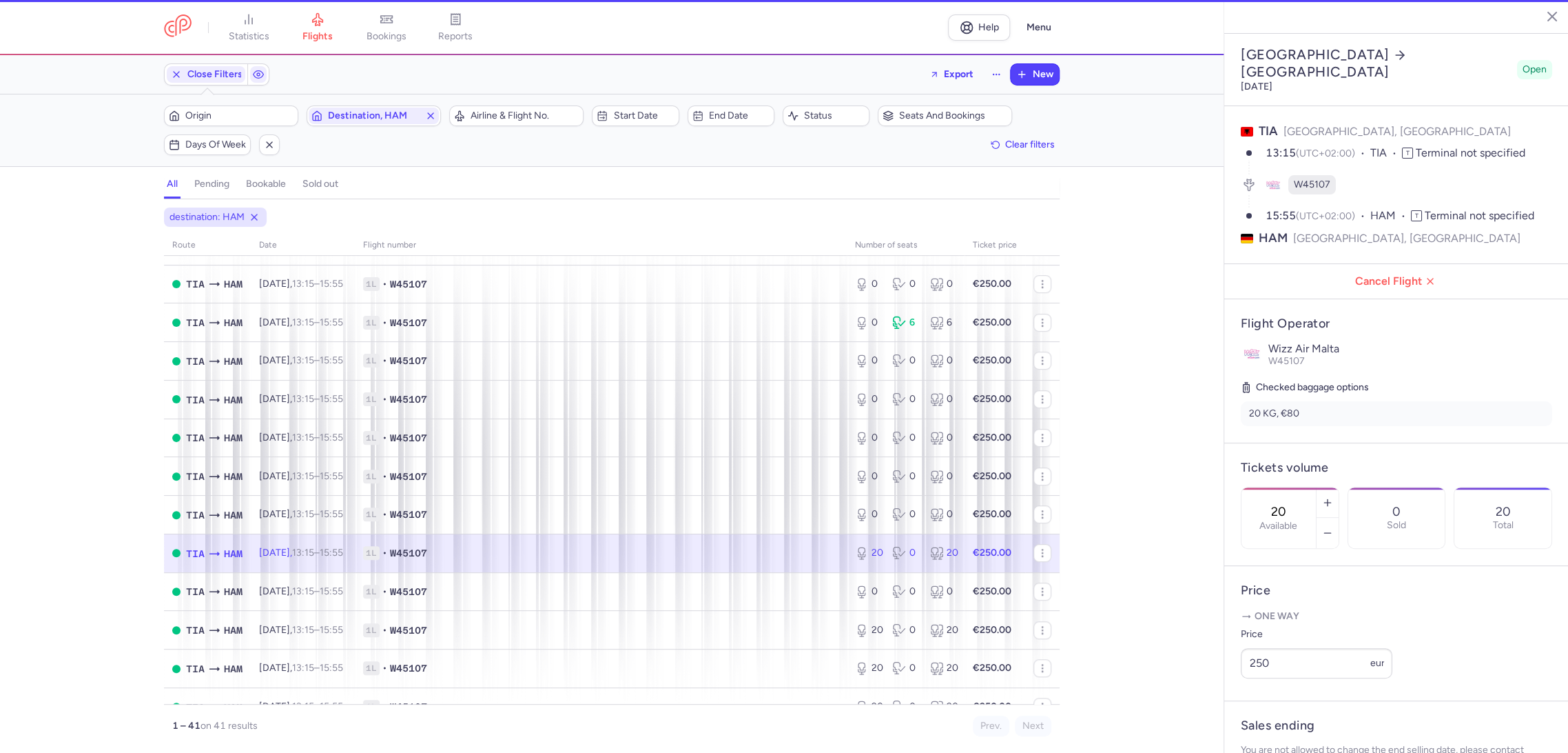
click at [1298, 520] on label "Available" at bounding box center [1279, 525] width 38 height 11
click at [1295, 504] on input "20" at bounding box center [1279, 512] width 33 height 15
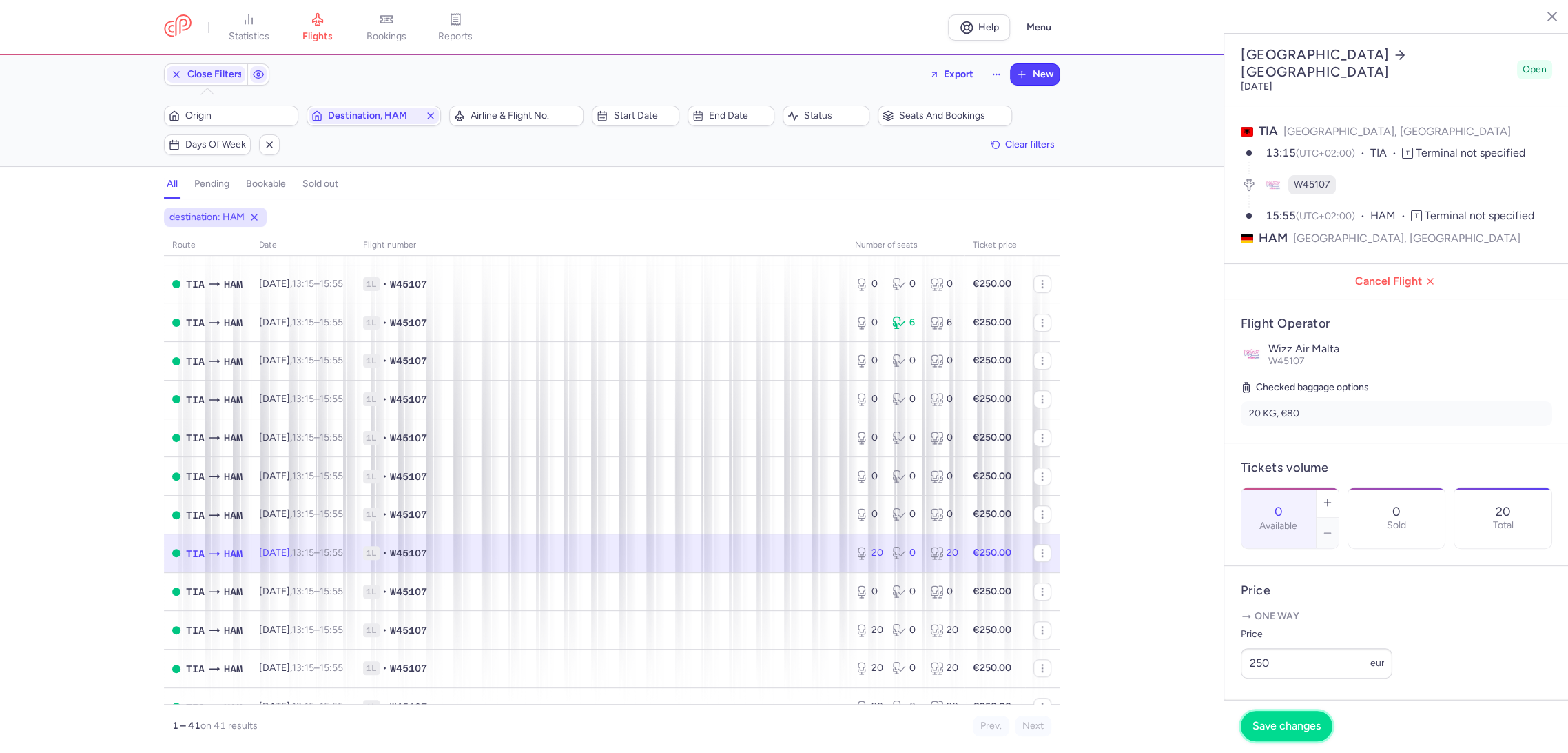
click at [1277, 735] on button "Save changes" at bounding box center [1287, 726] width 92 height 30
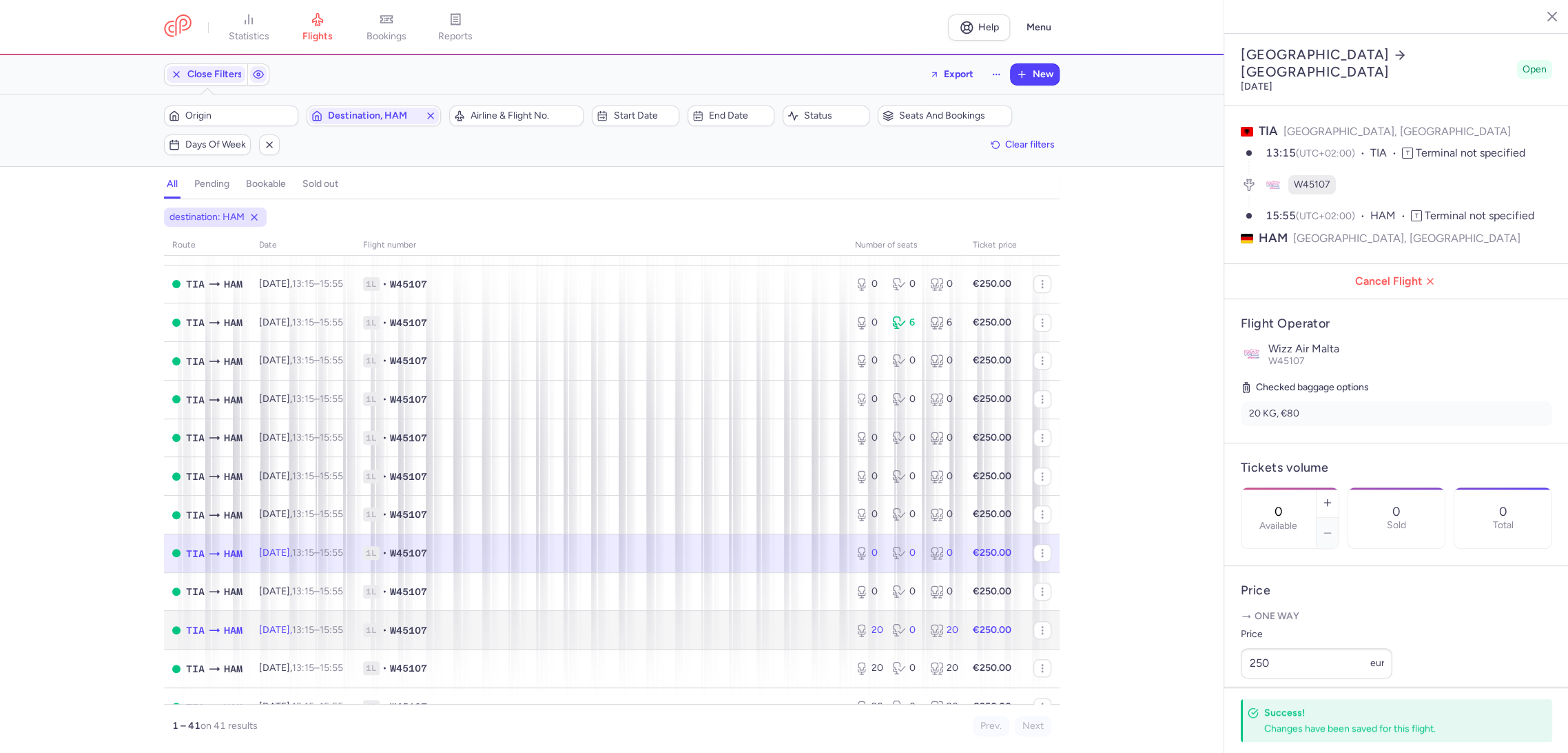
click at [737, 637] on td "1L • W45107" at bounding box center [601, 630] width 492 height 38
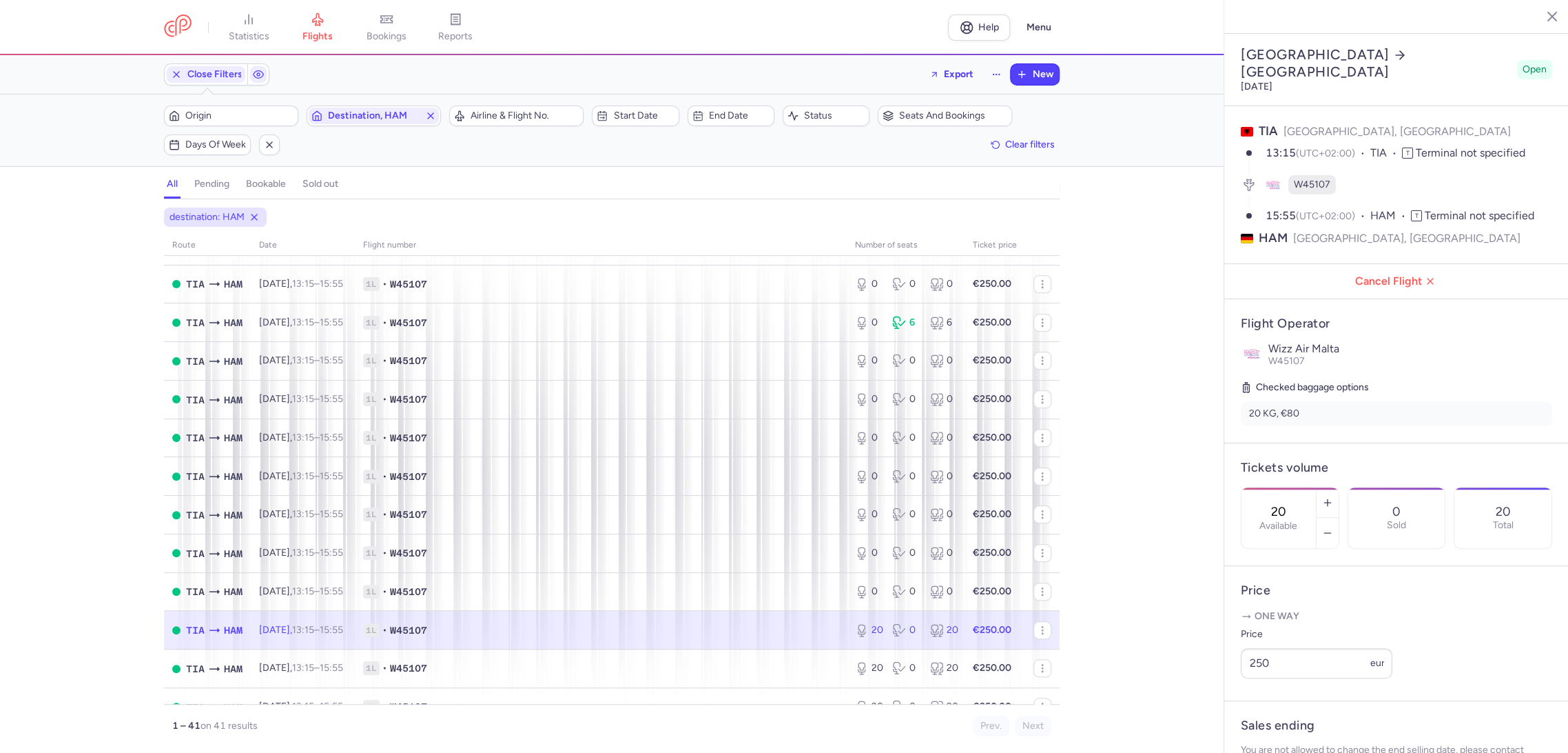
click at [1316, 488] on div "20 Available" at bounding box center [1279, 518] width 74 height 61
click at [1275, 733] on button "Save changes" at bounding box center [1287, 726] width 92 height 30
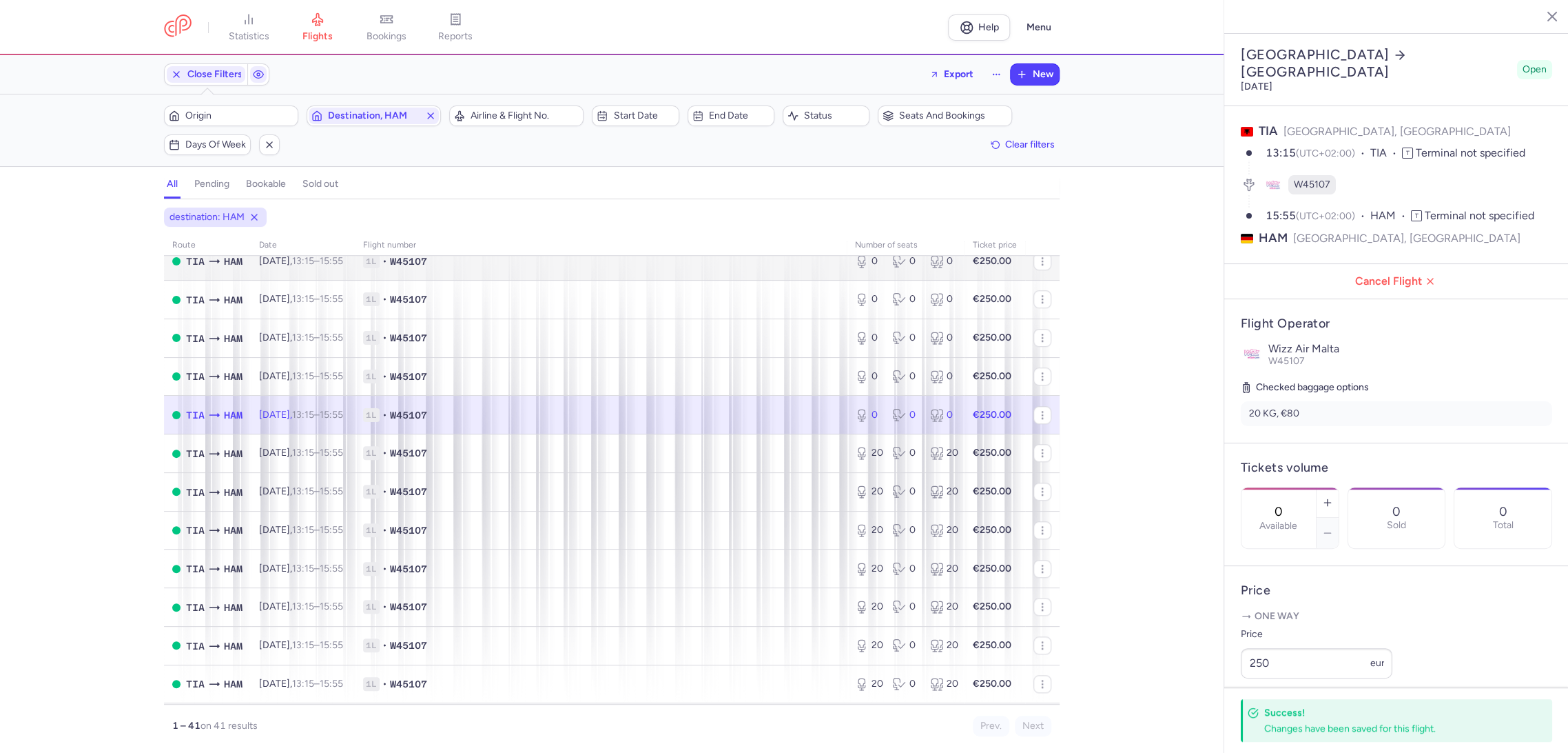
scroll to position [765, 0]
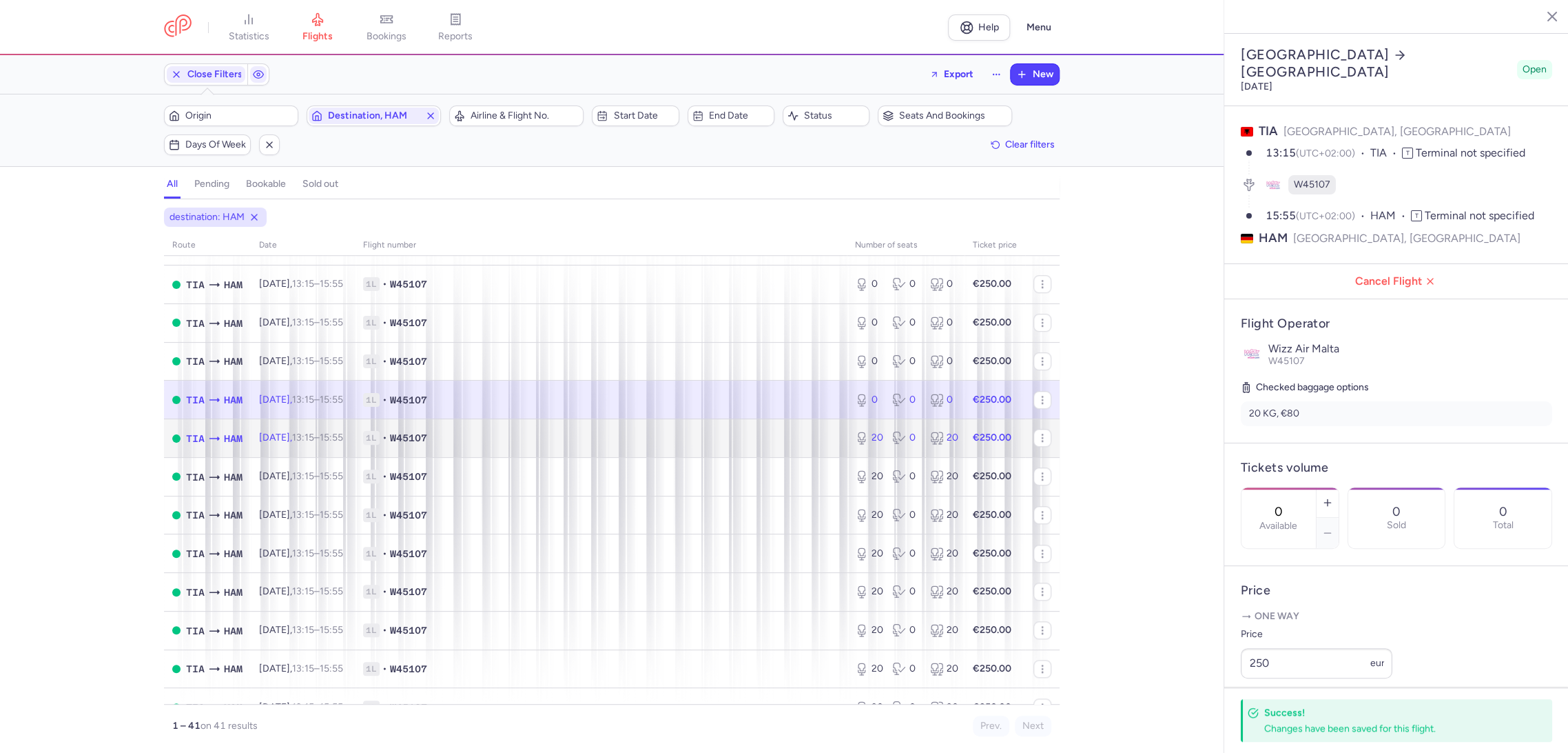
click at [737, 432] on span "1L • W45107" at bounding box center [601, 438] width 476 height 14
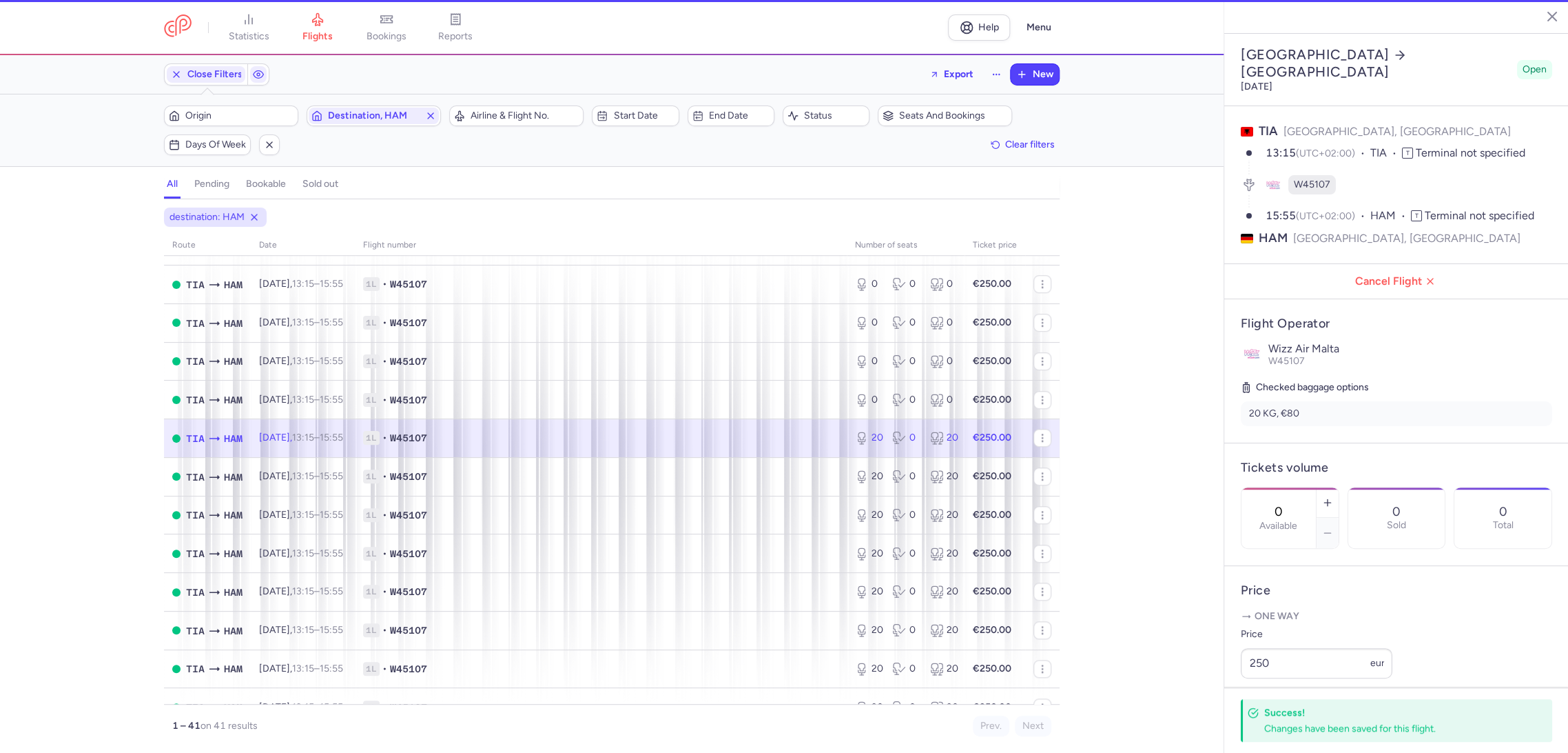
type input "20"
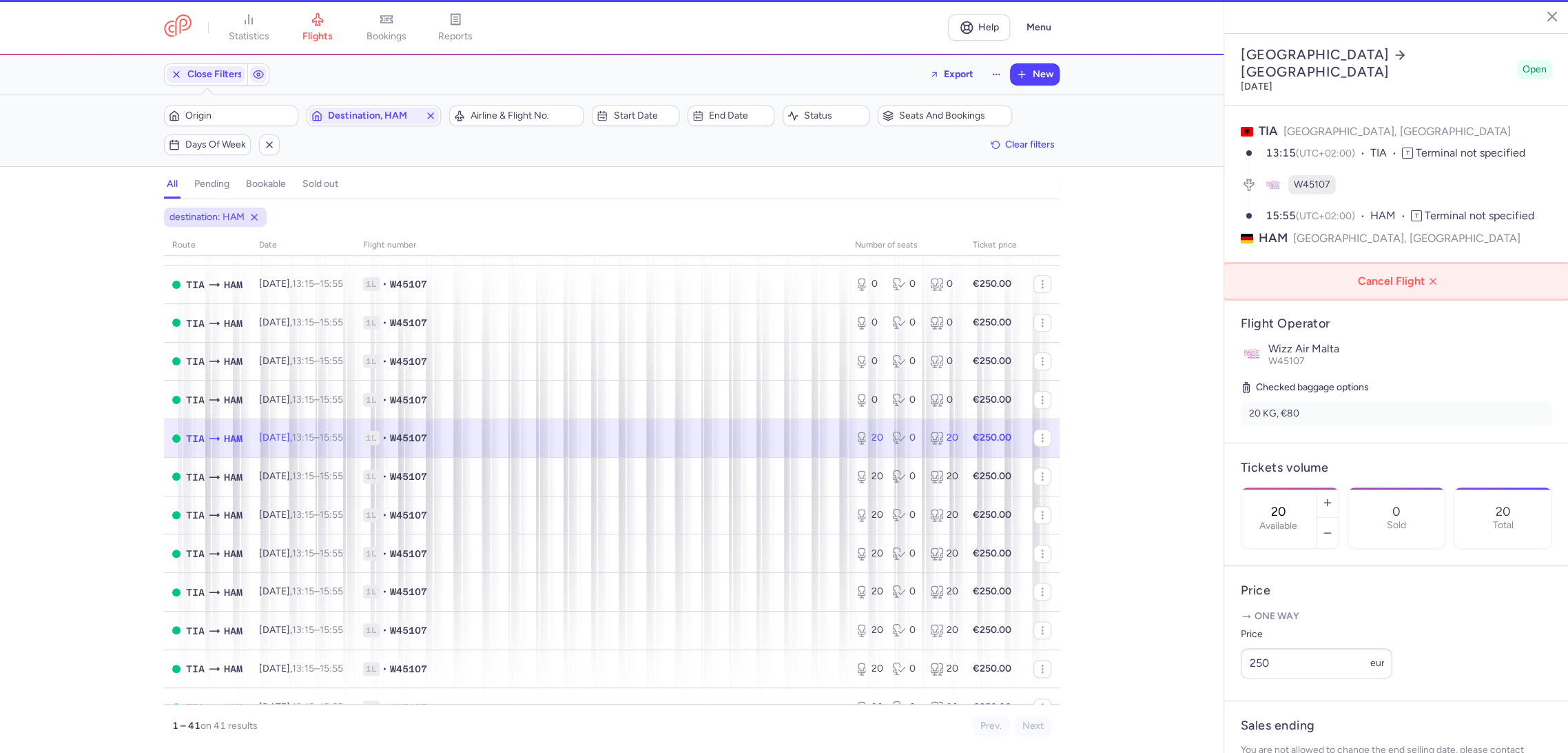
click at [1385, 264] on button "Cancel Flight" at bounding box center [1397, 280] width 344 height 34
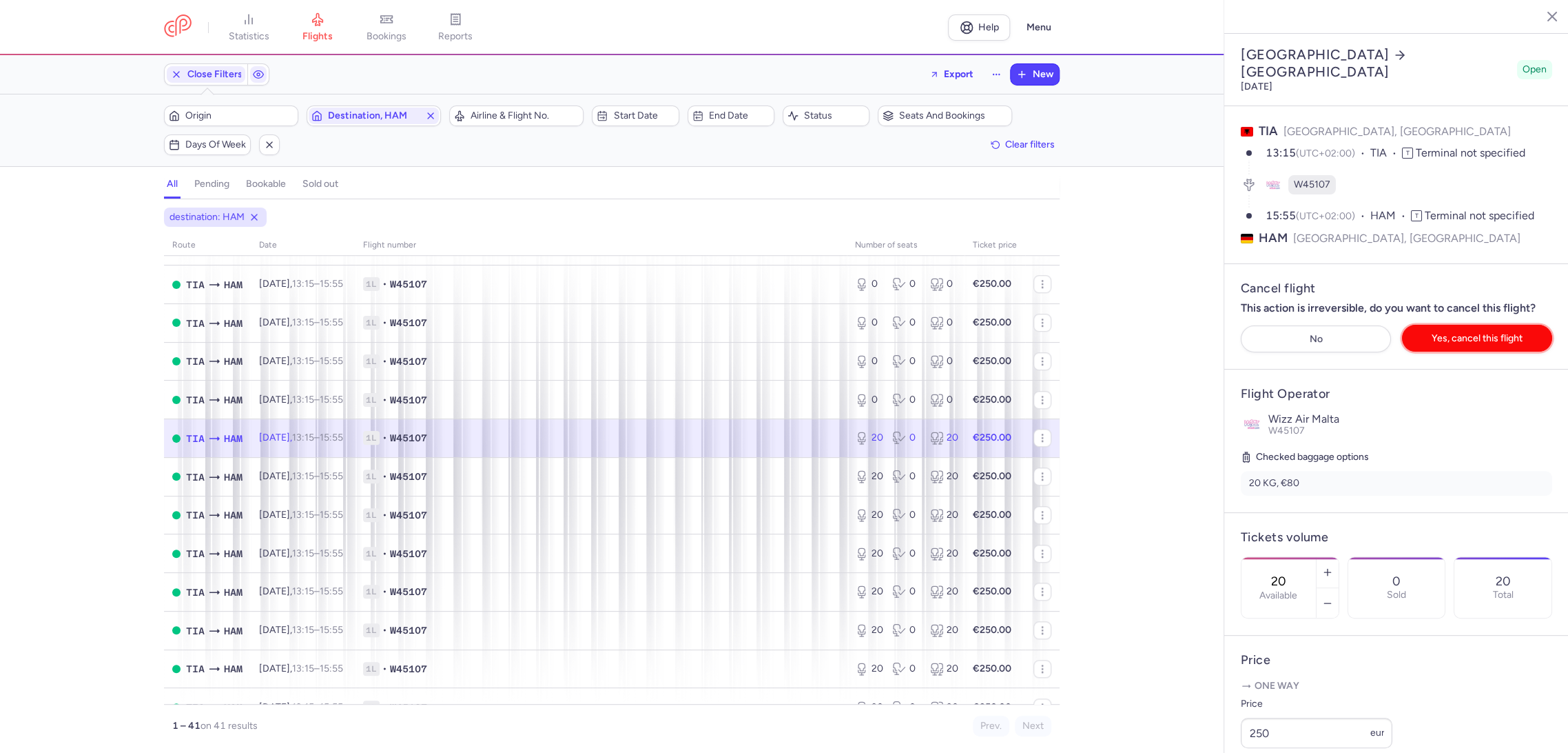
click at [1452, 333] on span "Yes, cancel this flight" at bounding box center [1476, 338] width 91 height 10
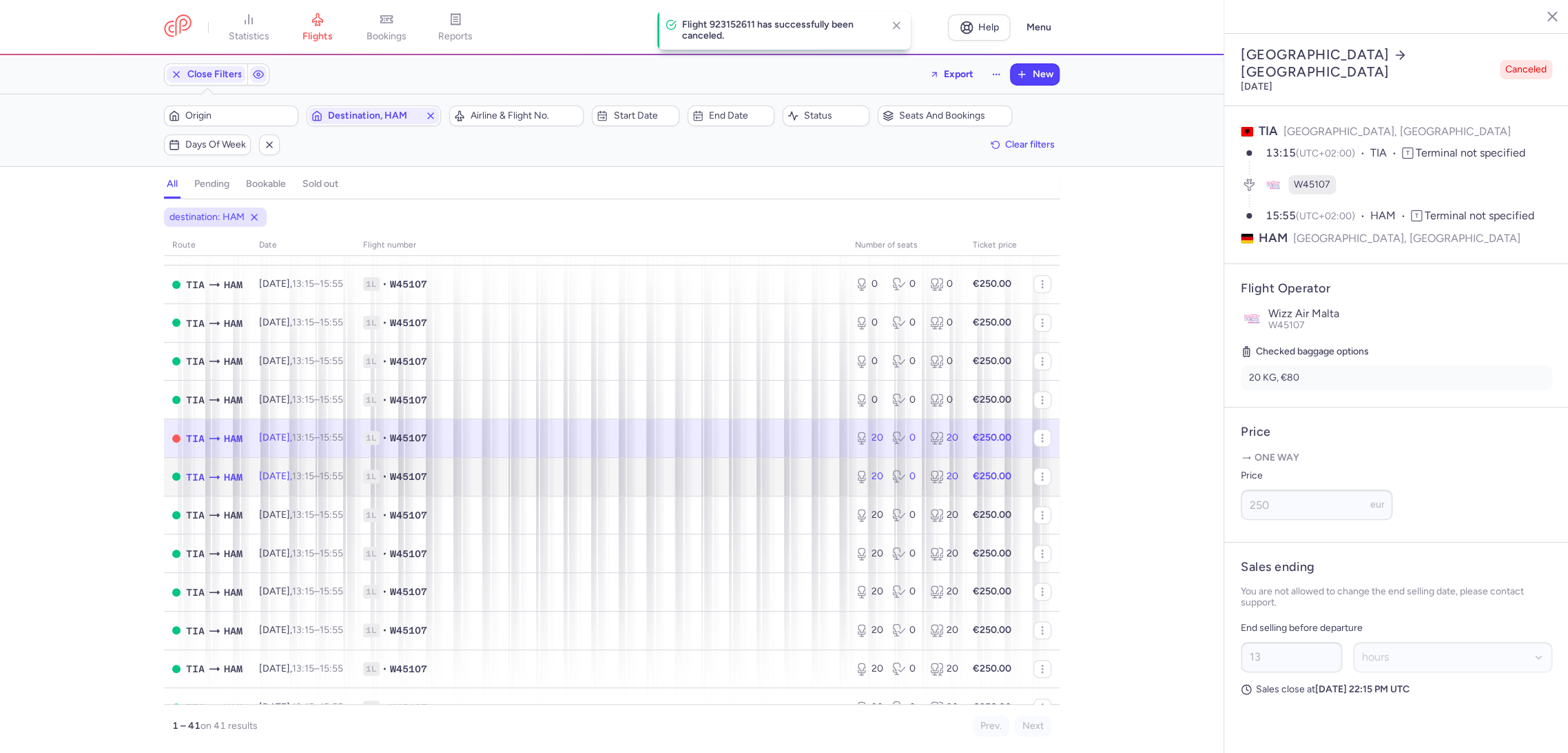
click at [730, 493] on td "1L • W45107" at bounding box center [601, 476] width 492 height 38
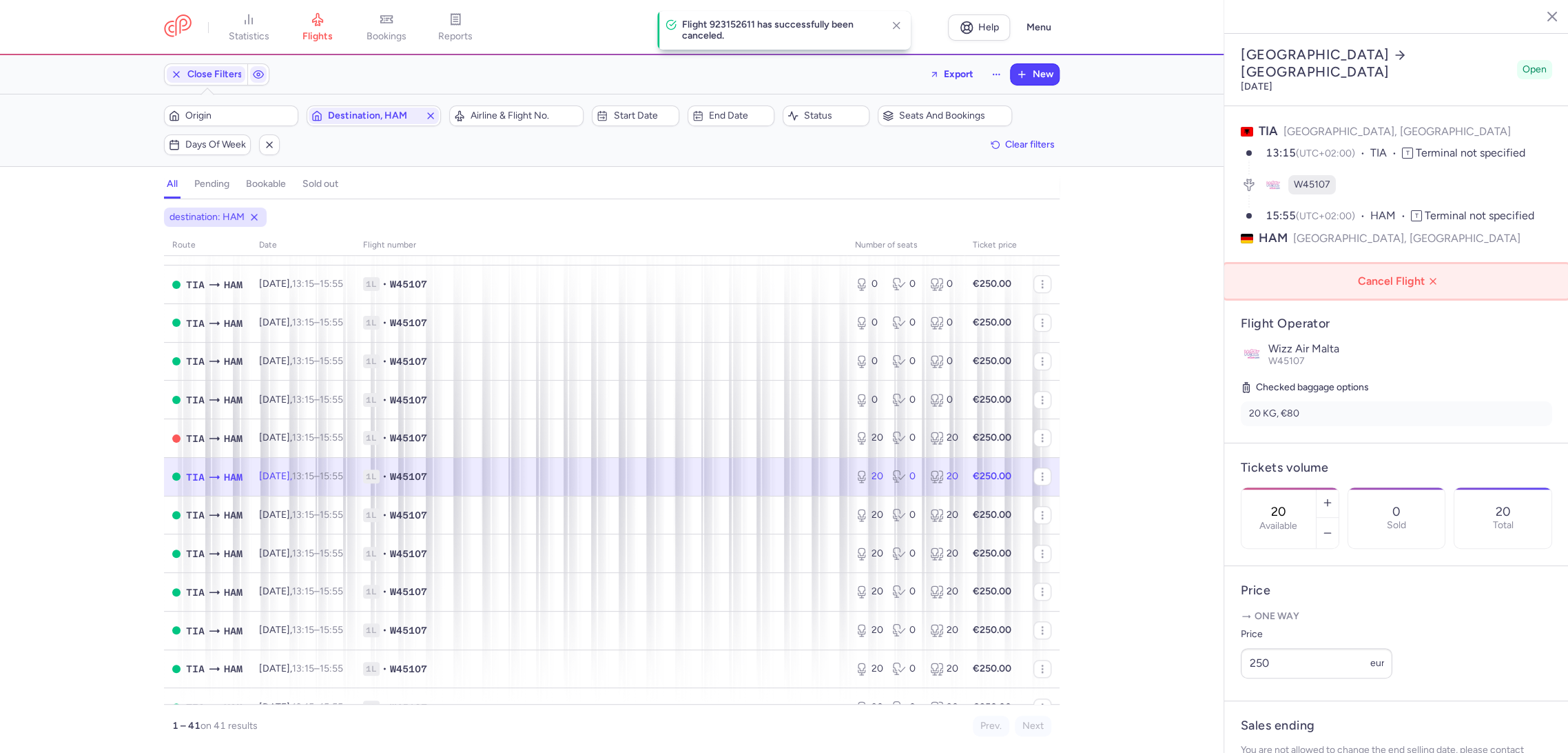
click at [1407, 264] on button "Cancel Flight" at bounding box center [1397, 280] width 344 height 34
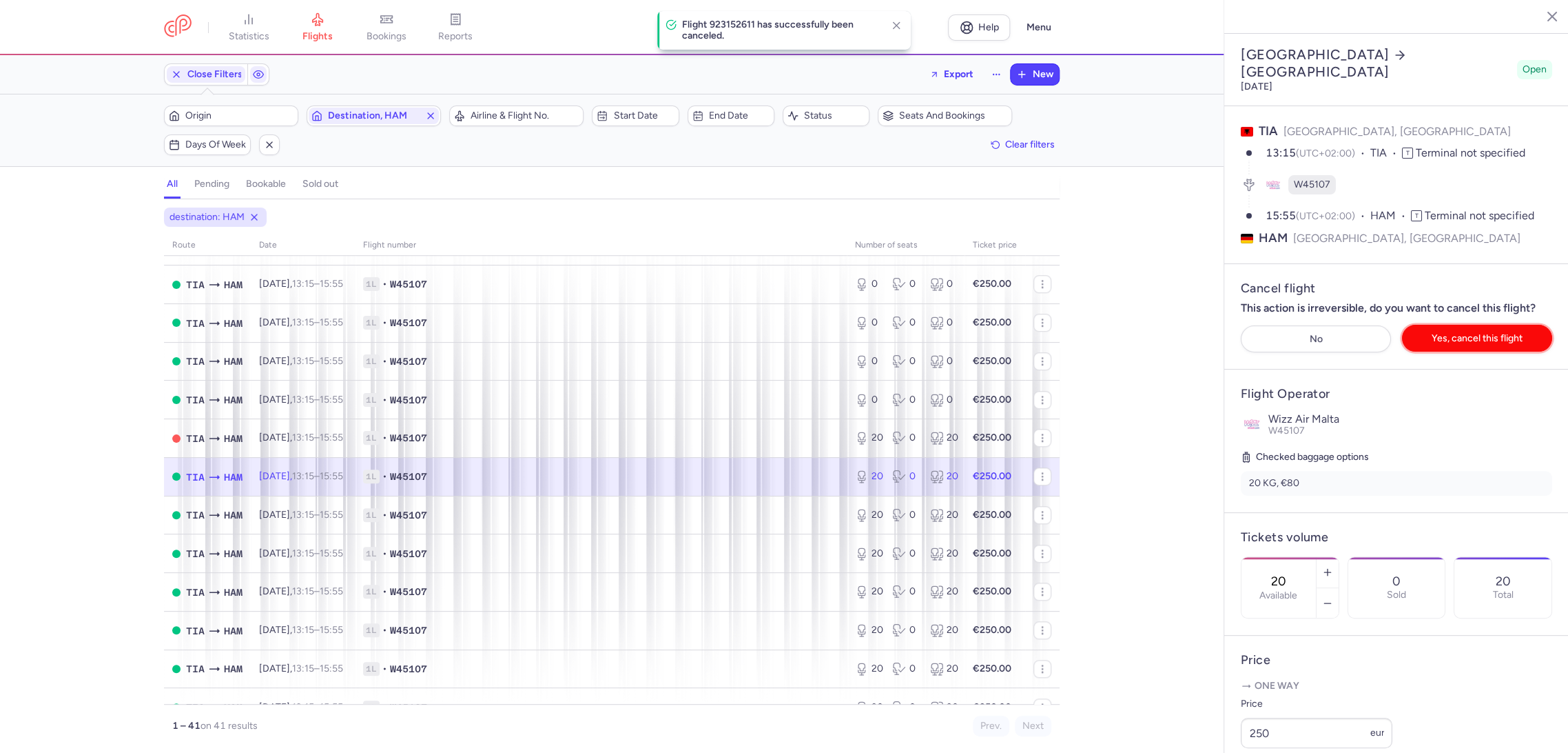
click at [1461, 324] on button "Yes, cancel this flight" at bounding box center [1477, 338] width 151 height 27
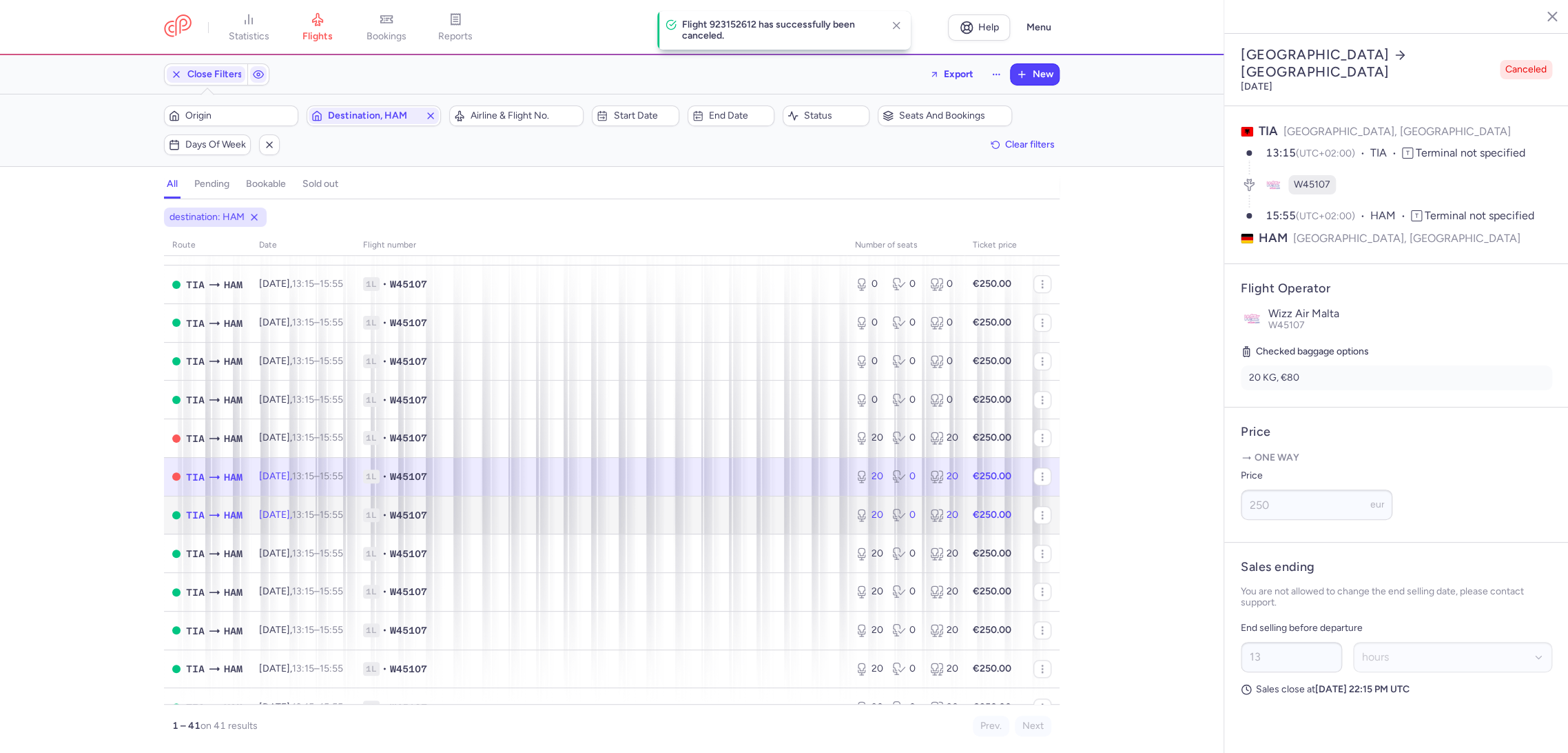
click at [767, 522] on span "1L • W45107" at bounding box center [601, 515] width 476 height 14
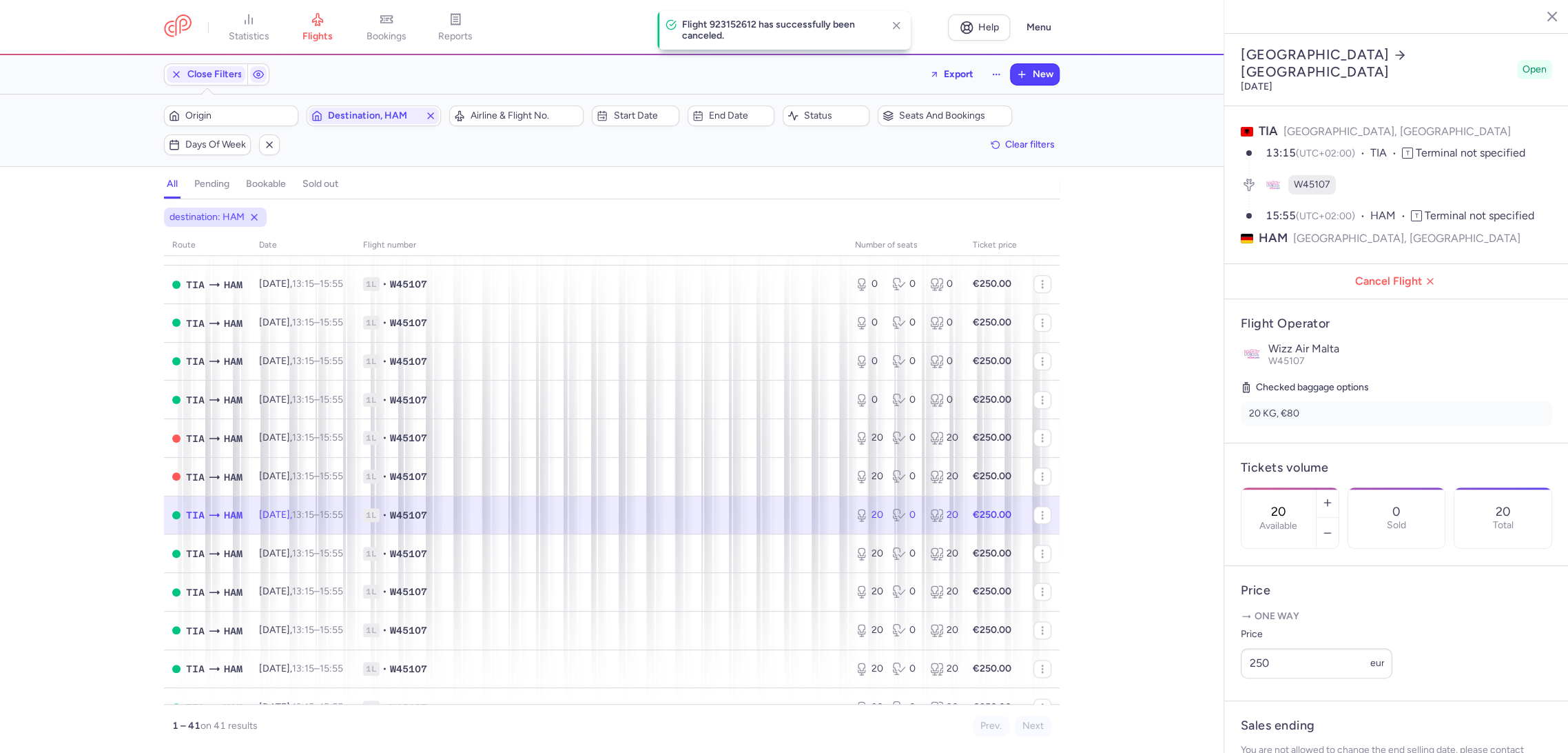
click at [1386, 300] on article "Flight Operator Wizz Air Malta W45107 Checked baggage options 20 KG, €80" at bounding box center [1397, 371] width 344 height 143
click at [1389, 264] on button "Cancel Flight" at bounding box center [1397, 280] width 344 height 34
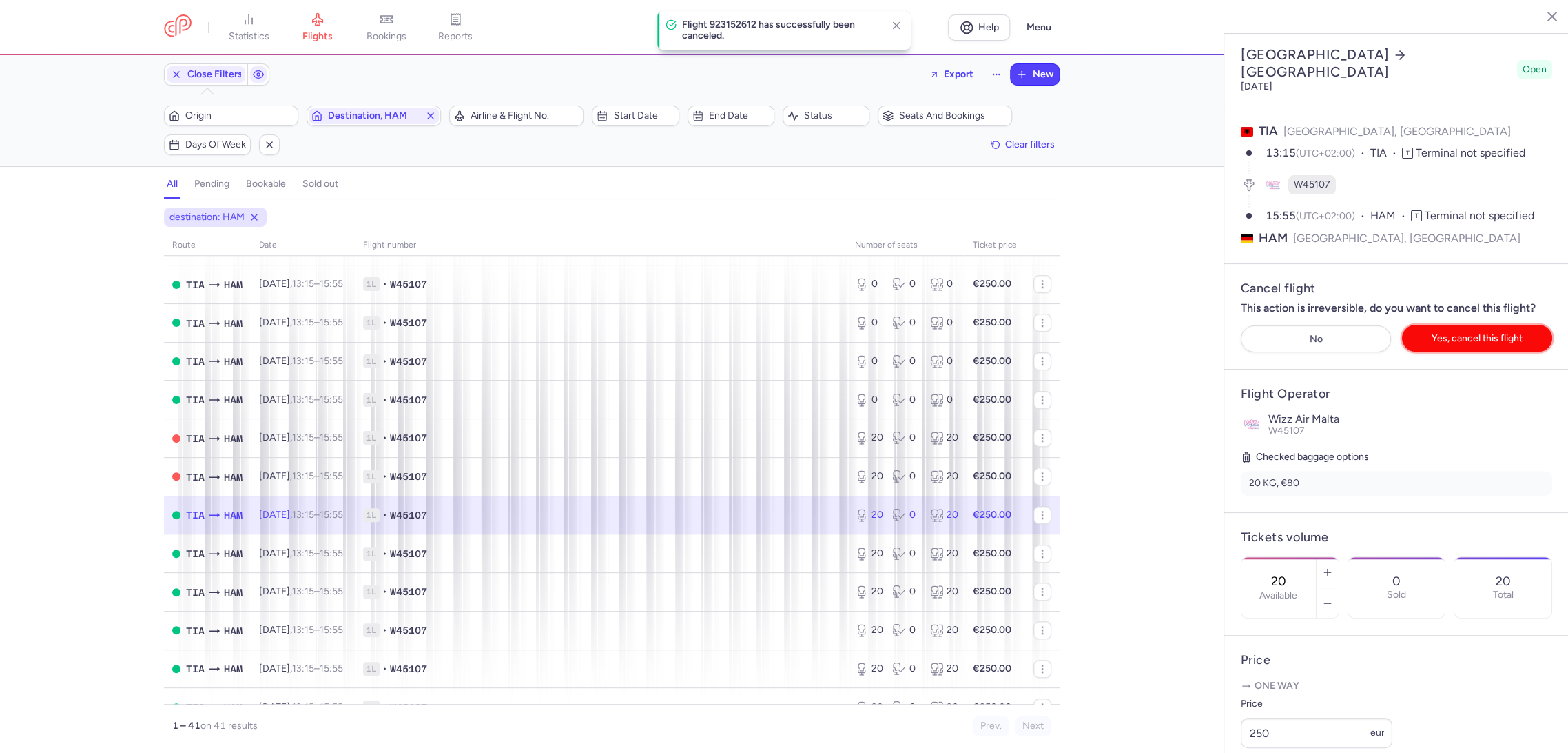
drag, startPoint x: 1477, startPoint y: 290, endPoint x: 937, endPoint y: 494, distance: 577.2
click at [1467, 333] on span "Yes, cancel this flight" at bounding box center [1476, 338] width 91 height 10
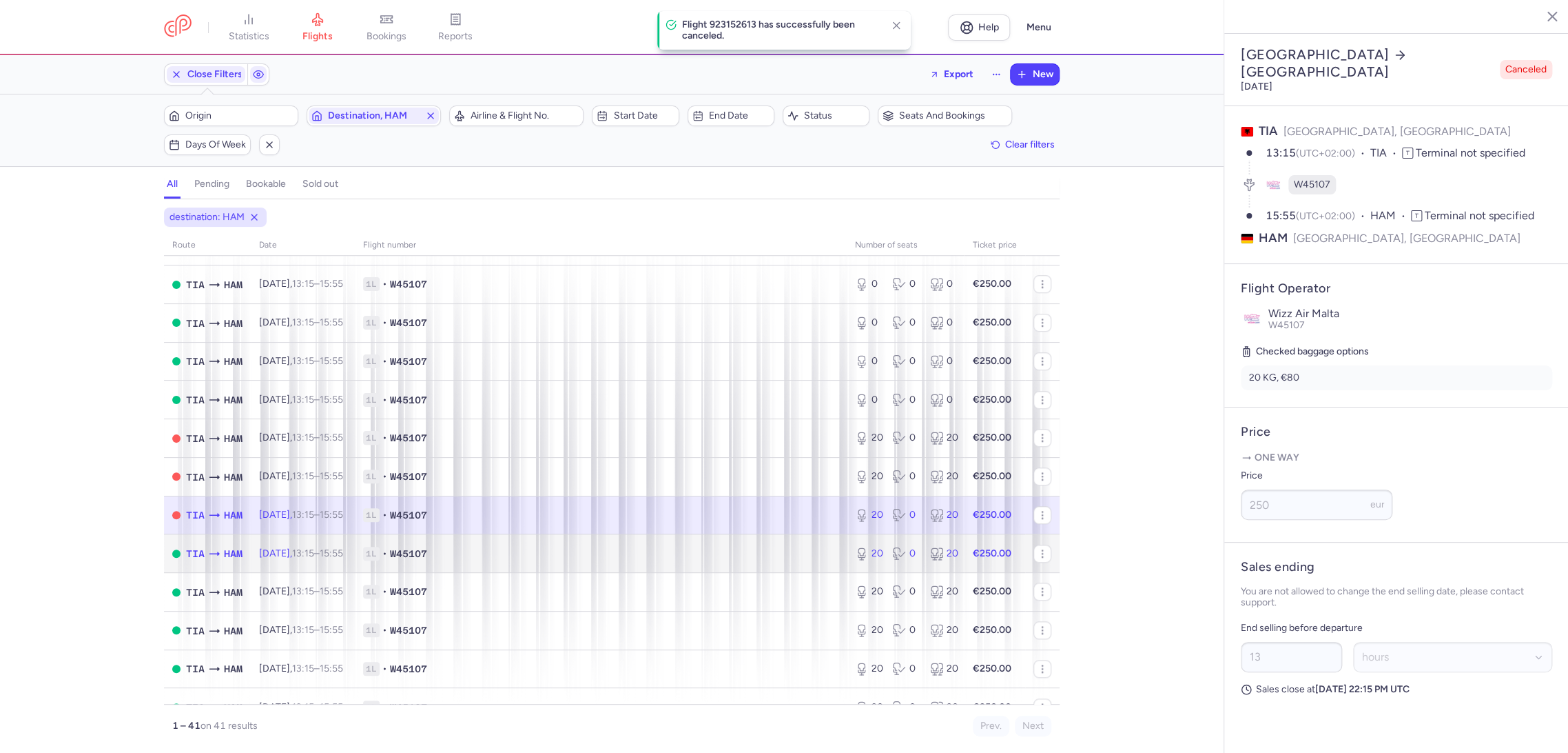
click at [789, 556] on span "1L • W45107" at bounding box center [601, 553] width 476 height 14
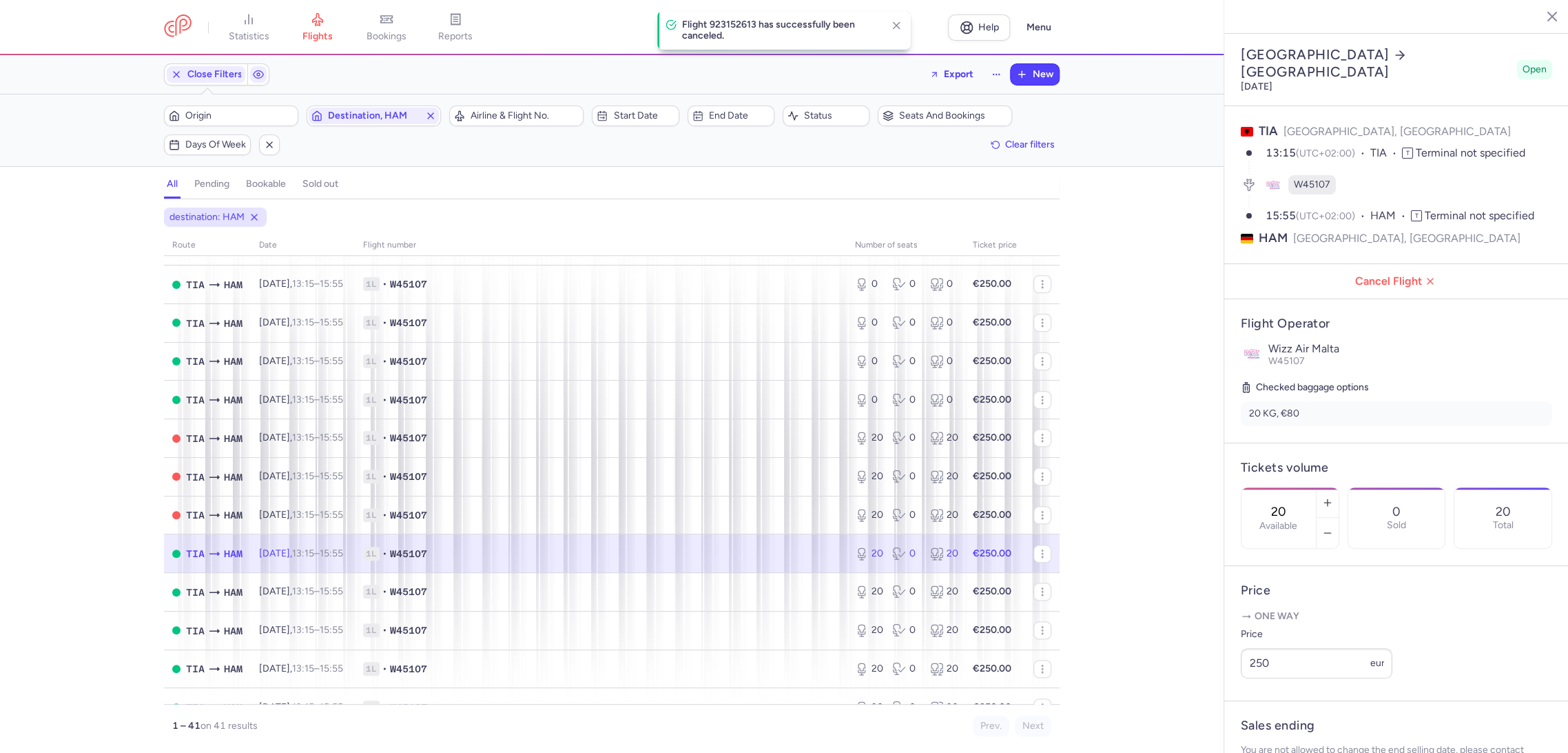
click at [1390, 300] on article "Flight Operator Wizz Air Malta W45107 Checked baggage options 20 KG, €80" at bounding box center [1397, 371] width 344 height 143
click at [1392, 275] on span "Cancel Flight" at bounding box center [1400, 281] width 323 height 12
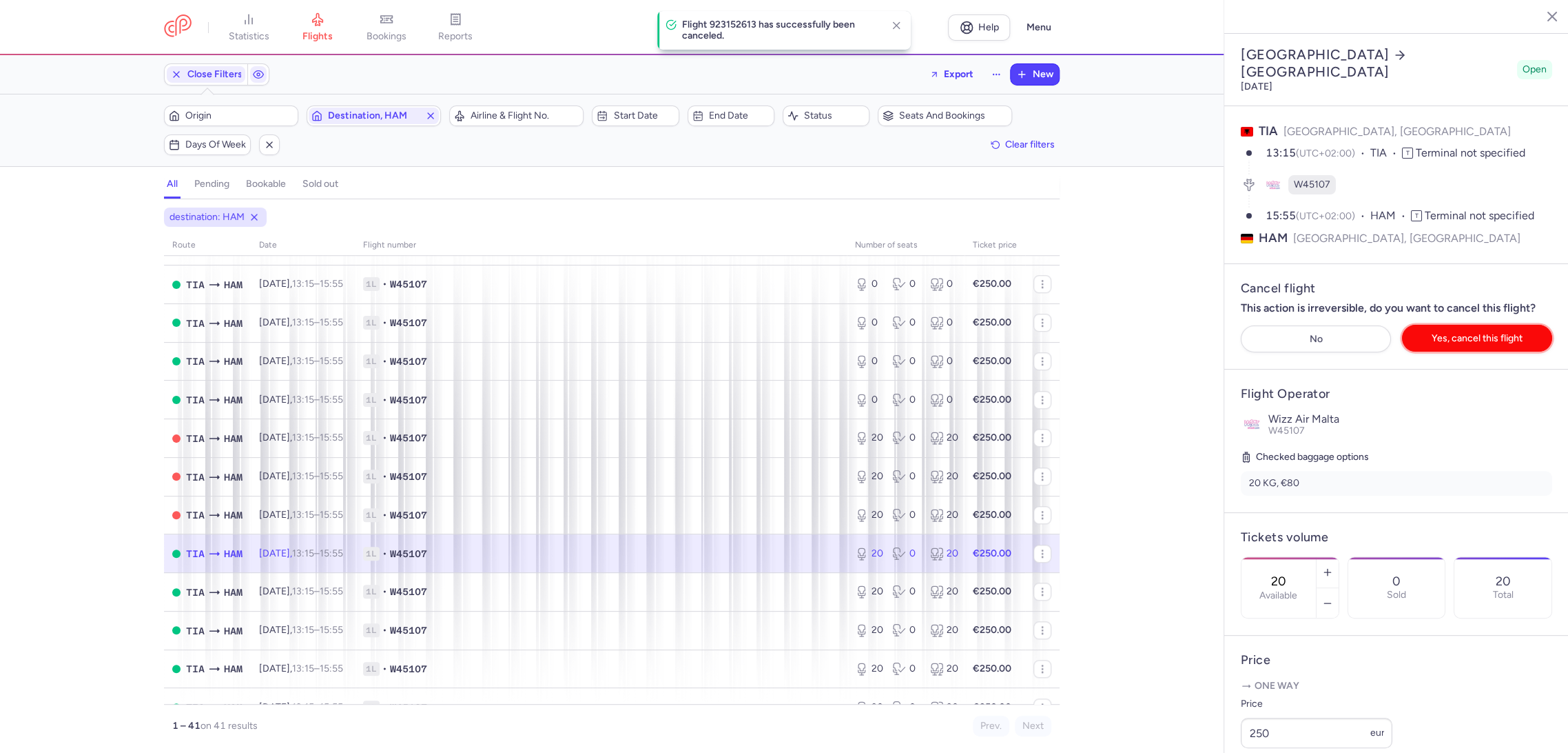
drag, startPoint x: 1462, startPoint y: 282, endPoint x: 1439, endPoint y: 292, distance: 25.1
click at [1457, 333] on span "Yes, cancel this flight" at bounding box center [1476, 338] width 91 height 10
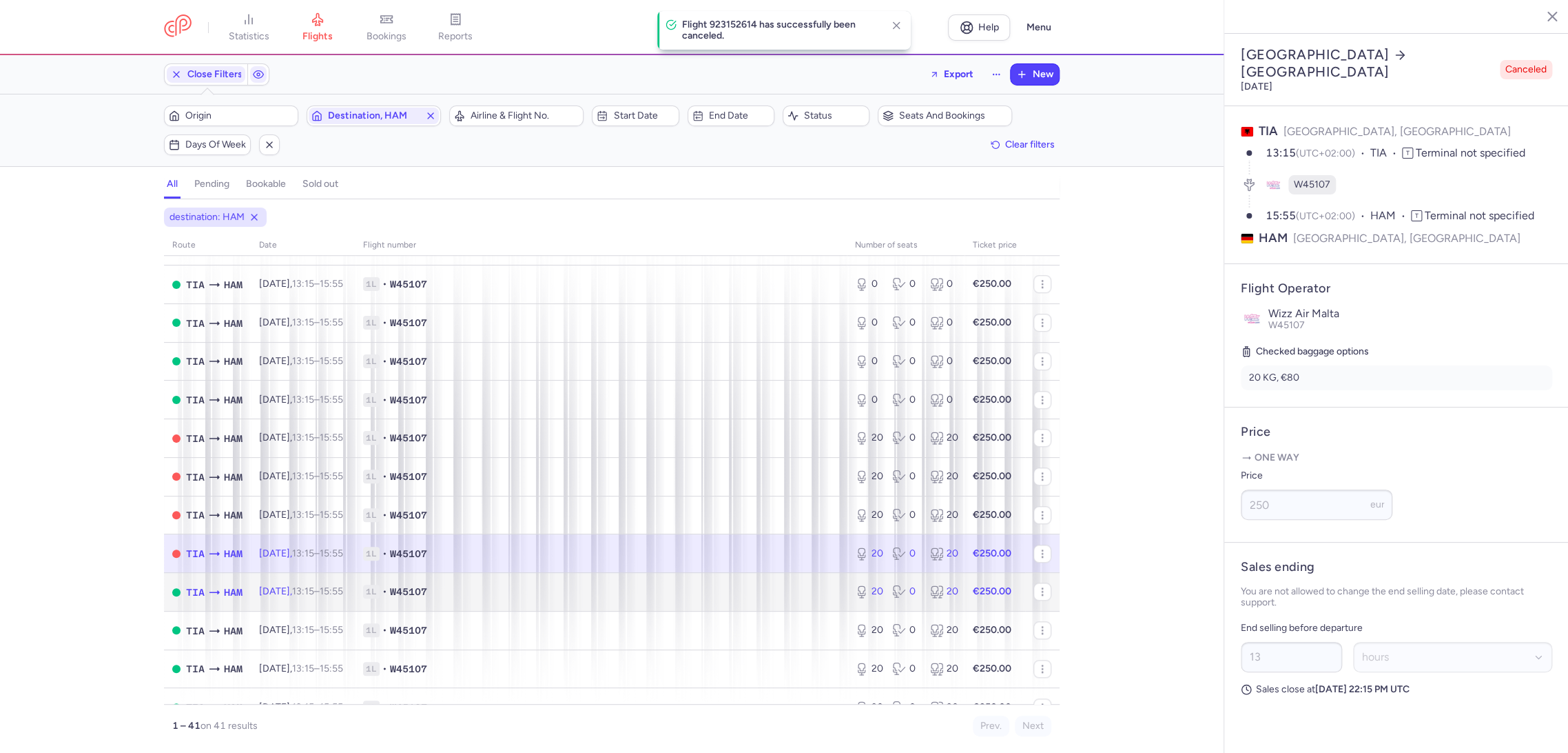
click at [785, 599] on td "1L • W45107" at bounding box center [601, 592] width 492 height 38
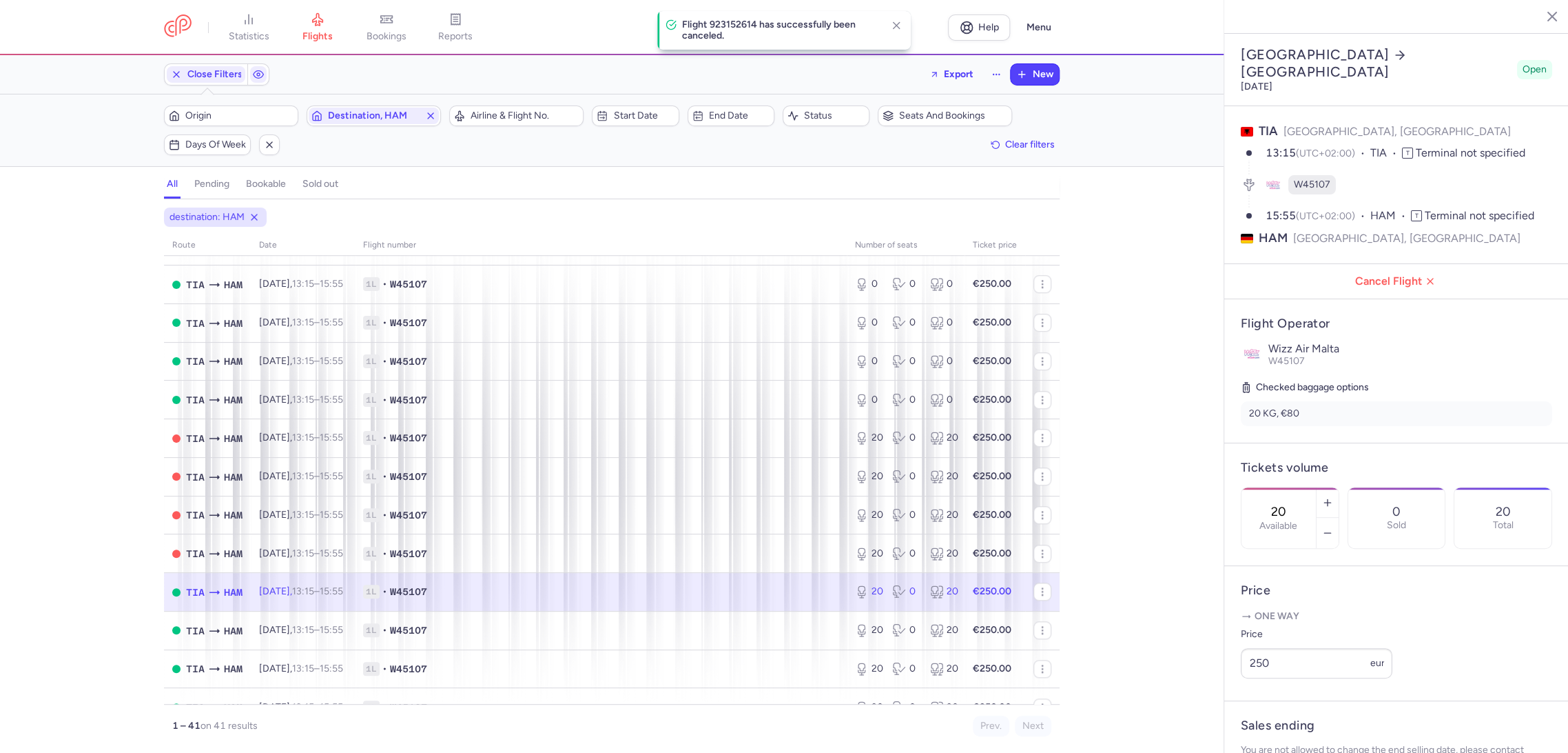
click at [1412, 203] on section "TIA [GEOGRAPHIC_DATA], [GEOGRAPHIC_DATA] 13:15 (UTC+02:00) TIA T Terminal not s…" at bounding box center [1397, 185] width 344 height 157
click at [1399, 275] on span "Cancel Flight" at bounding box center [1400, 281] width 323 height 12
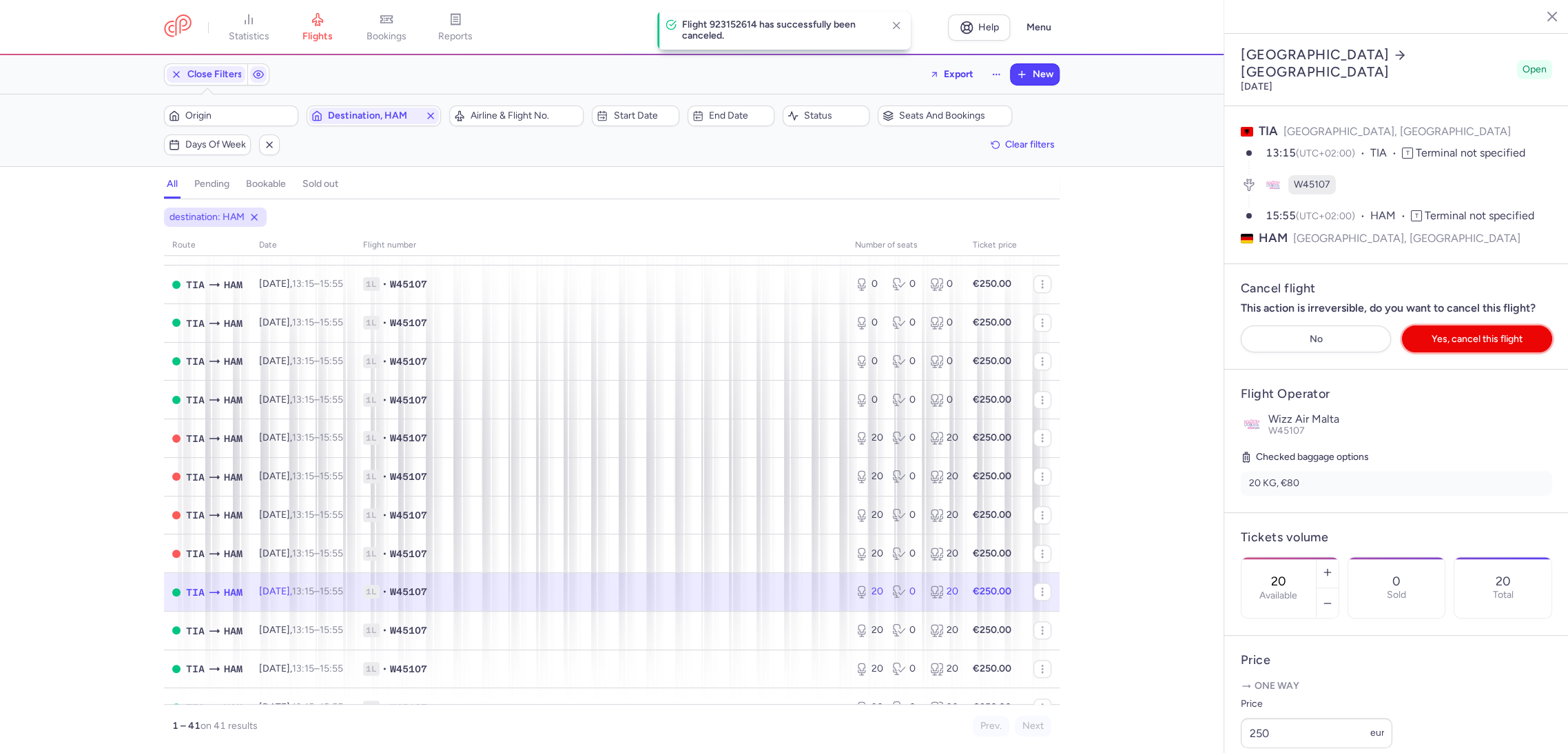
drag, startPoint x: 1472, startPoint y: 279, endPoint x: 1433, endPoint y: 301, distance: 44.8
click at [1473, 325] on button "Yes, cancel this flight" at bounding box center [1477, 339] width 151 height 27
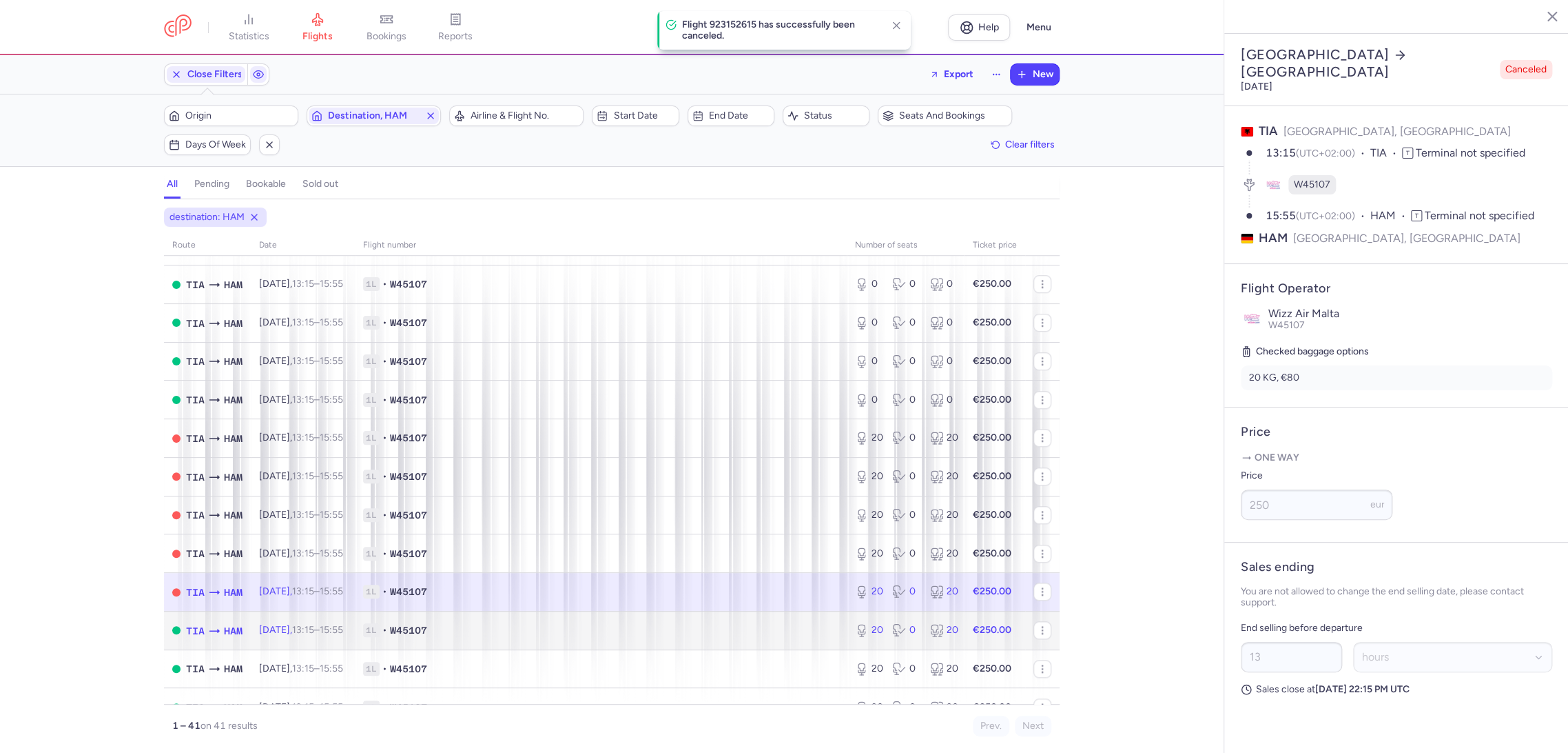
click at [806, 629] on span "1L • W45107" at bounding box center [601, 630] width 476 height 14
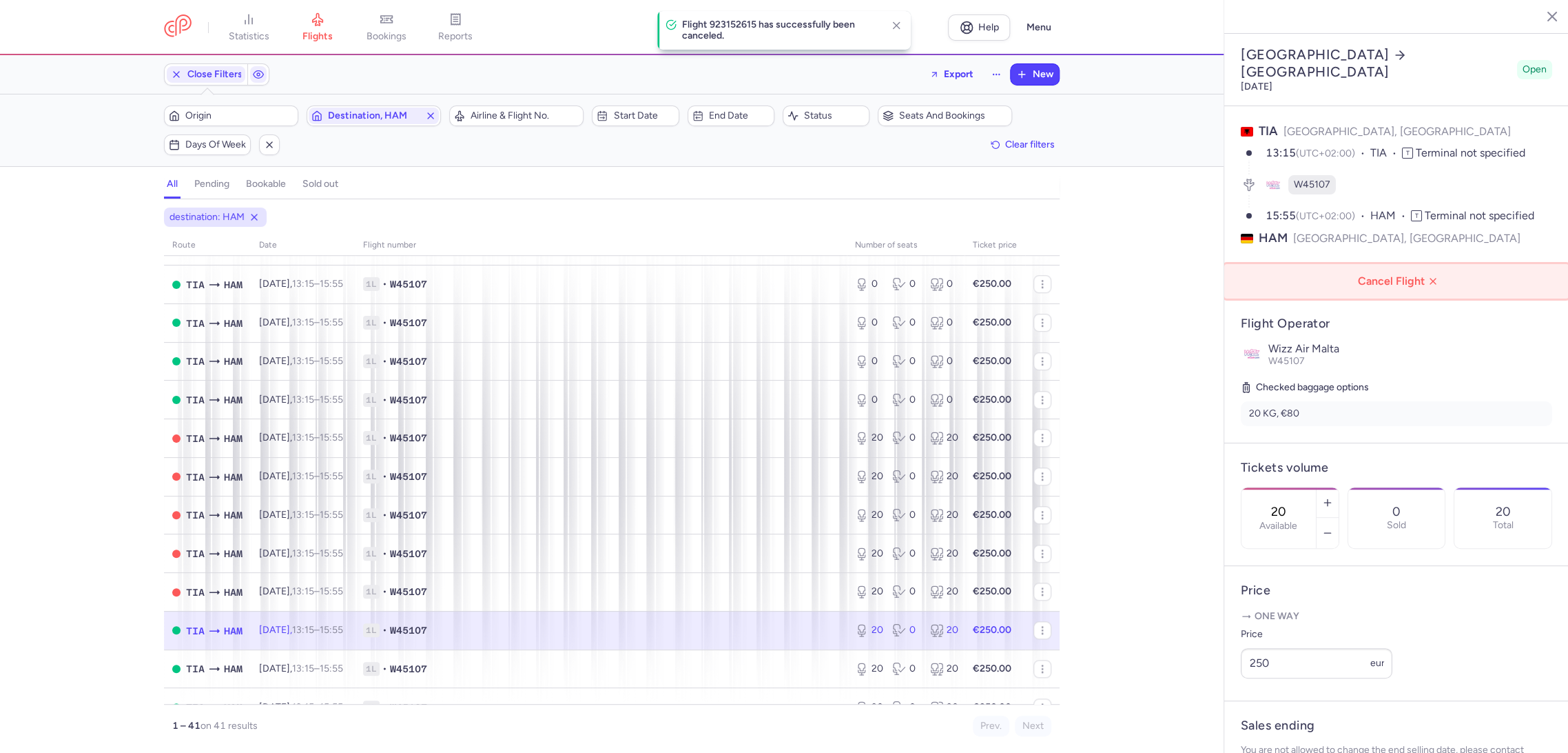
click at [1415, 275] on span "Cancel Flight" at bounding box center [1400, 281] width 323 height 12
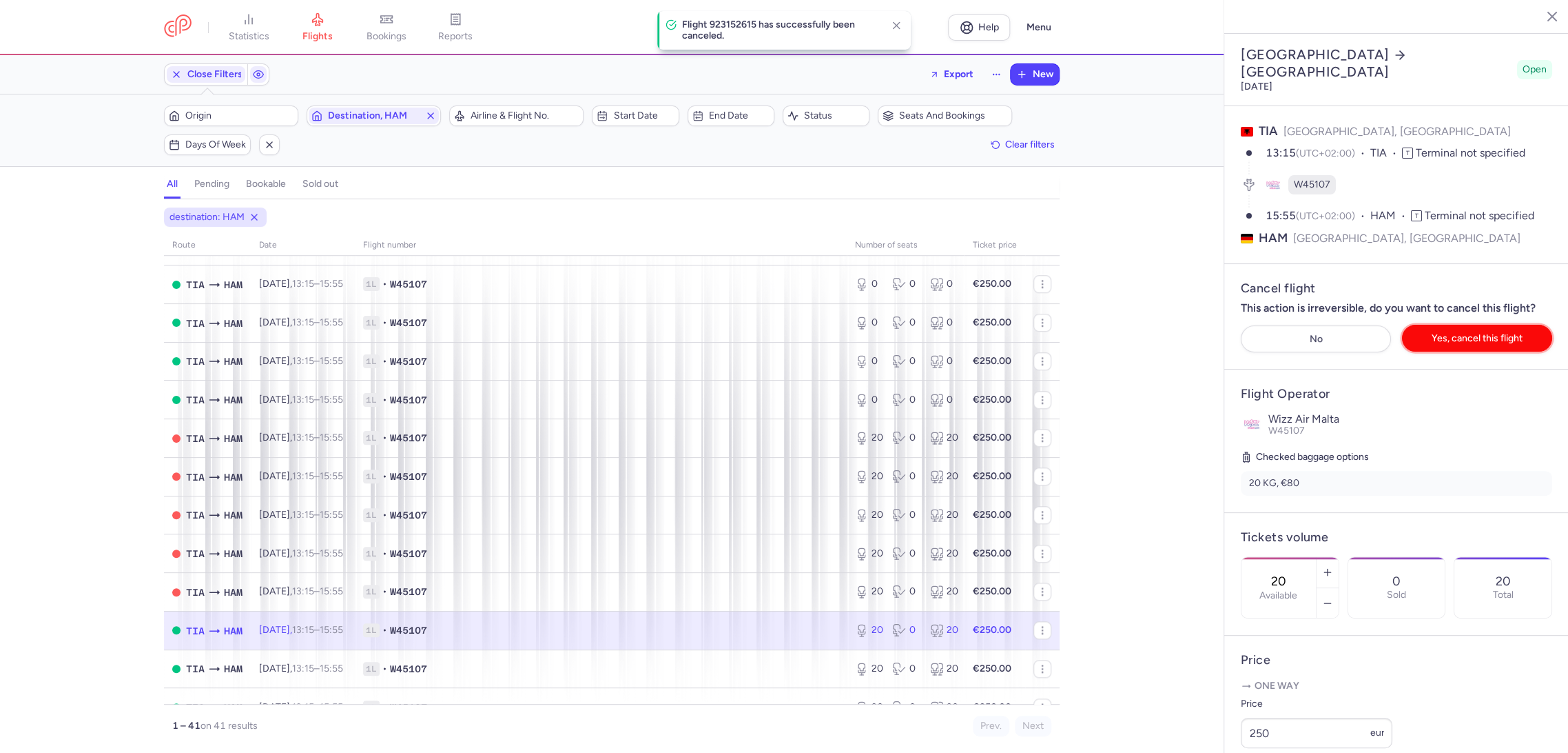
click at [1442, 333] on span "Yes, cancel this flight" at bounding box center [1476, 338] width 91 height 10
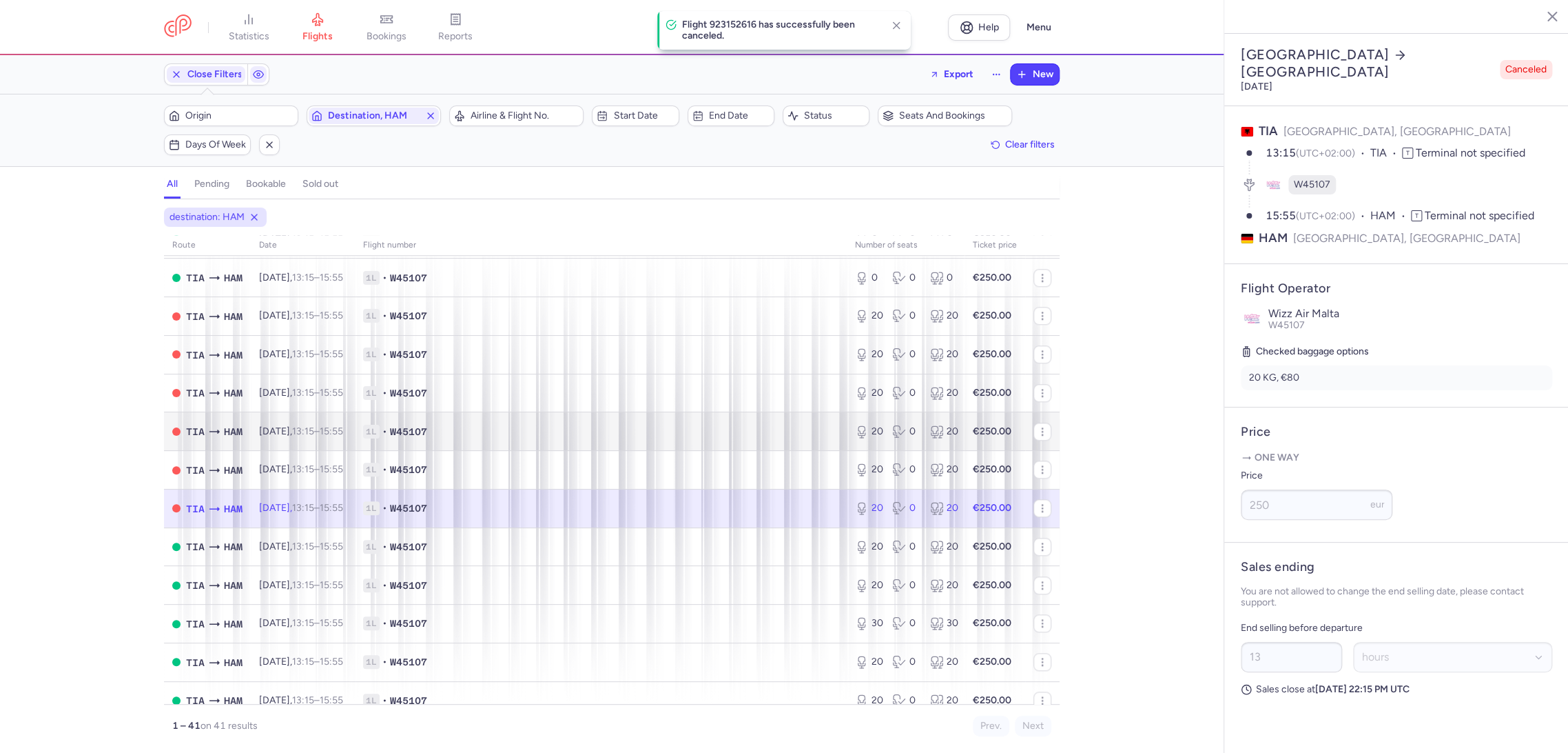
scroll to position [1072, 0]
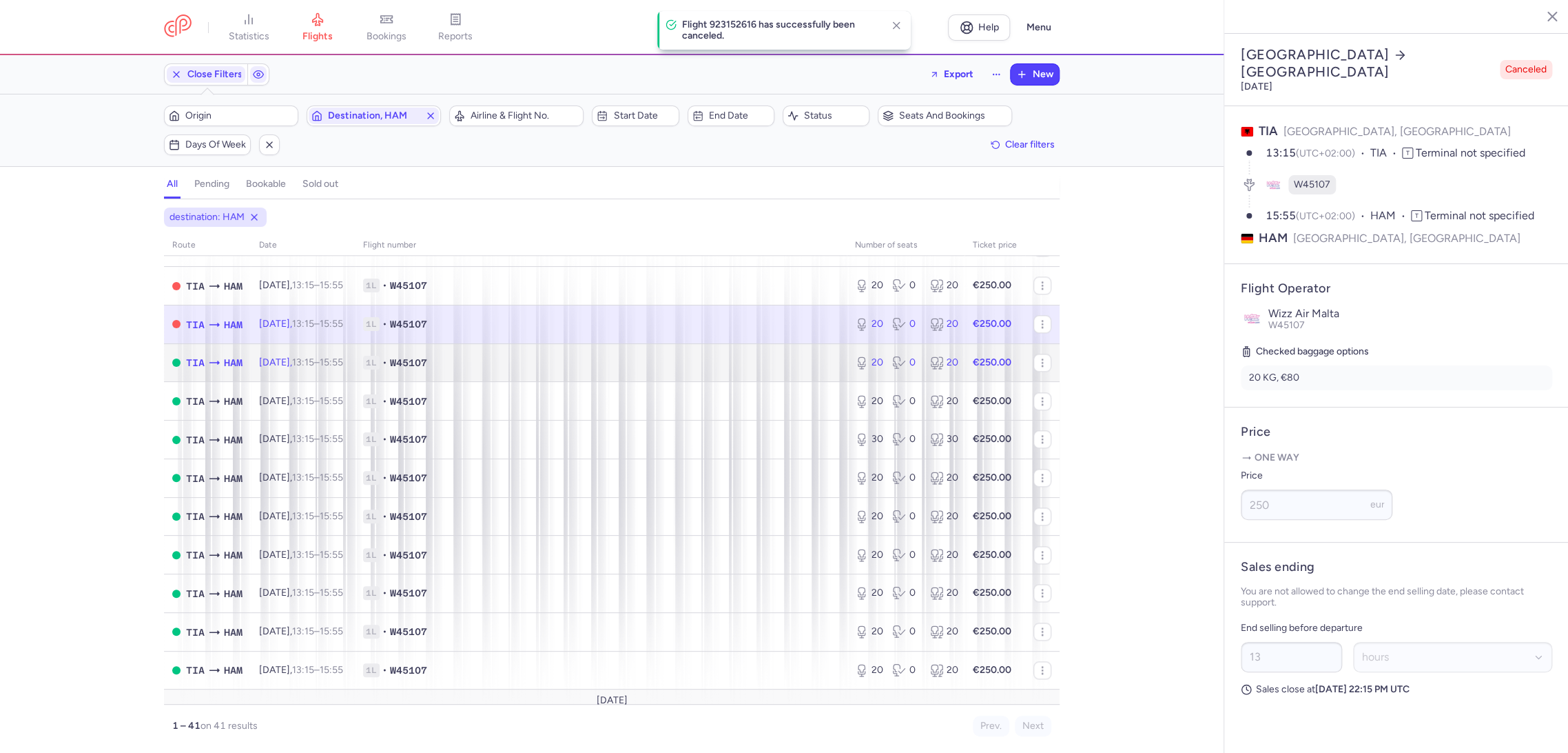
click at [794, 368] on span "1L • W45107" at bounding box center [601, 362] width 476 height 14
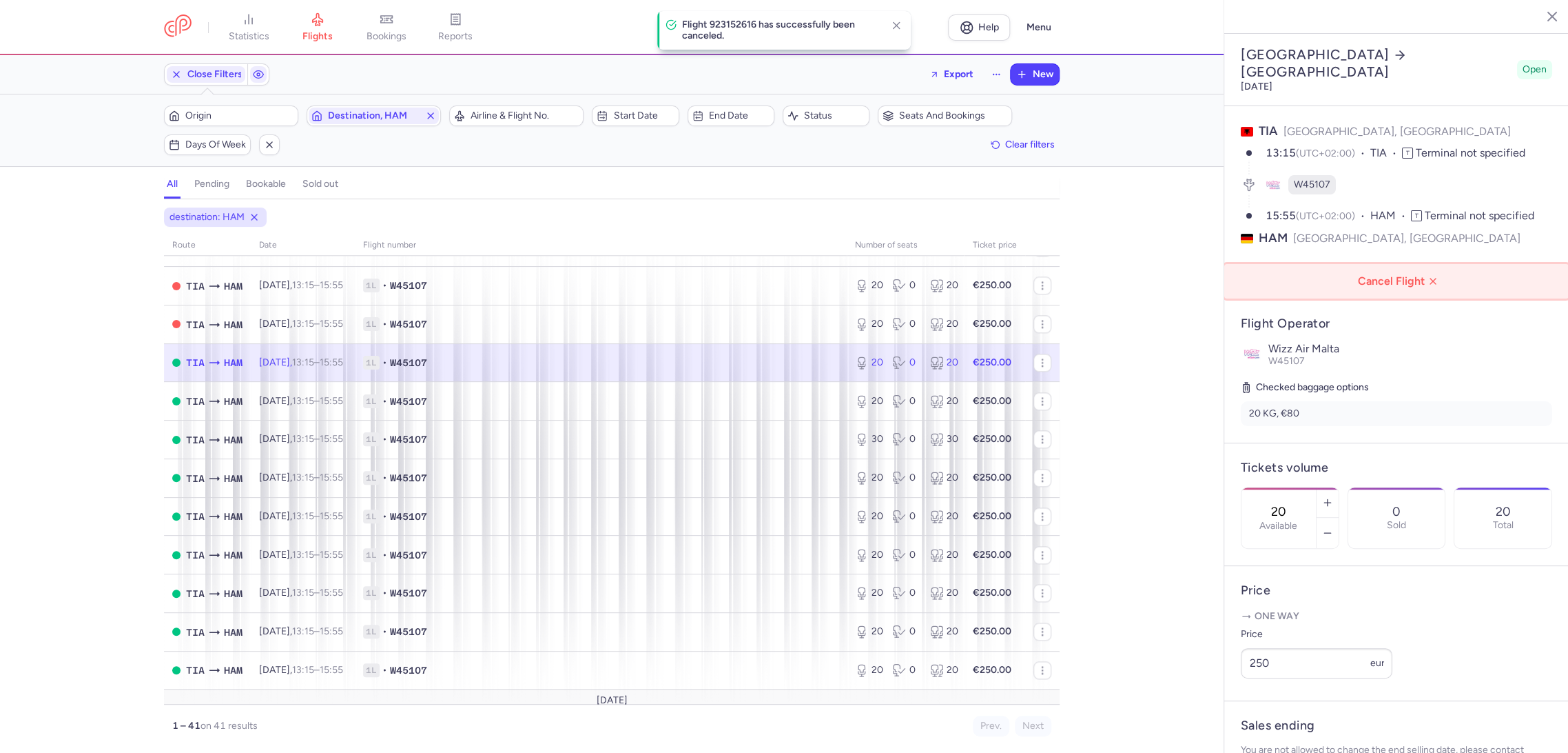
click at [1309, 264] on button "Cancel Flight" at bounding box center [1397, 280] width 344 height 34
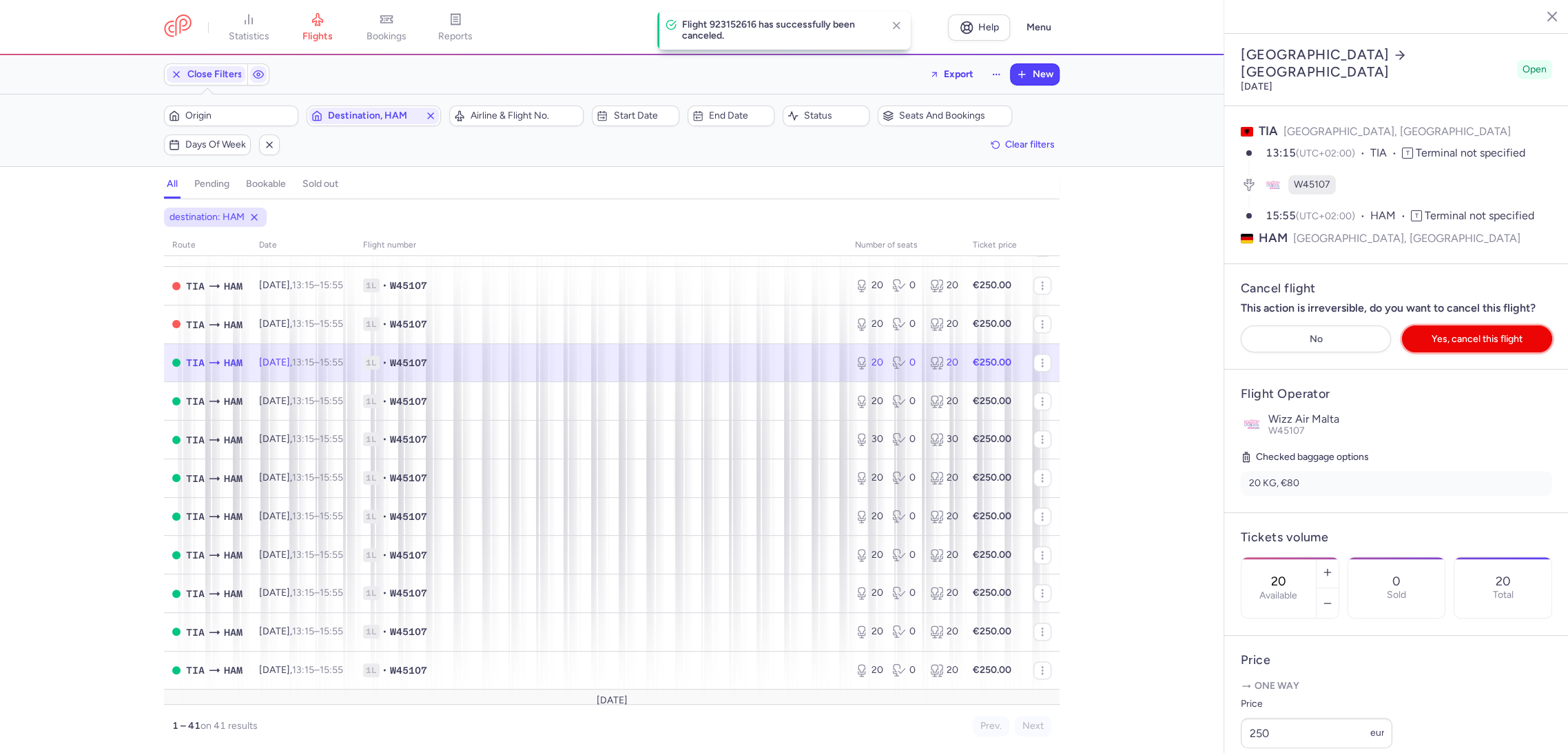
drag, startPoint x: 1433, startPoint y: 290, endPoint x: 1234, endPoint y: 324, distance: 201.9
click at [1432, 334] on span "Yes, cancel this flight" at bounding box center [1476, 339] width 91 height 10
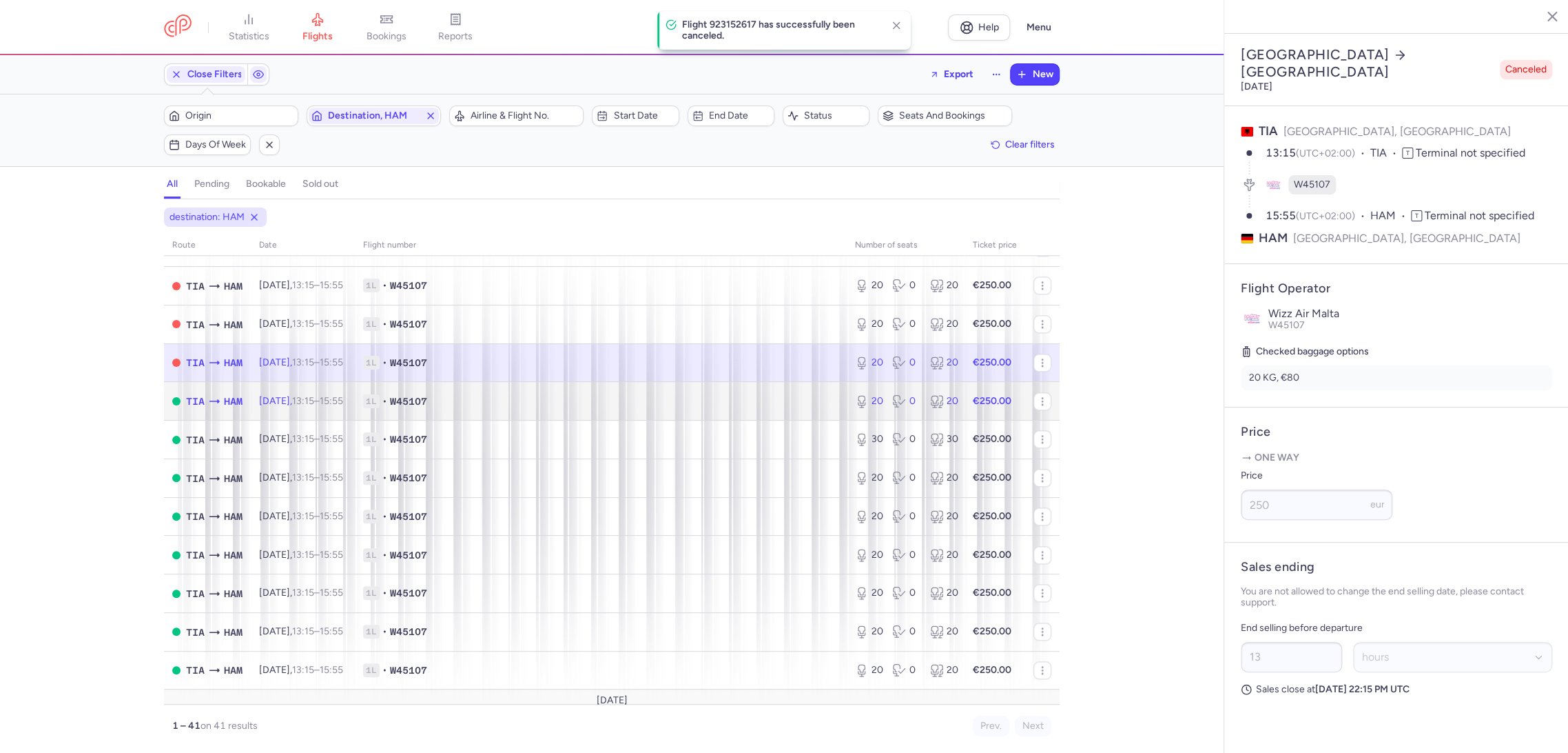
click at [784, 404] on span "1L • W45107" at bounding box center [601, 401] width 476 height 14
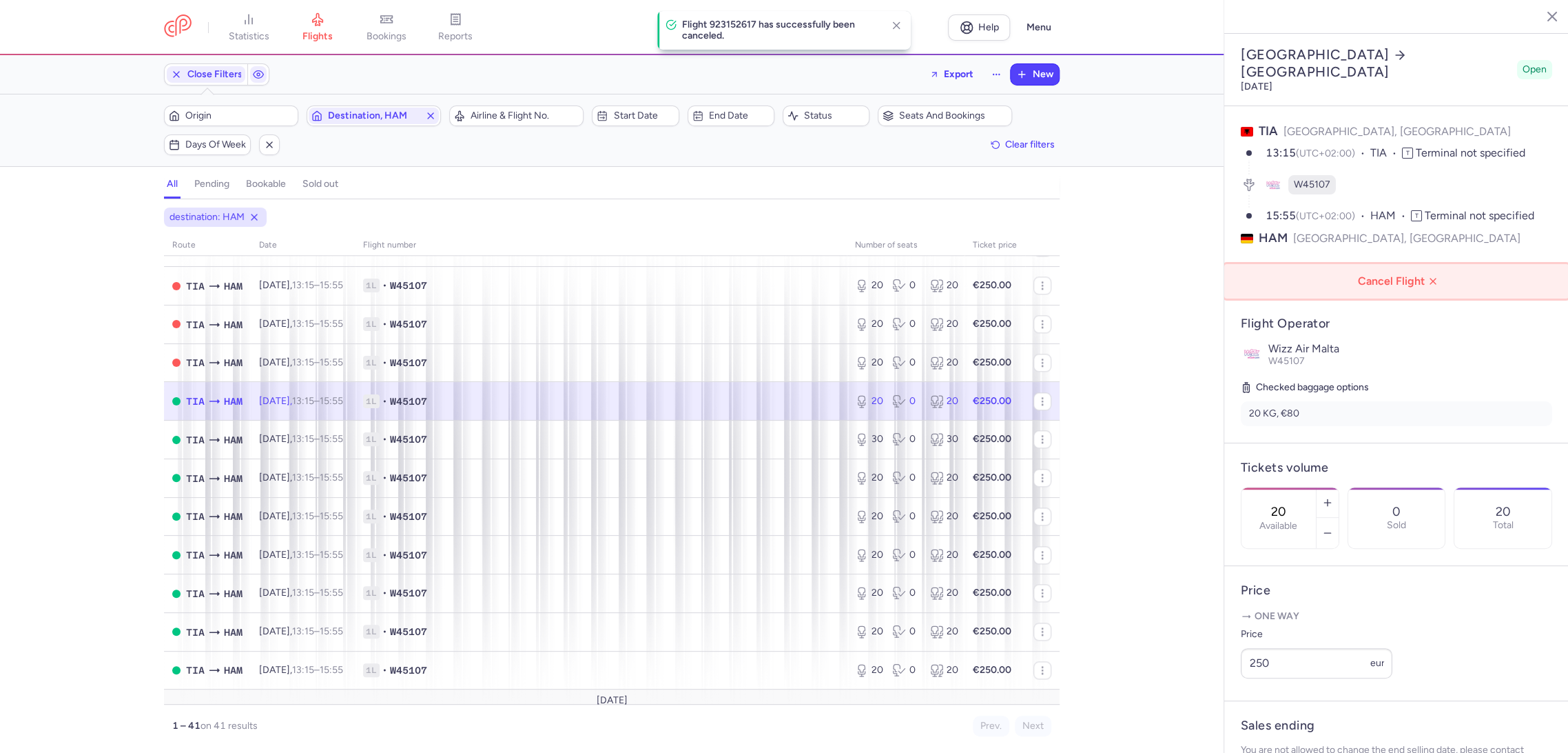
click at [1359, 275] on span "Cancel Flight" at bounding box center [1400, 281] width 323 height 12
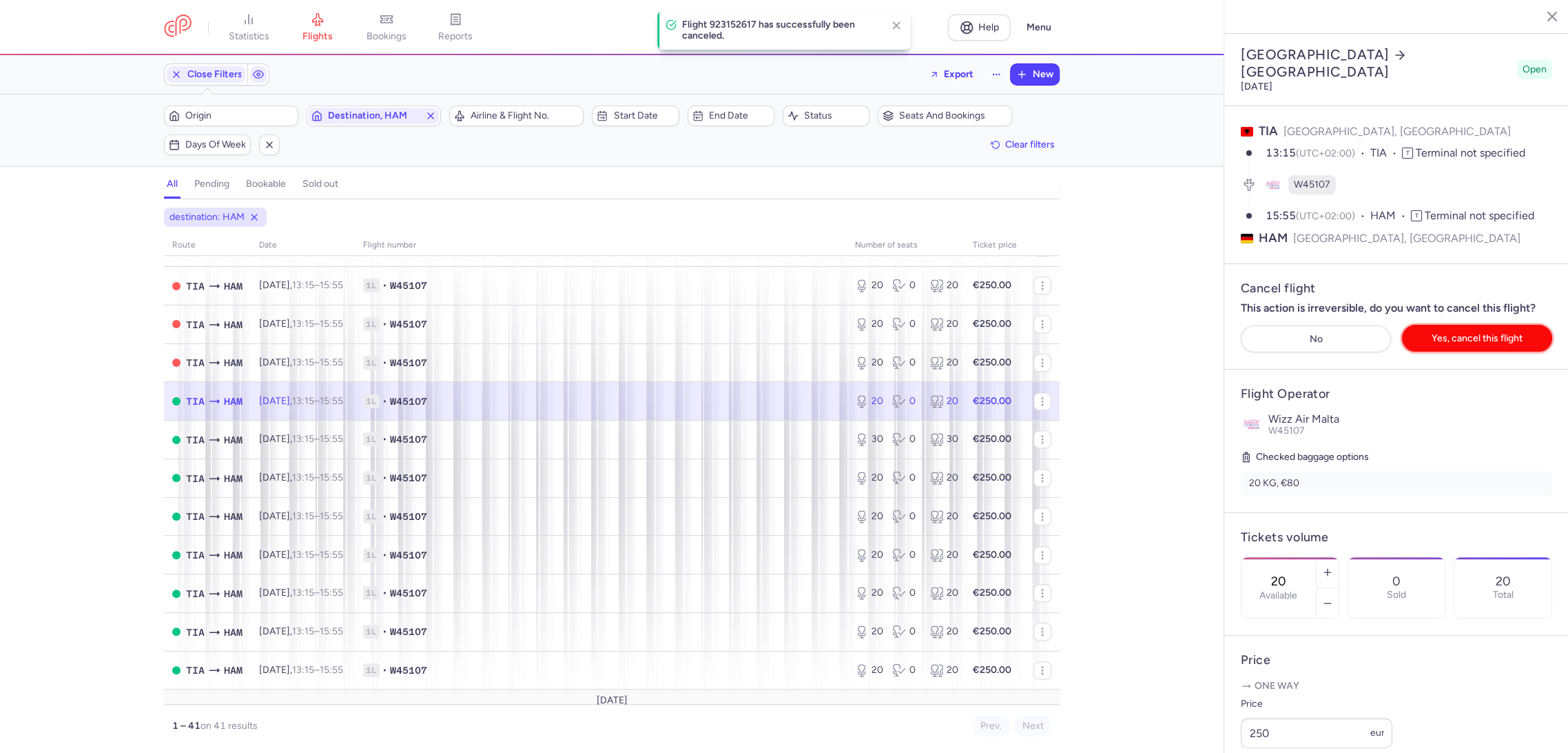
click at [1447, 333] on span "Yes, cancel this flight" at bounding box center [1476, 338] width 91 height 10
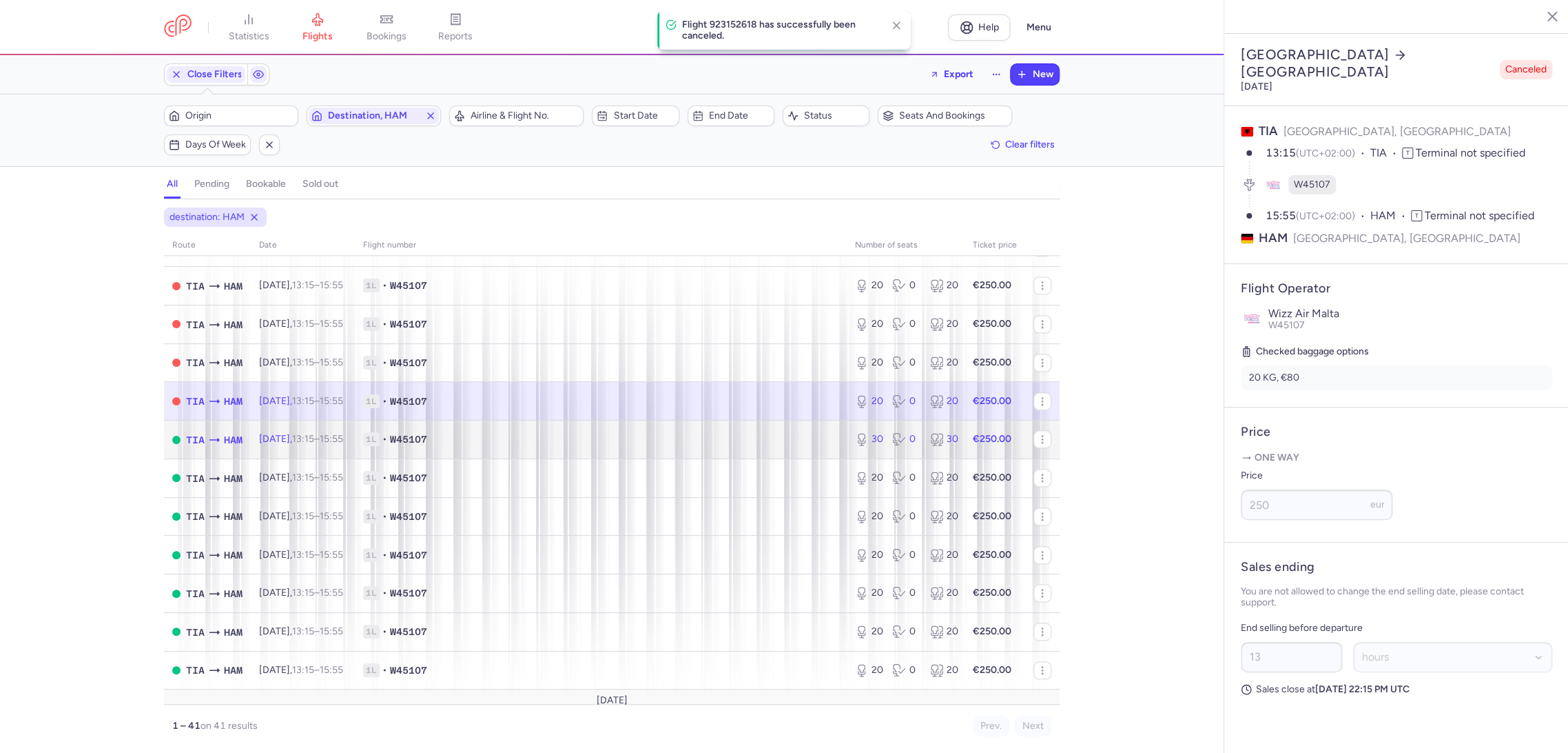
click at [819, 448] on td "1L • W45107" at bounding box center [601, 439] width 492 height 38
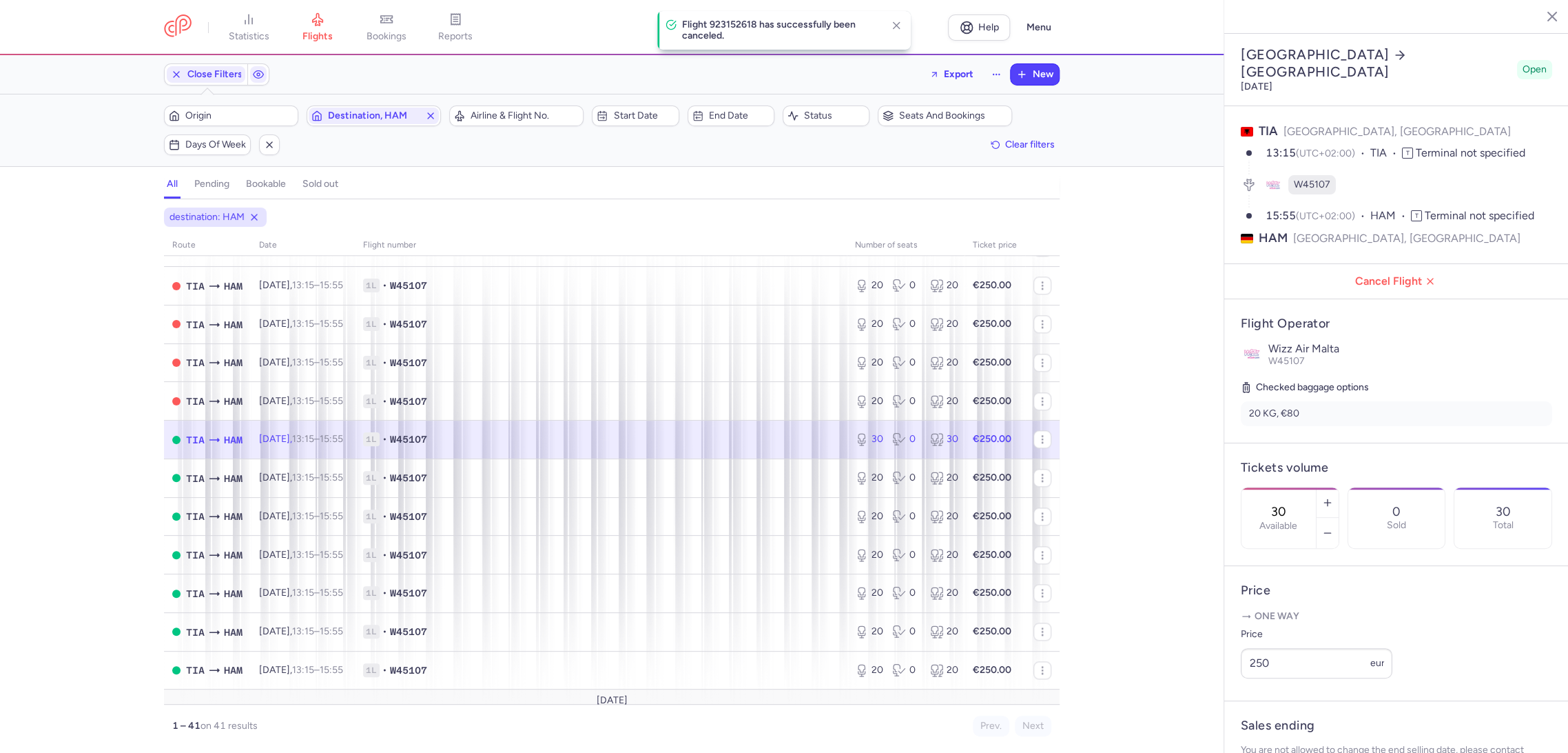
click at [1395, 300] on article "Flight Operator Wizz Air Malta W45107 Checked baggage options 20 KG, €80" at bounding box center [1397, 371] width 344 height 143
click at [1405, 264] on button "Cancel Flight" at bounding box center [1397, 280] width 344 height 34
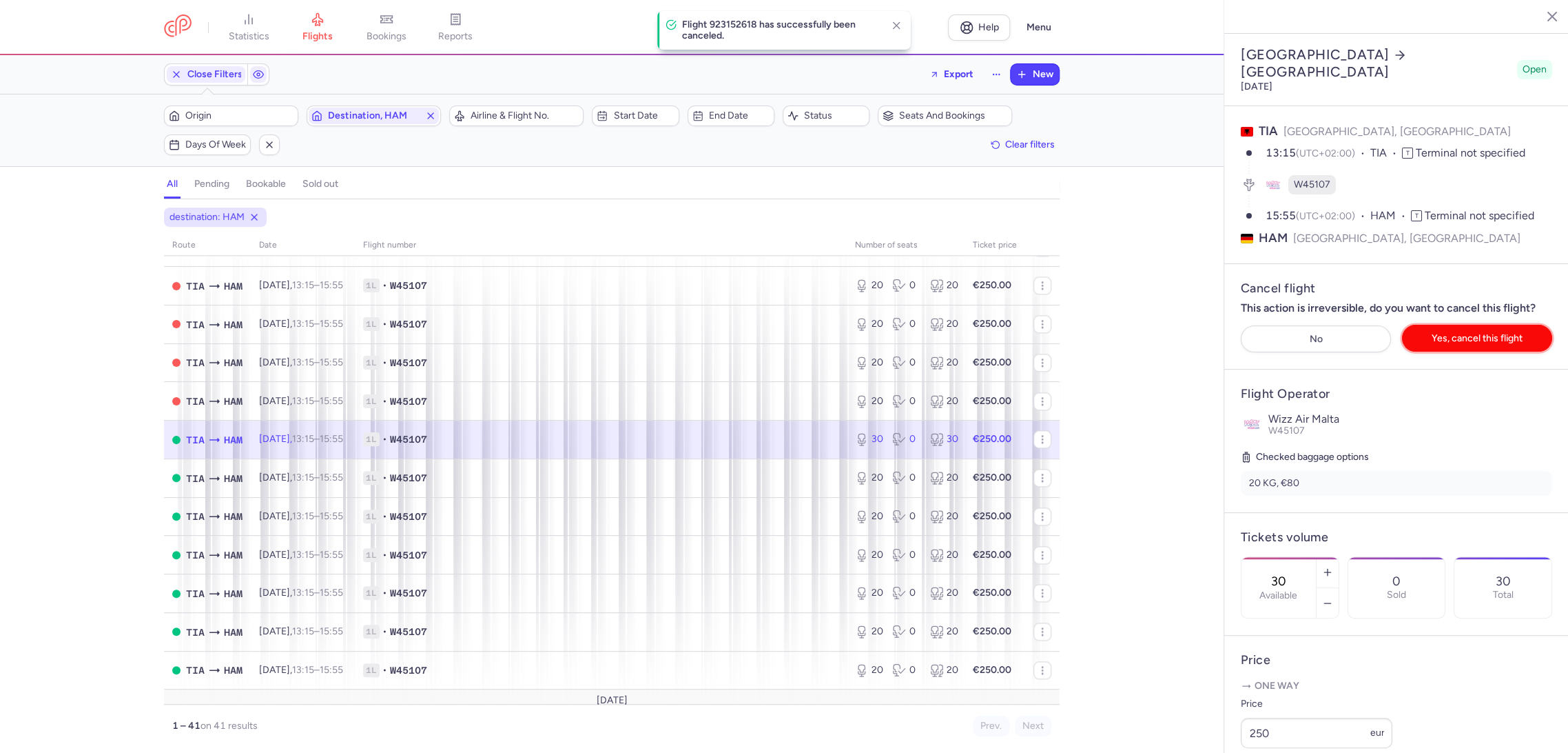
click at [1441, 333] on span "Yes, cancel this flight" at bounding box center [1476, 338] width 91 height 10
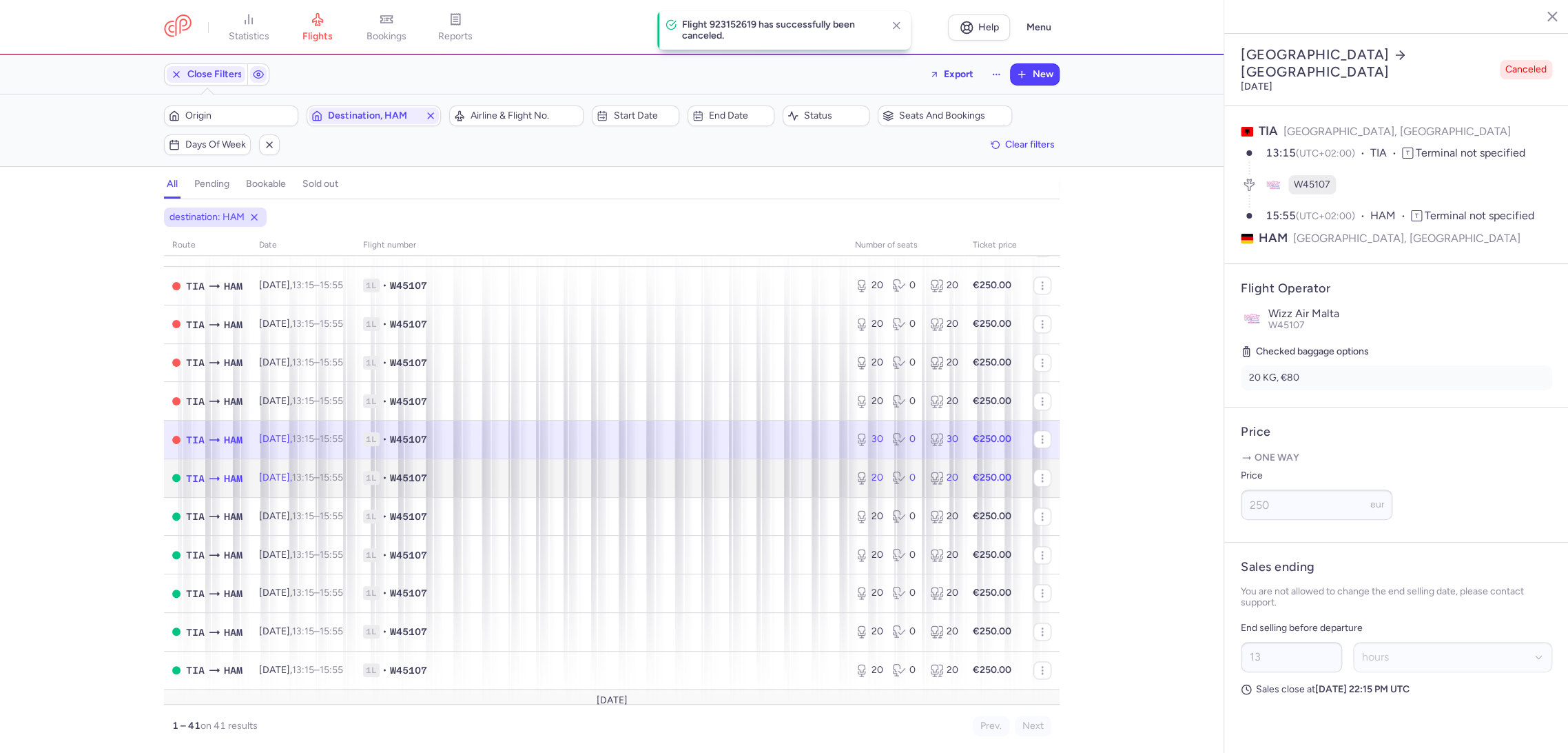
click at [784, 478] on span "1L • W45107" at bounding box center [601, 478] width 476 height 14
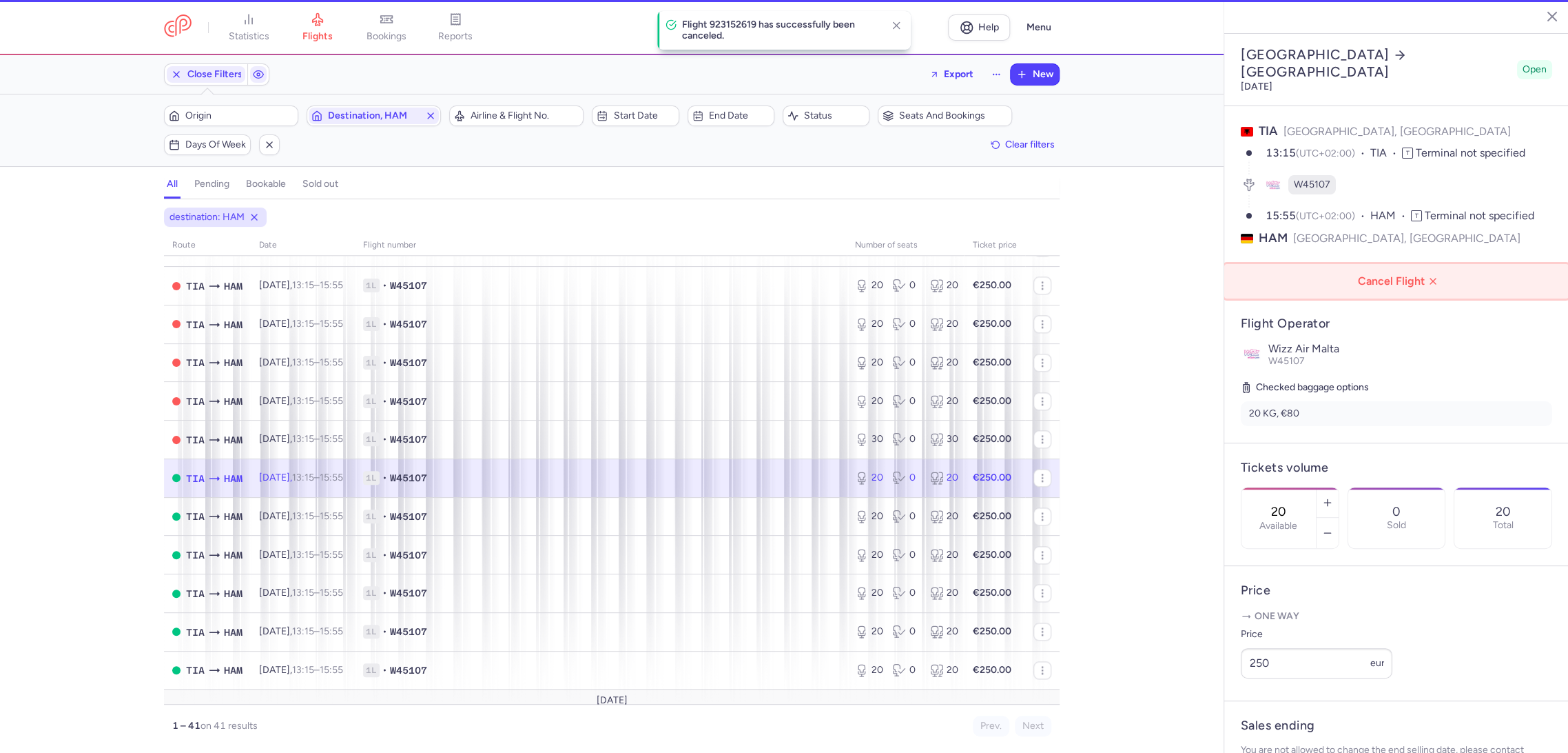
click at [1406, 264] on button "Cancel Flight" at bounding box center [1397, 280] width 344 height 34
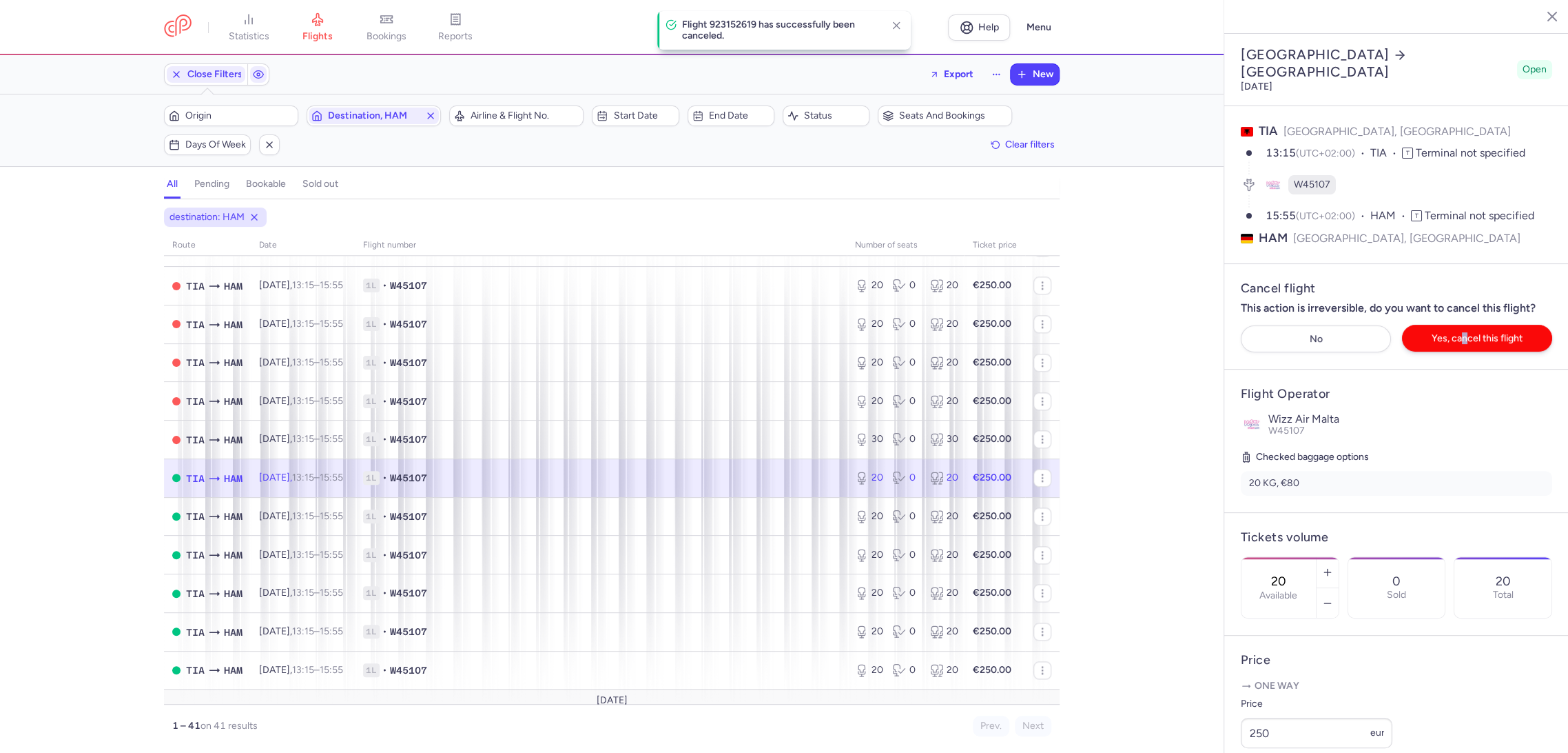
drag, startPoint x: 1450, startPoint y: 274, endPoint x: 1444, endPoint y: 279, distance: 7.8
click at [1447, 320] on div "No Yes, cancel this flight" at bounding box center [1397, 339] width 323 height 38
click at [1487, 320] on div "No Yes, cancel this flight" at bounding box center [1397, 339] width 323 height 38
click at [1522, 324] on button "Yes, cancel this flight" at bounding box center [1477, 338] width 151 height 27
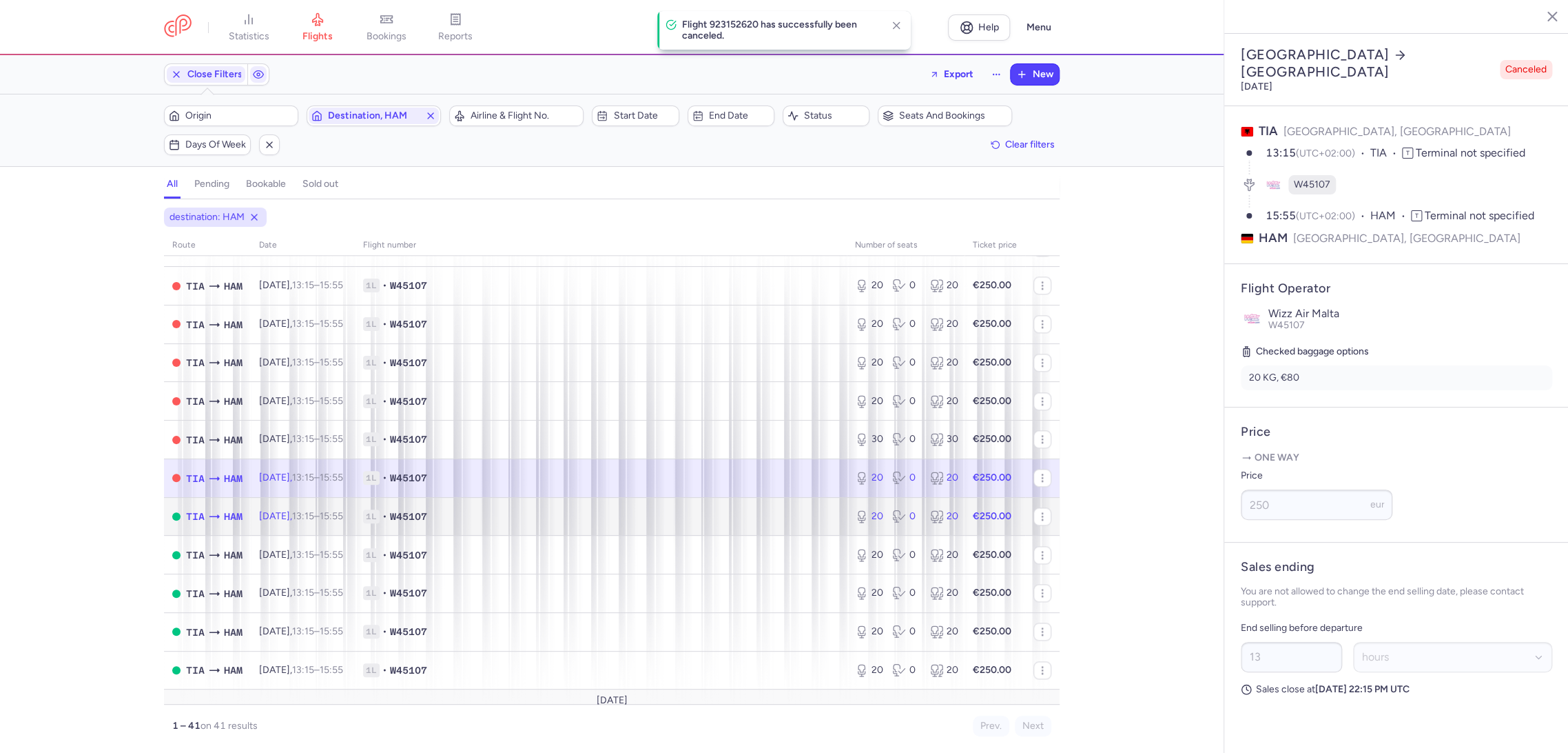
click at [784, 520] on span "1L • W45107" at bounding box center [601, 516] width 476 height 14
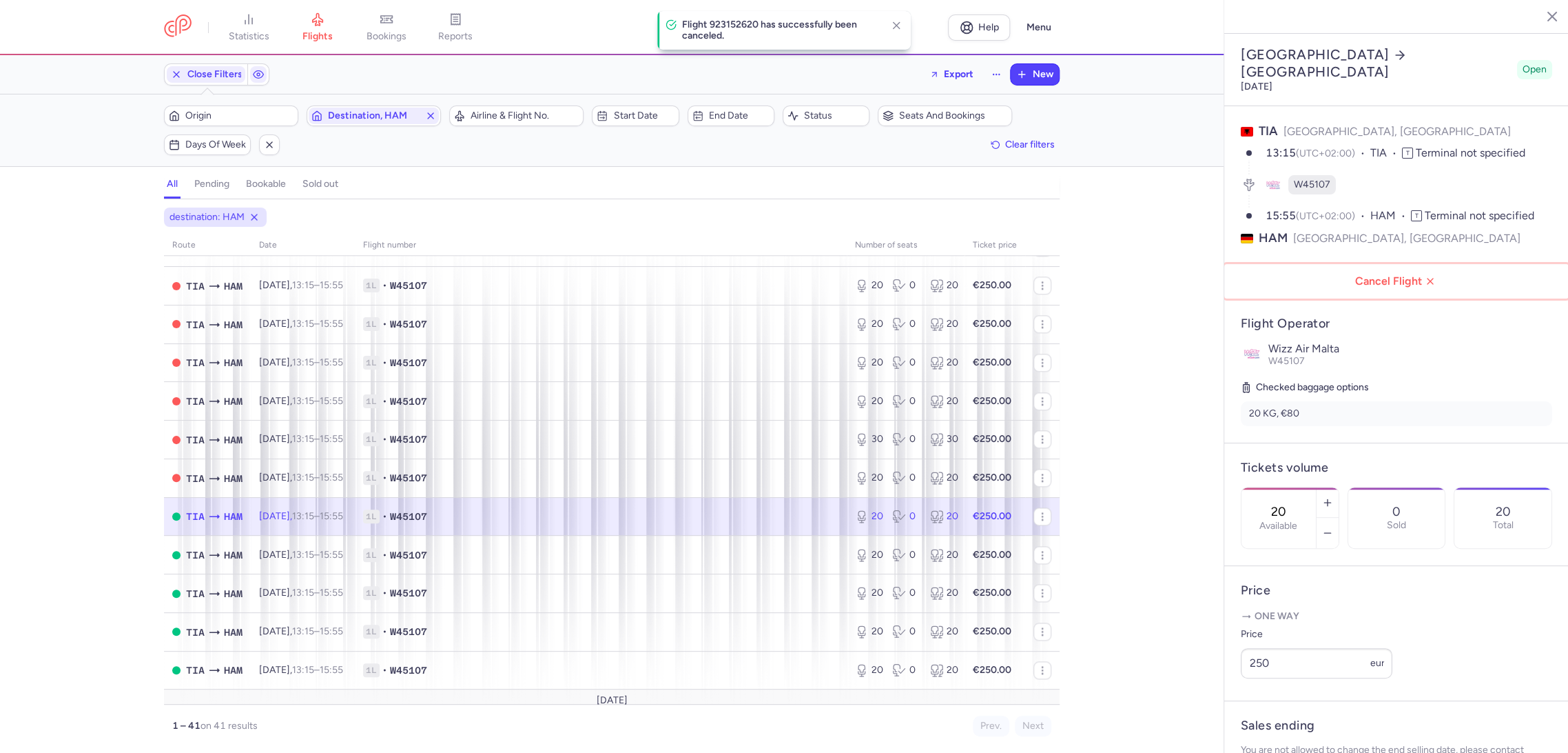
click at [1420, 264] on button "Cancel Flight" at bounding box center [1397, 280] width 344 height 34
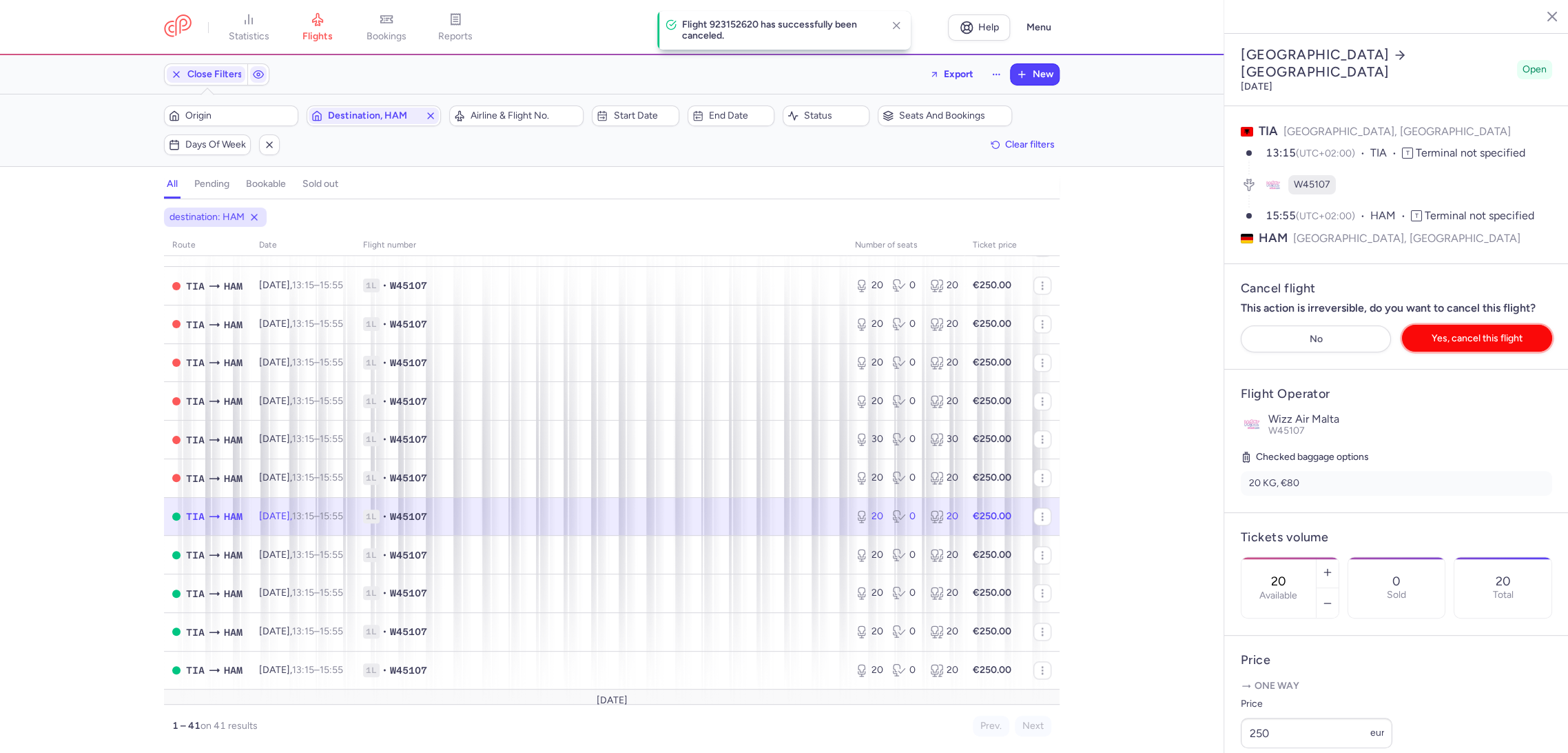
drag, startPoint x: 1450, startPoint y: 283, endPoint x: 1445, endPoint y: 266, distance: 17.7
click at [1450, 324] on button "Yes, cancel this flight" at bounding box center [1477, 338] width 151 height 27
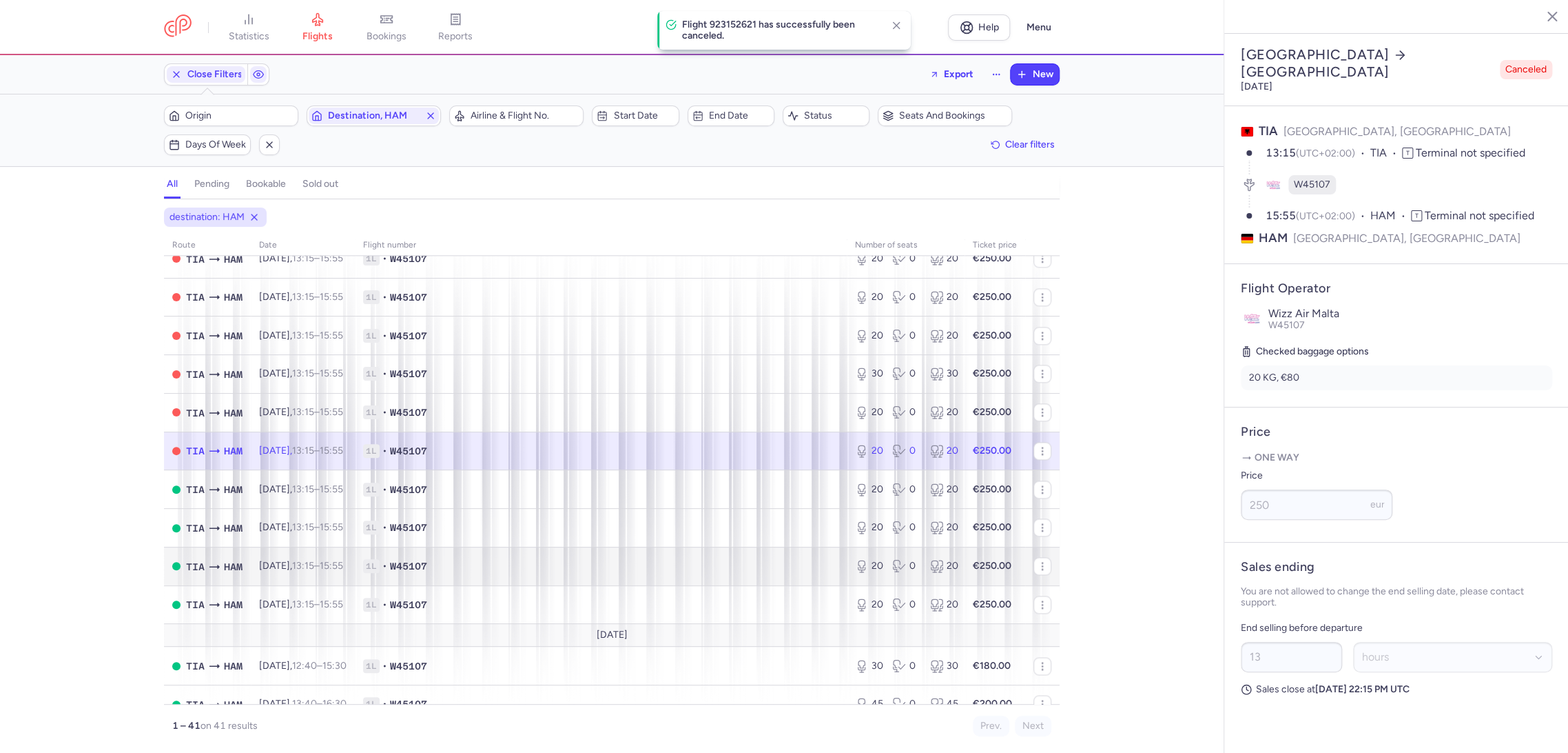
scroll to position [1195, 0]
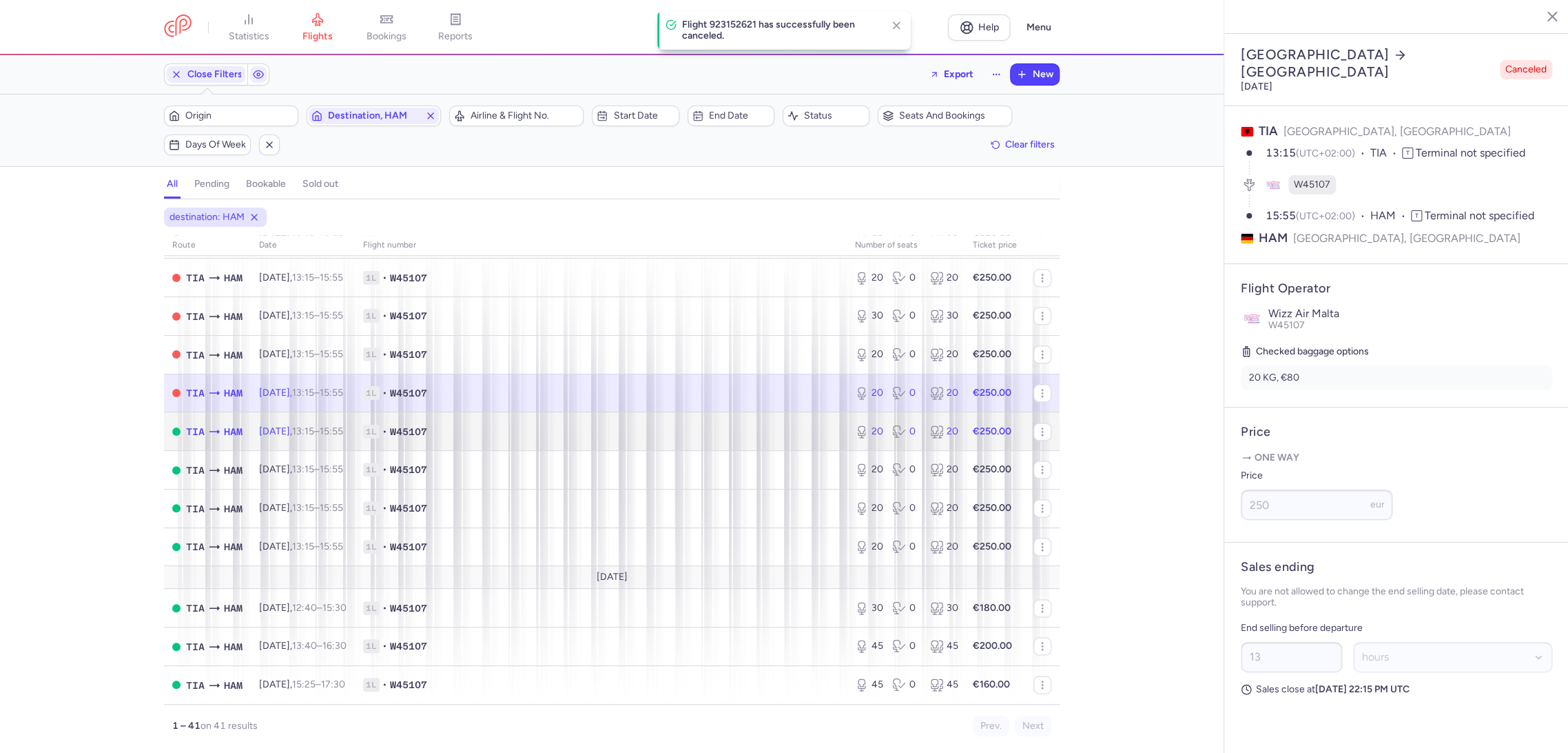
drag, startPoint x: 755, startPoint y: 434, endPoint x: 922, endPoint y: 391, distance: 172.4
click at [756, 434] on span "1L • W45107" at bounding box center [601, 431] width 476 height 14
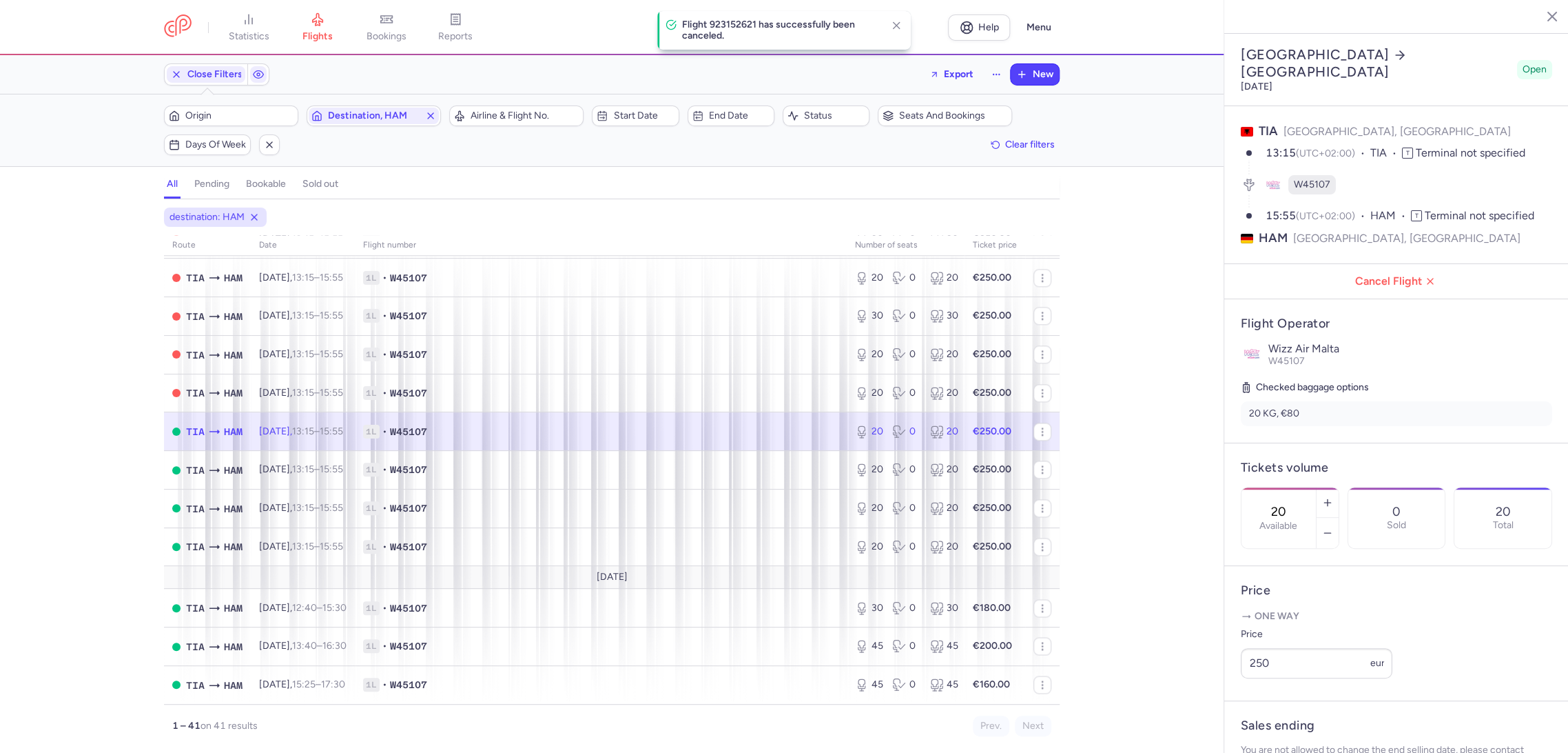
click at [1400, 300] on article "Flight Operator Wizz Air Malta W45107 Checked baggage options 20 KG, €80" at bounding box center [1397, 371] width 344 height 143
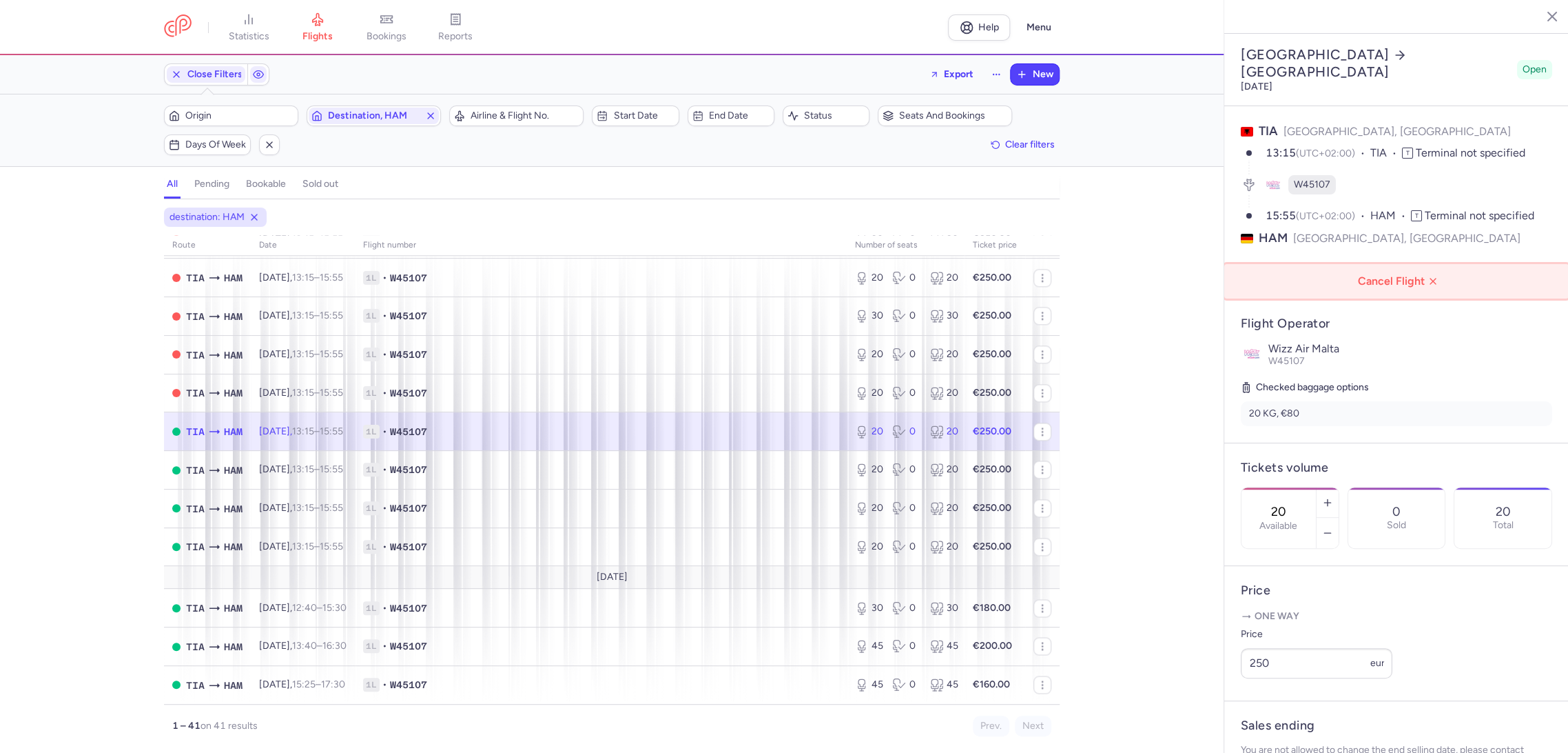
click at [1405, 275] on span "Cancel Flight" at bounding box center [1400, 281] width 323 height 12
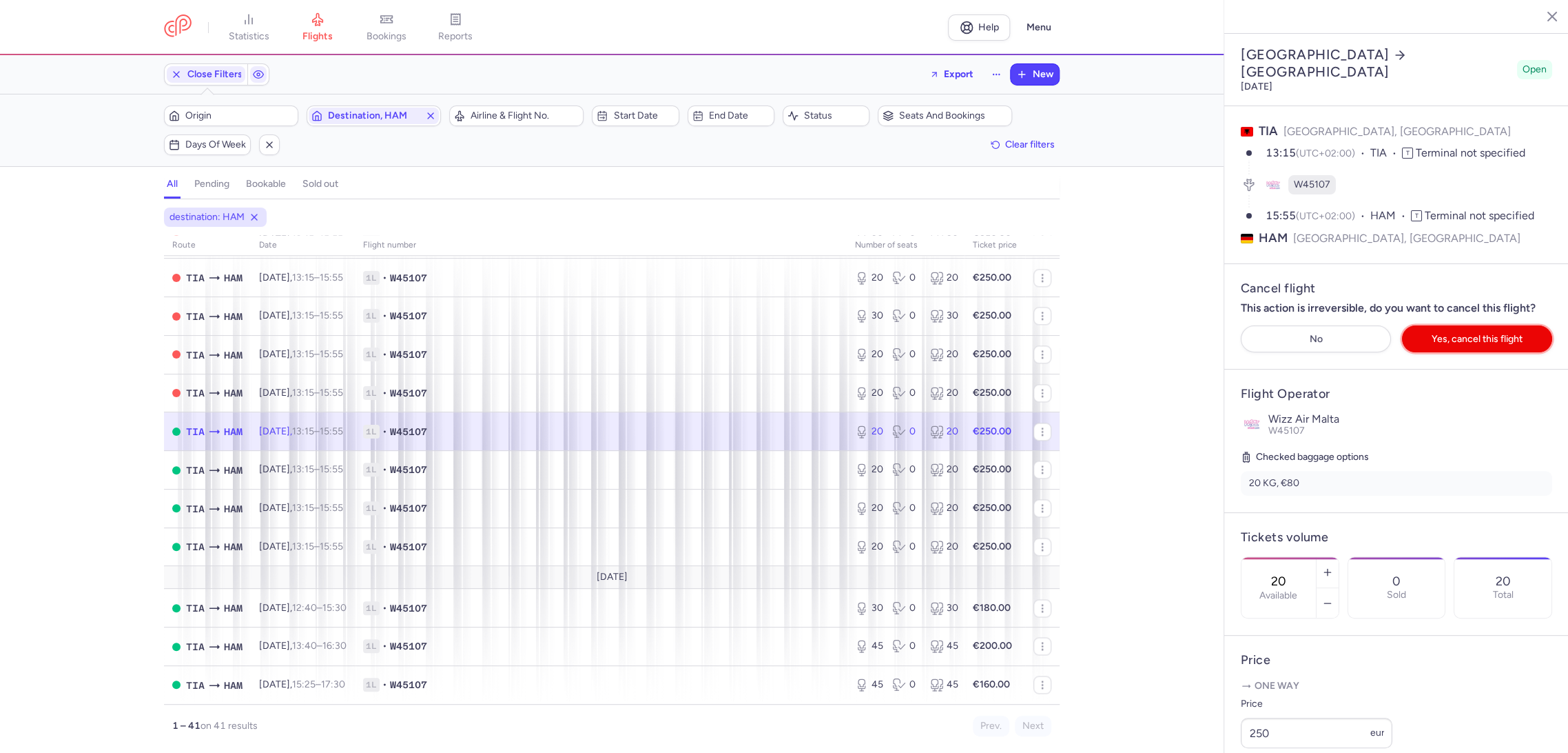
drag, startPoint x: 1456, startPoint y: 284, endPoint x: 1353, endPoint y: 319, distance: 108.8
click at [1452, 334] on span "Yes, cancel this flight" at bounding box center [1476, 339] width 91 height 10
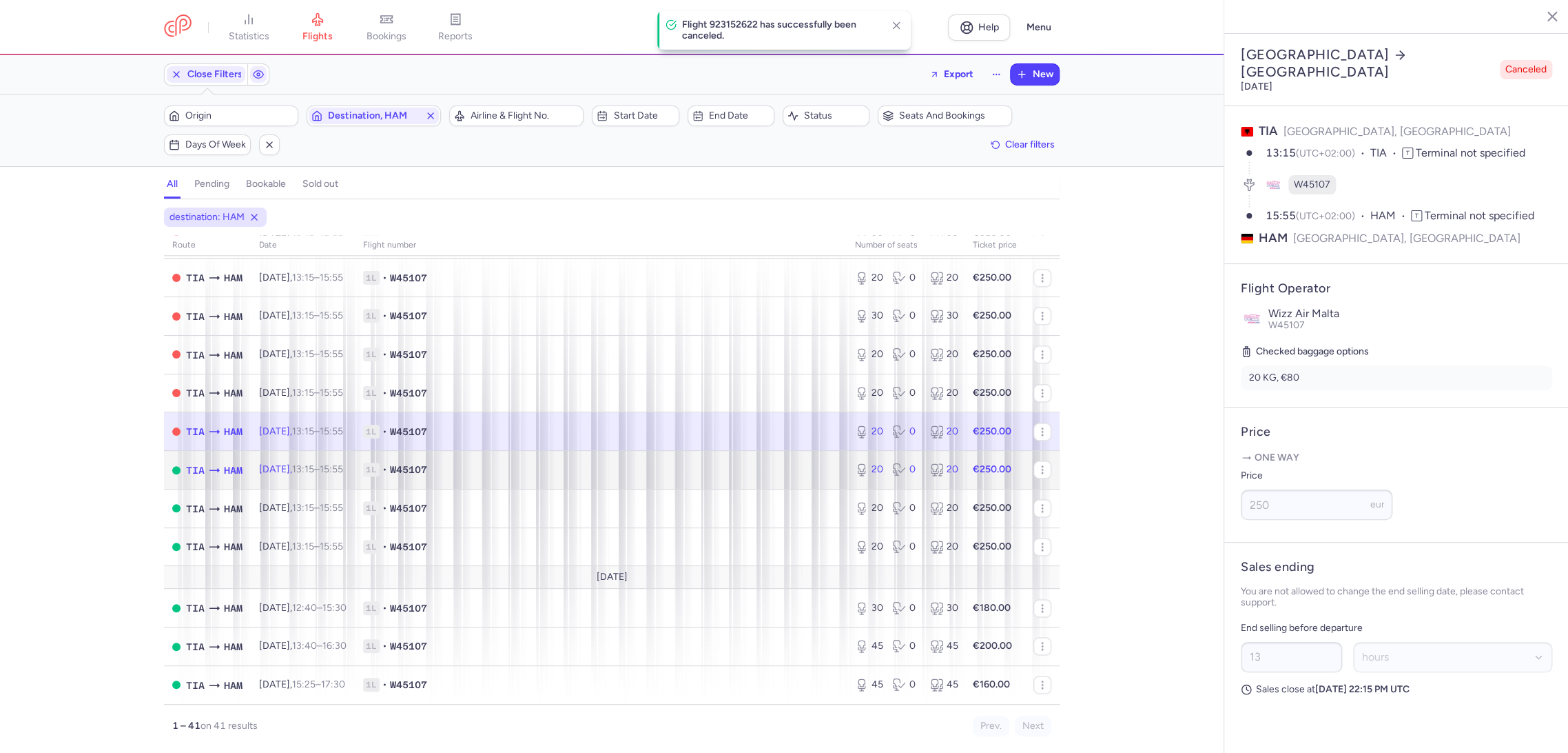
click at [781, 462] on td "1L • W45107" at bounding box center [601, 470] width 492 height 38
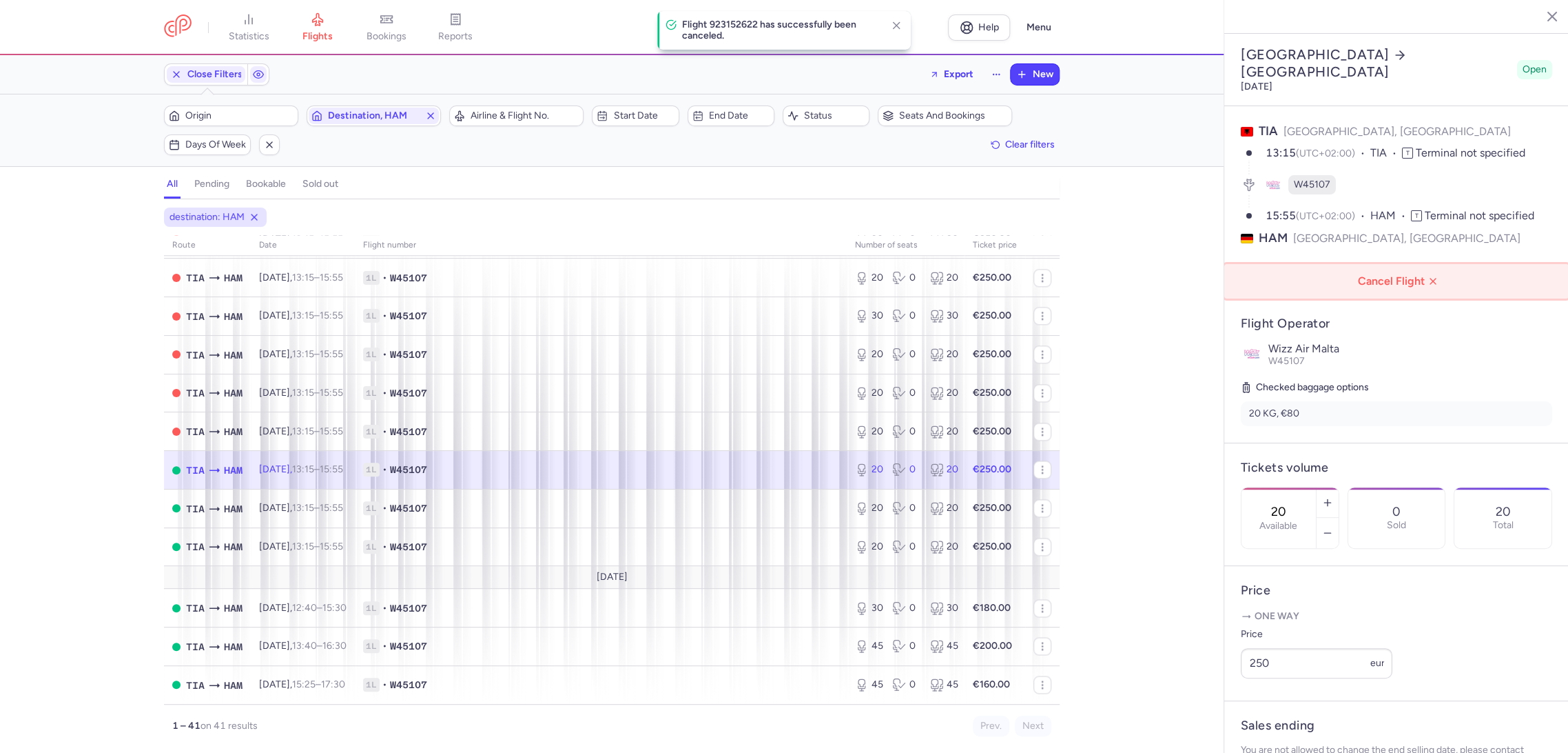
click at [1397, 264] on button "Cancel Flight" at bounding box center [1397, 280] width 344 height 34
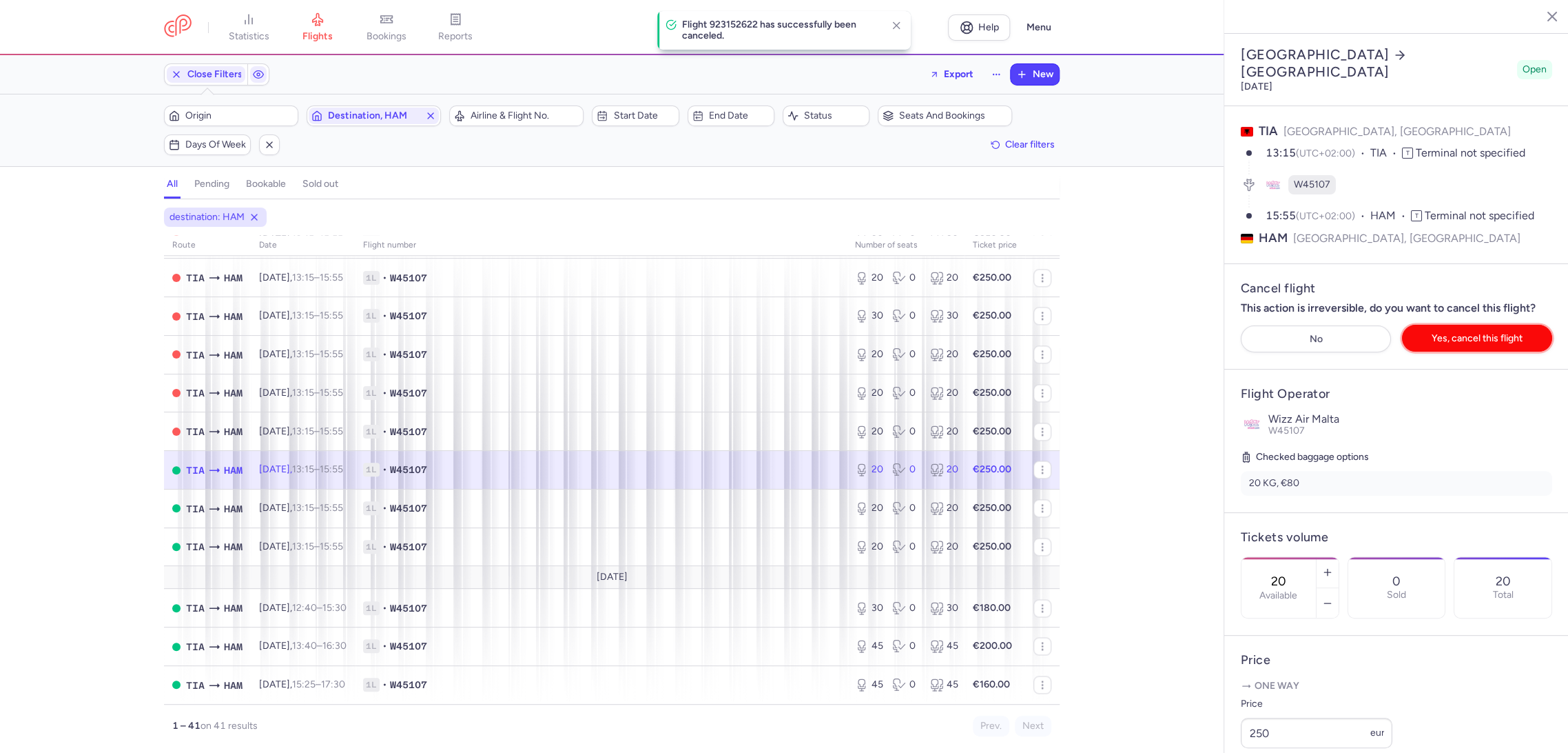
click at [1452, 333] on span "Yes, cancel this flight" at bounding box center [1476, 338] width 91 height 10
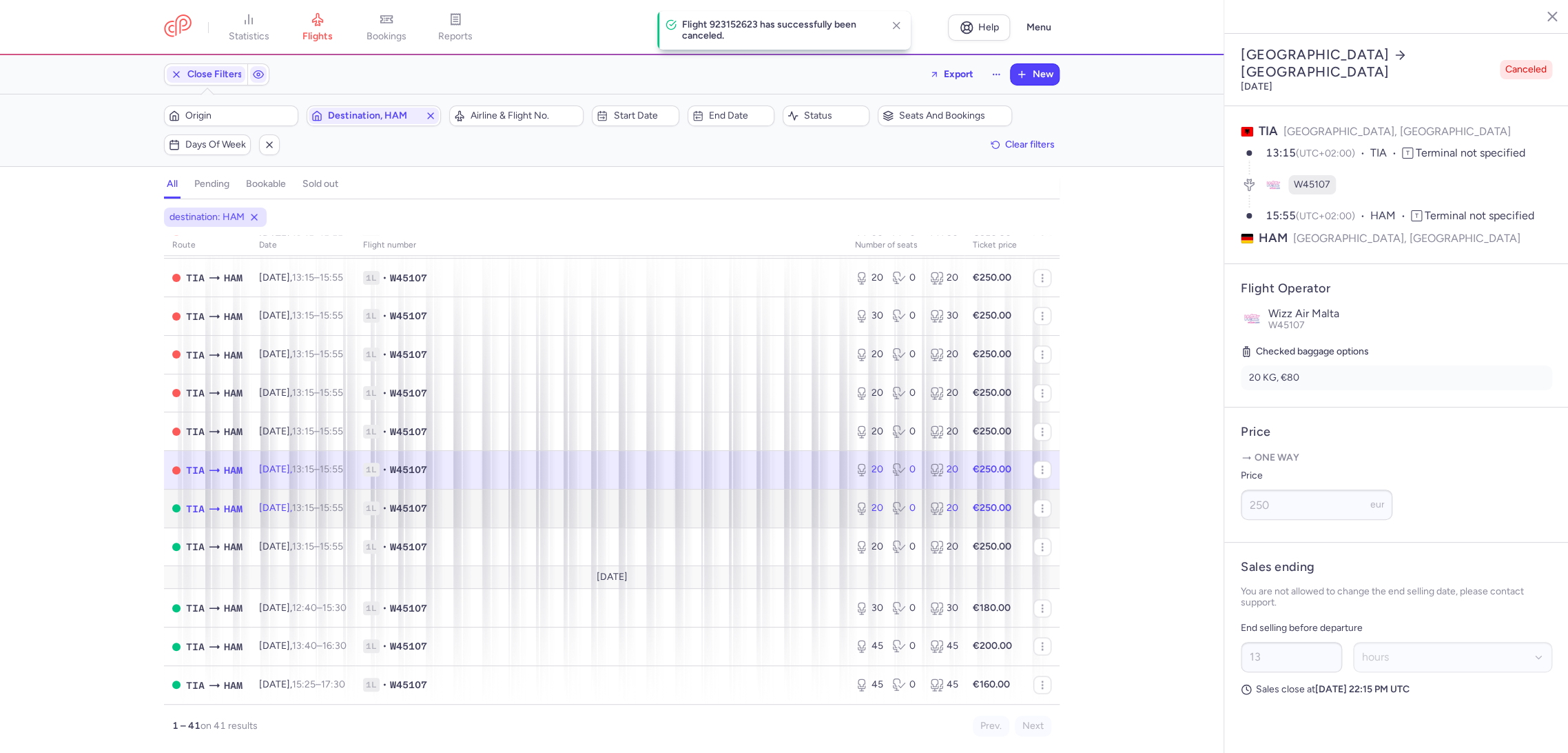
click at [660, 495] on td "1L • W45107" at bounding box center [601, 508] width 492 height 38
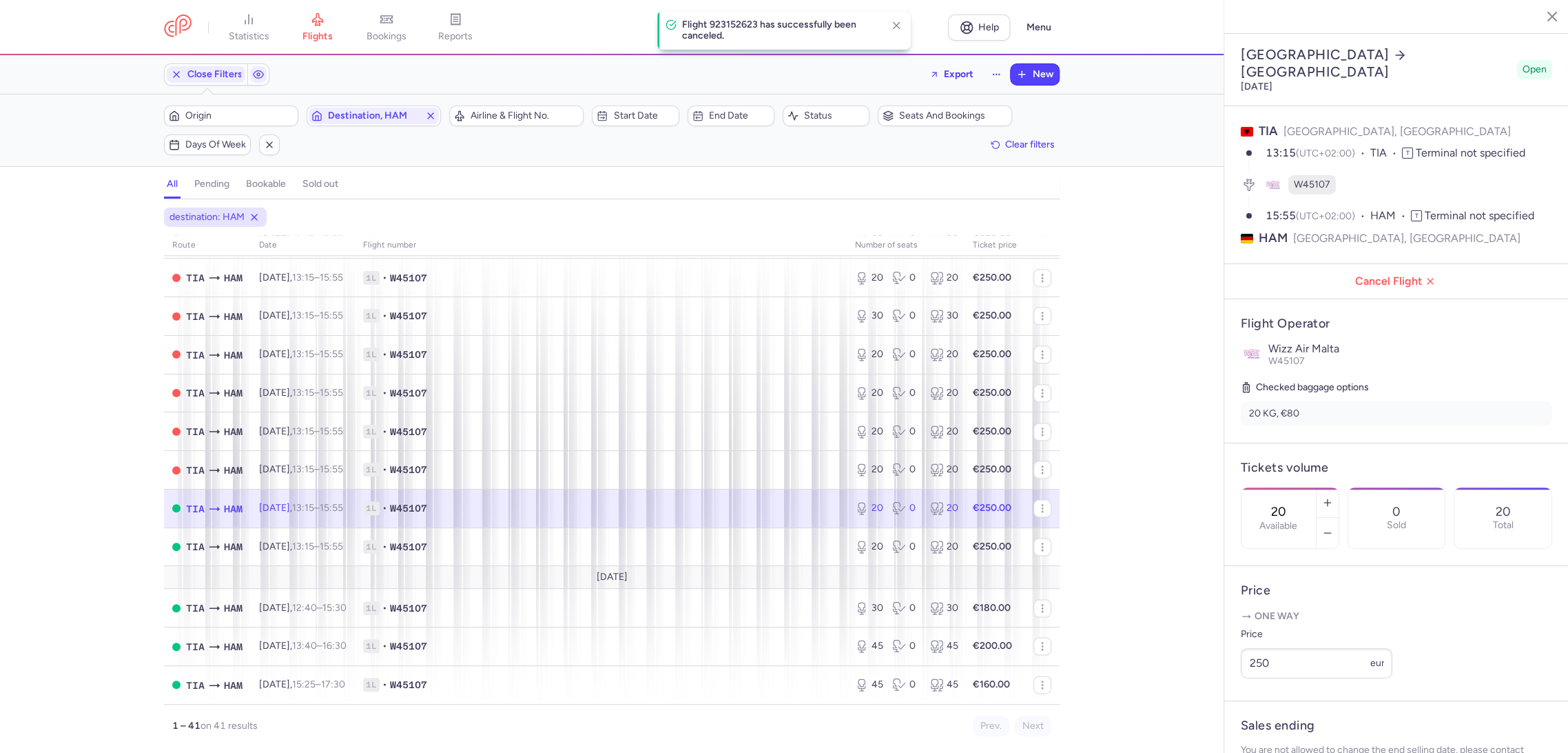
click at [1375, 300] on article "Flight Operator Wizz Air Malta W45107 Checked baggage options 20 KG, €80" at bounding box center [1397, 371] width 344 height 143
click at [1385, 264] on button "Cancel Flight" at bounding box center [1397, 280] width 344 height 34
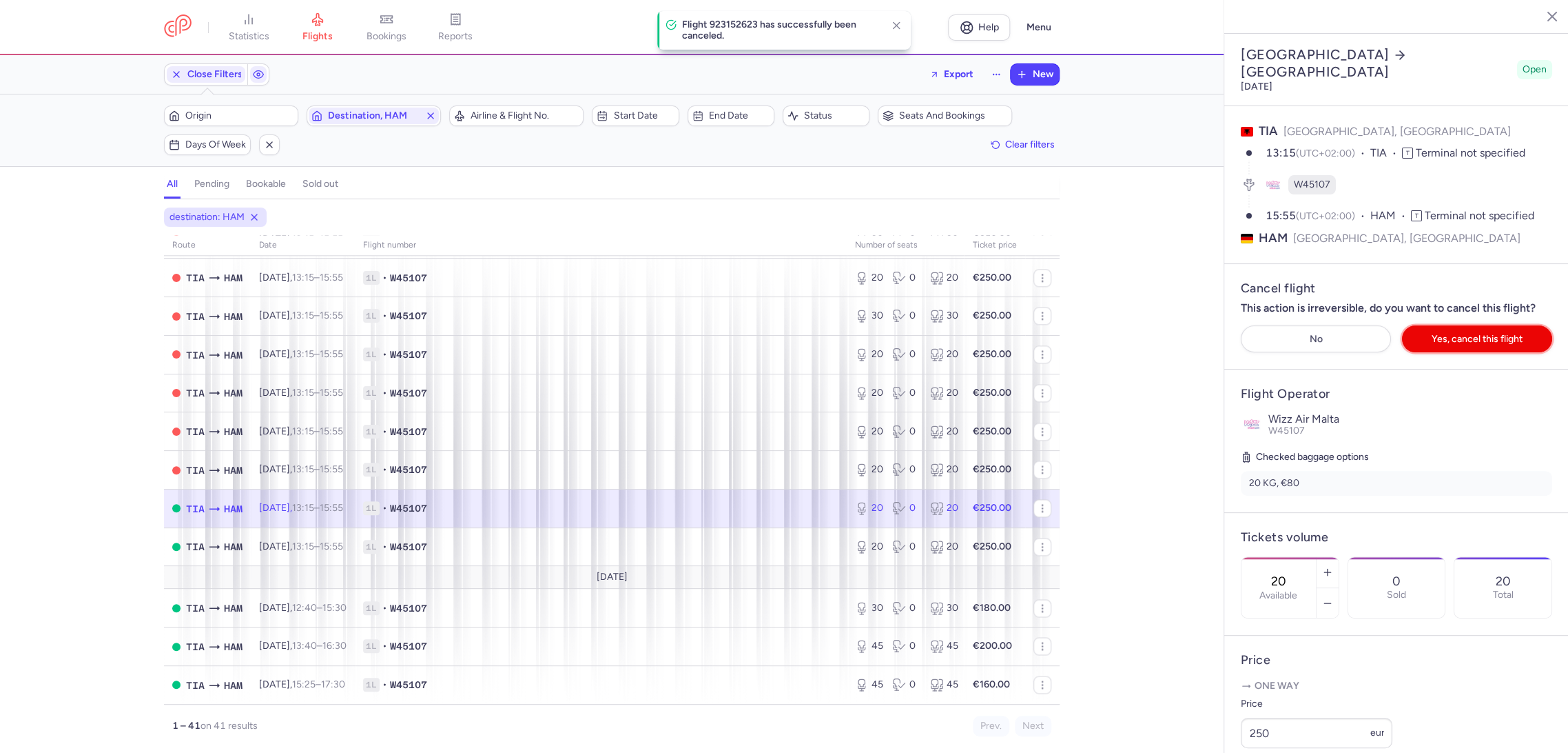
drag, startPoint x: 1444, startPoint y: 285, endPoint x: 1375, endPoint y: 314, distance: 74.8
click at [1420, 325] on button "Yes, cancel this flight" at bounding box center [1477, 339] width 151 height 27
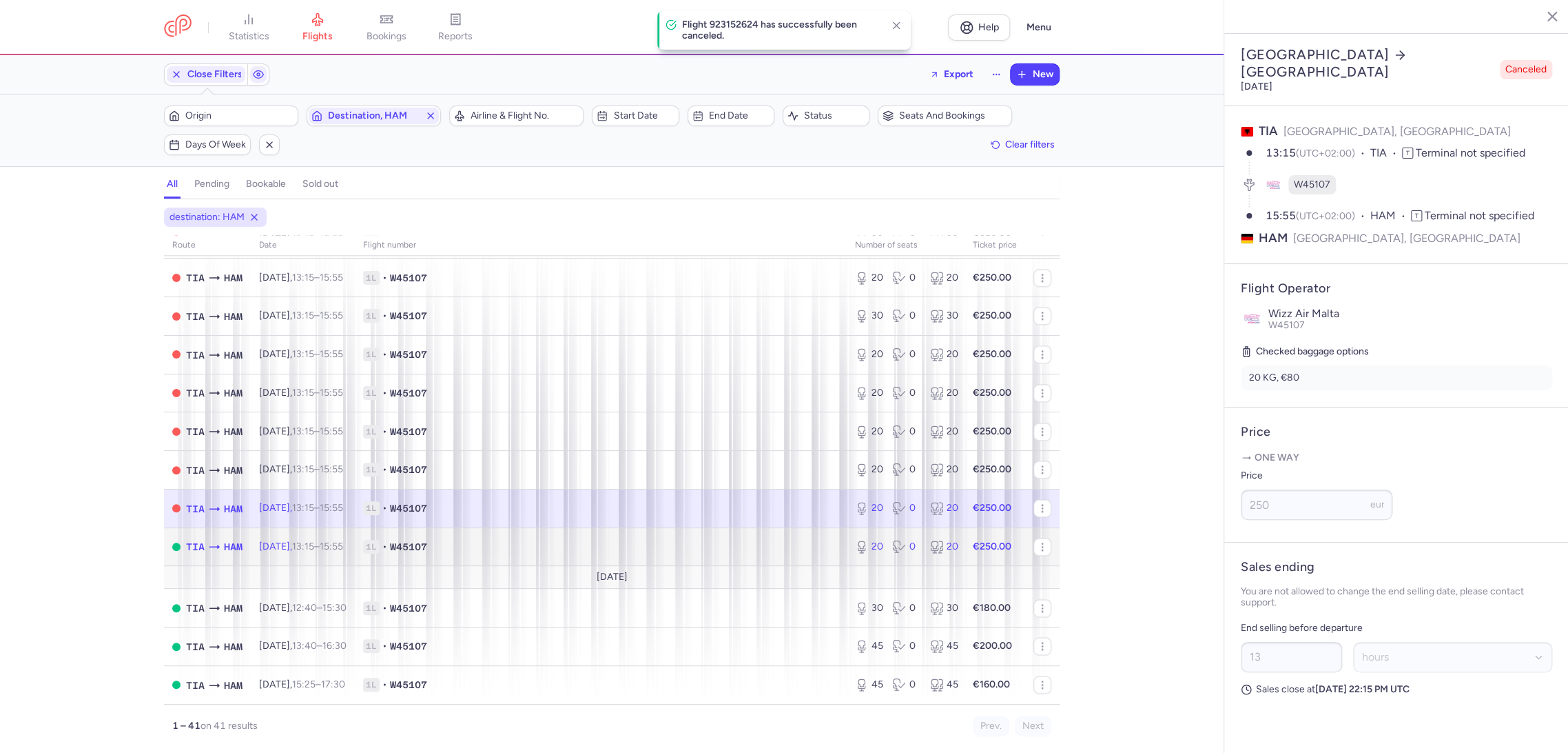
click at [766, 556] on td "1L • W45107" at bounding box center [601, 547] width 492 height 38
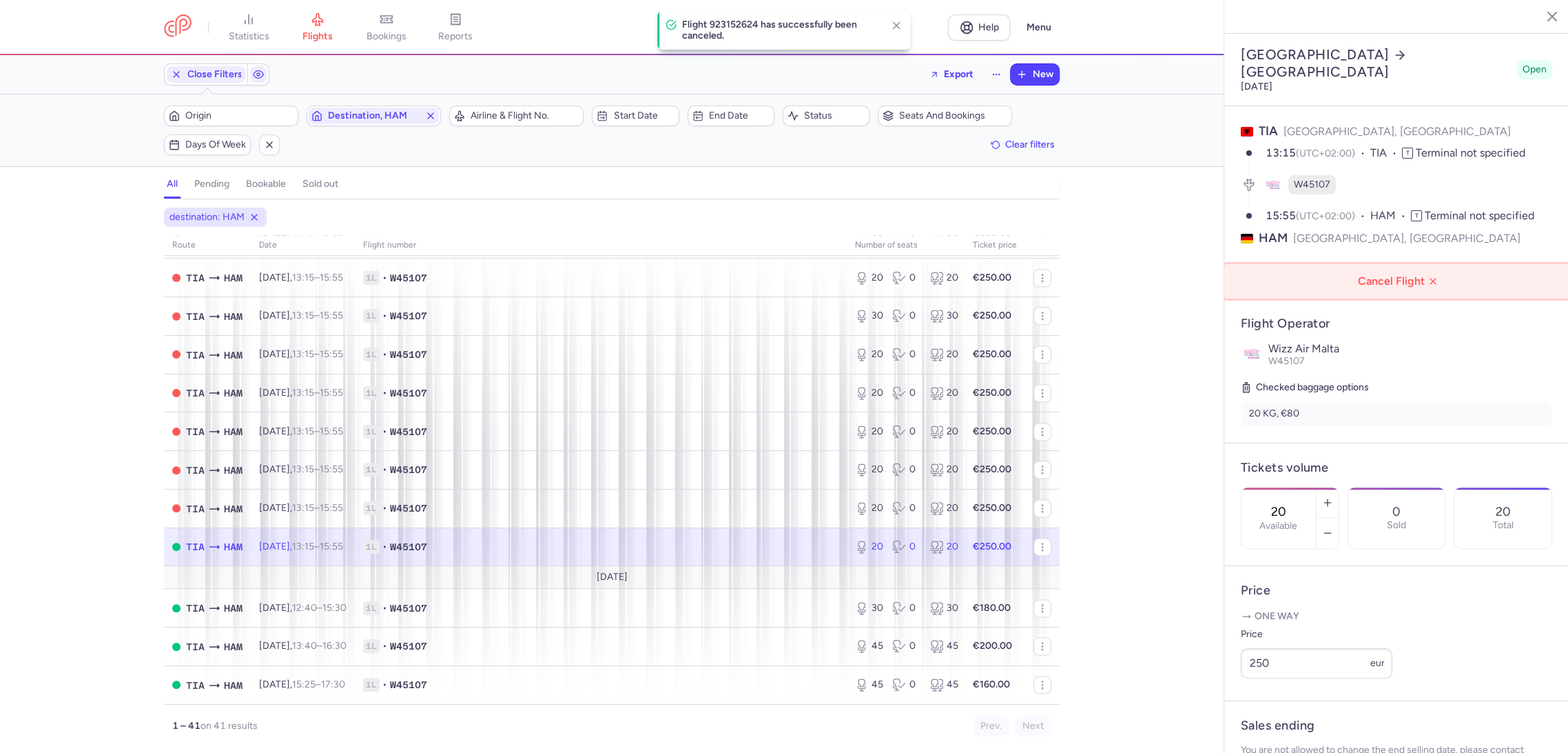
click at [1422, 264] on button "Cancel Flight" at bounding box center [1397, 280] width 344 height 34
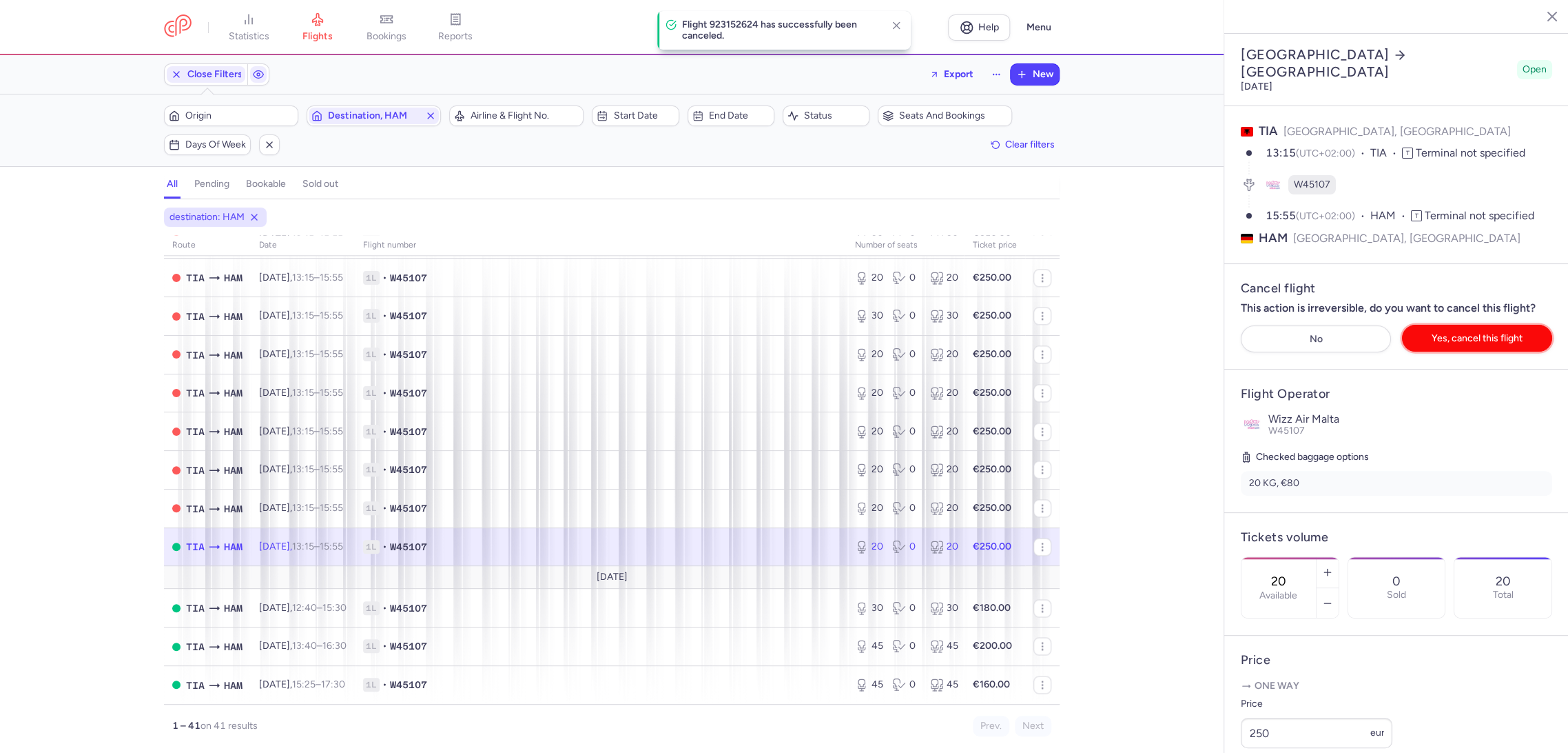
click at [1458, 333] on span "Yes, cancel this flight" at bounding box center [1476, 338] width 91 height 10
